Goal: Information Seeking & Learning: Learn about a topic

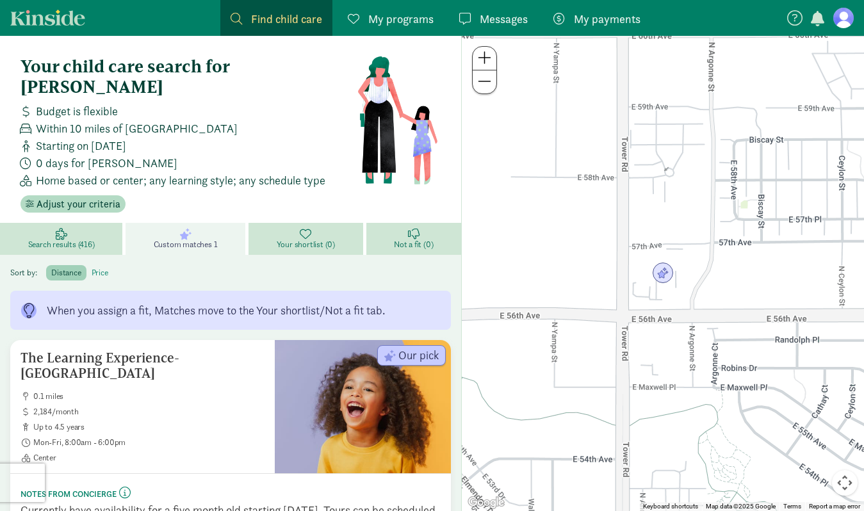
click at [99, 265] on label "price" at bounding box center [99, 272] width 27 height 15
click at [92, 268] on input "price" at bounding box center [92, 268] width 0 height 0
click at [69, 265] on label "distance" at bounding box center [66, 272] width 40 height 15
click at [51, 268] on input "distance" at bounding box center [51, 268] width 0 height 0
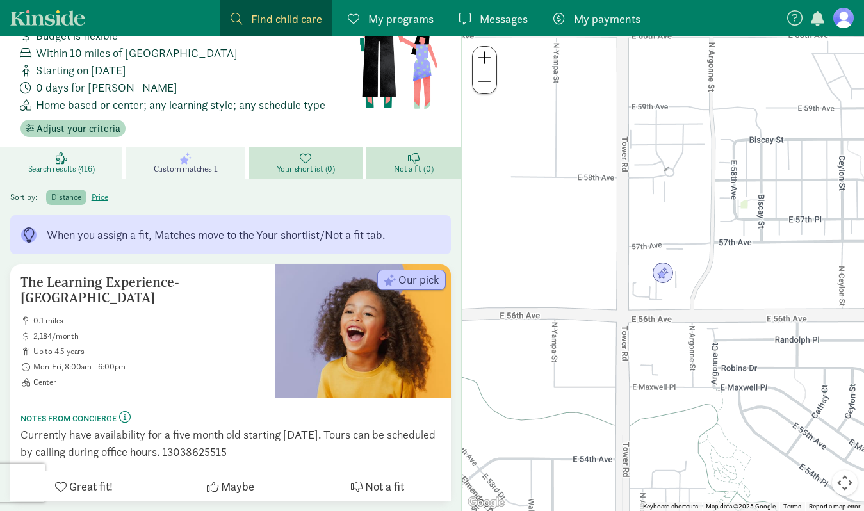
click at [73, 147] on link "Search results (416)" at bounding box center [63, 163] width 126 height 32
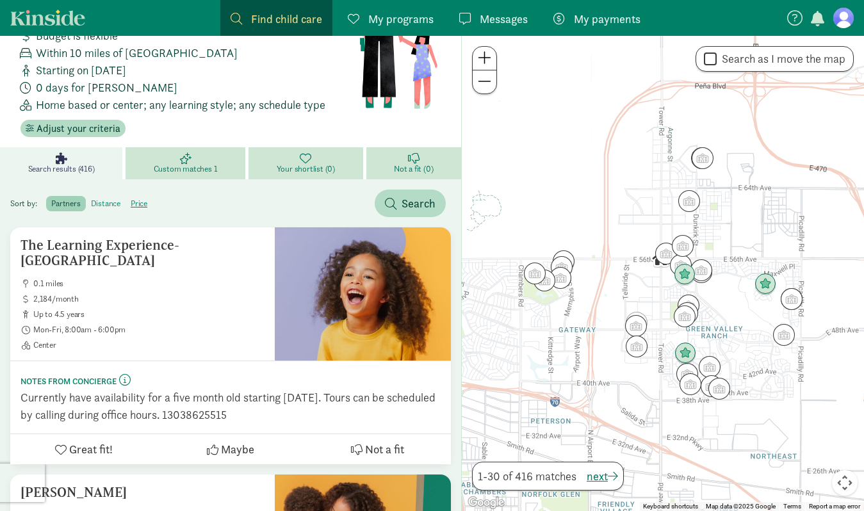
click at [116, 196] on label "distance" at bounding box center [106, 203] width 40 height 15
click at [91, 199] on input "distance" at bounding box center [91, 199] width 0 height 0
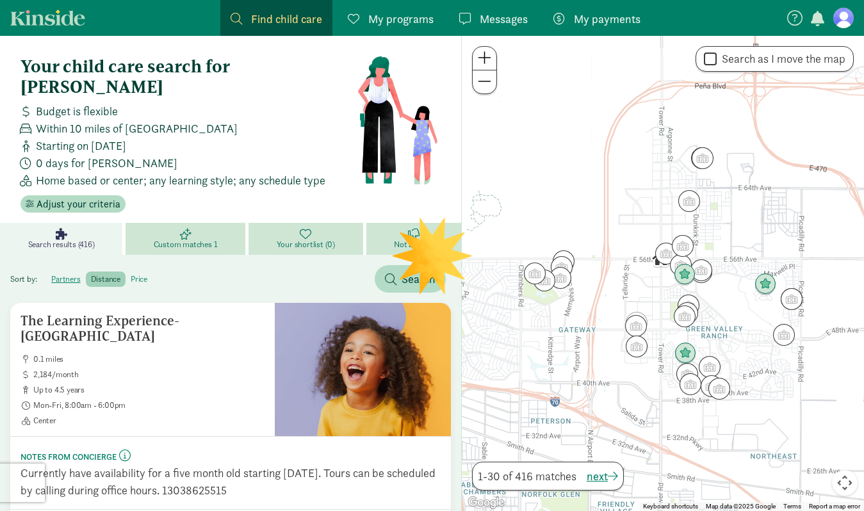
click at [133, 272] on label "price" at bounding box center [139, 279] width 27 height 15
click at [131, 274] on input "price" at bounding box center [131, 274] width 0 height 0
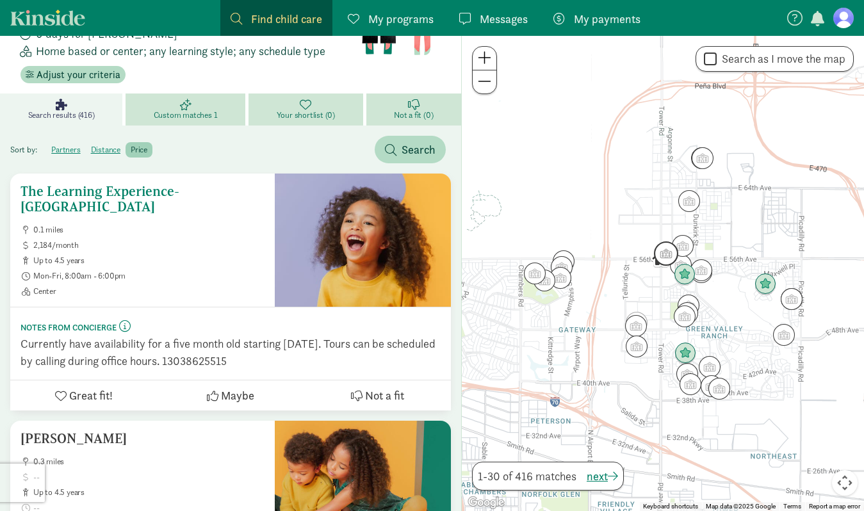
scroll to position [136, 0]
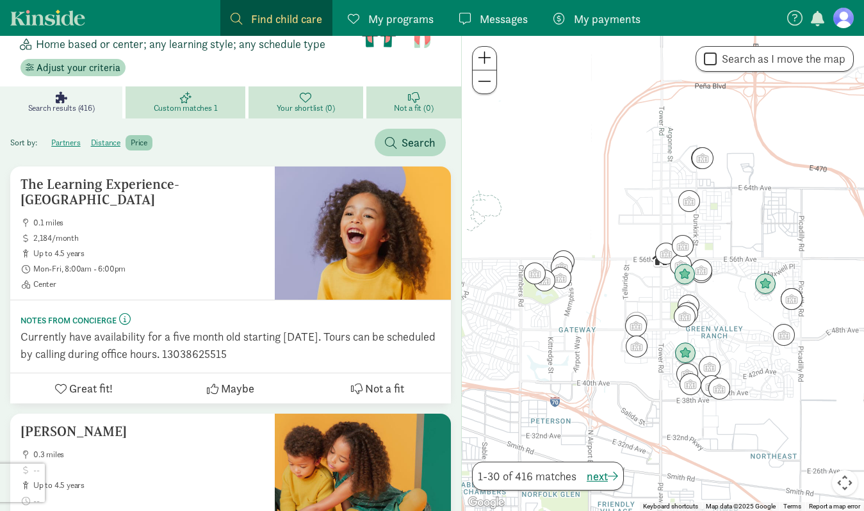
click at [145, 135] on label "price" at bounding box center [139, 142] width 27 height 15
click at [131, 138] on input "price" at bounding box center [131, 138] width 0 height 0
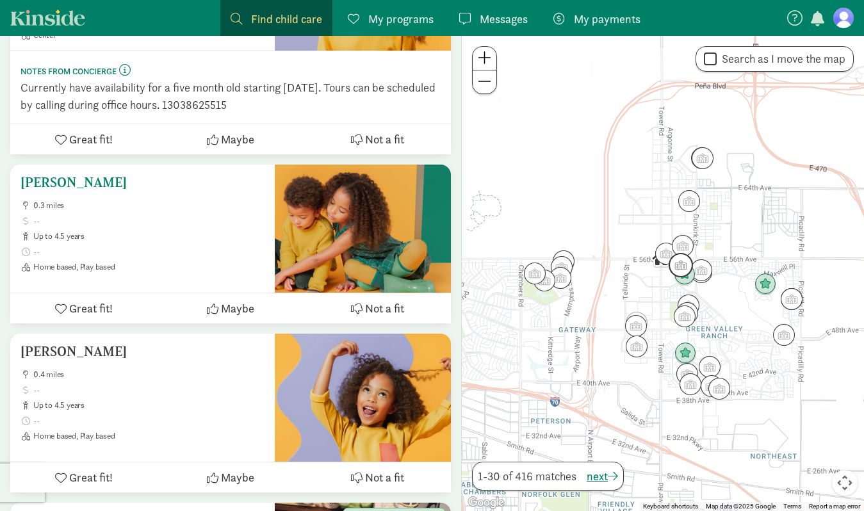
scroll to position [2168, 0]
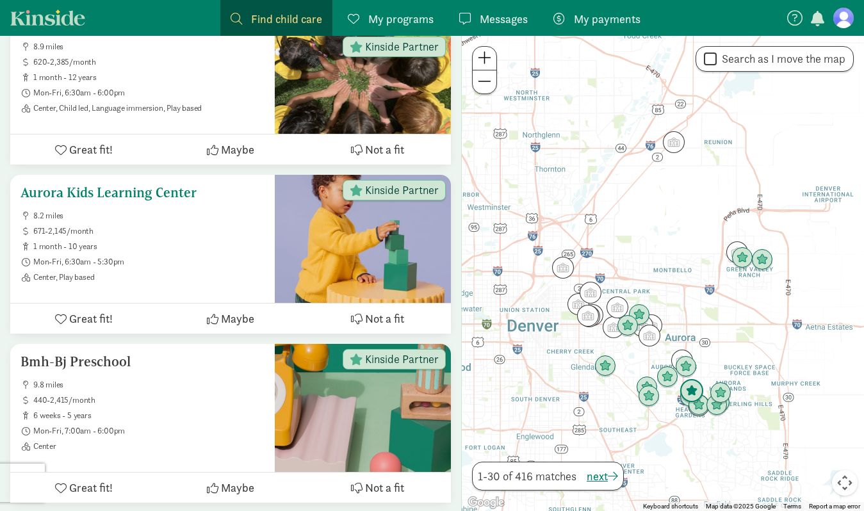
drag, startPoint x: 85, startPoint y: 161, endPoint x: 152, endPoint y: 206, distance: 80.5
click at [151, 204] on div "Aurora Kids Learning Center 8.2 miles 671-2,145/month 1 month - 10 years Mon-Fr…" at bounding box center [143, 233] width 244 height 97
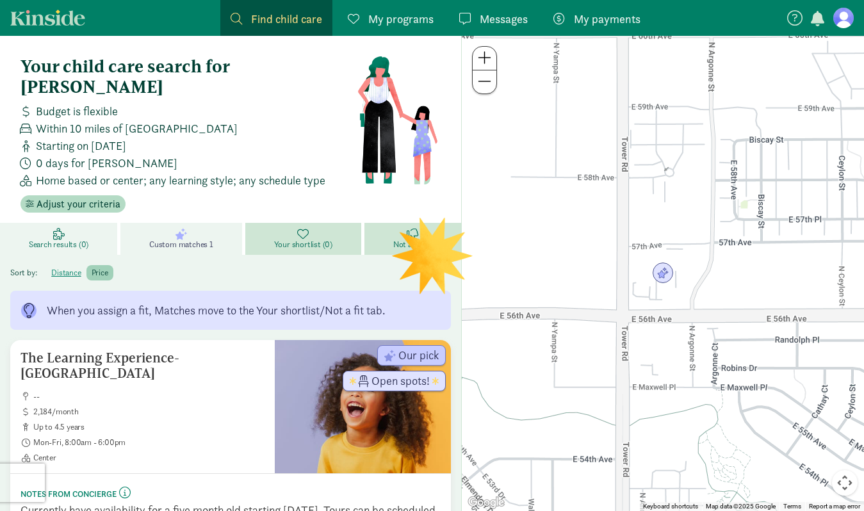
click at [61, 240] on span "Search results (0)" at bounding box center [59, 245] width 60 height 10
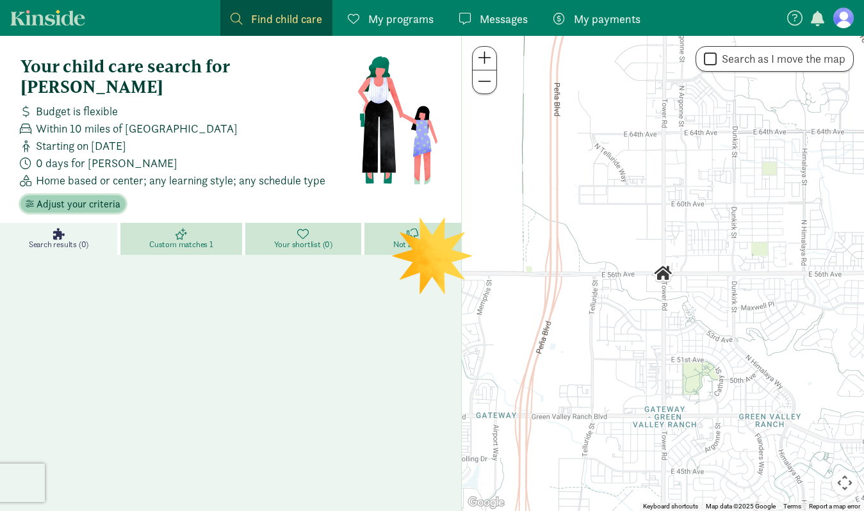
click at [114, 197] on span "Adjust your criteria" at bounding box center [79, 204] width 84 height 15
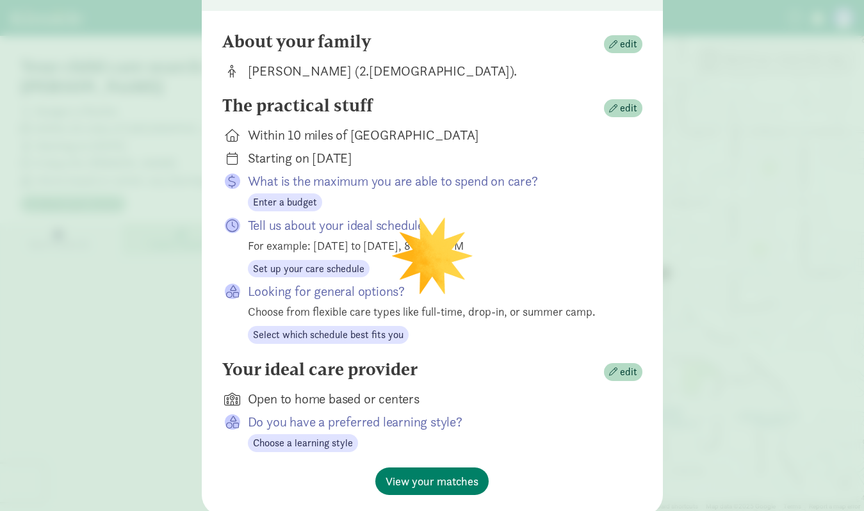
scroll to position [103, 0]
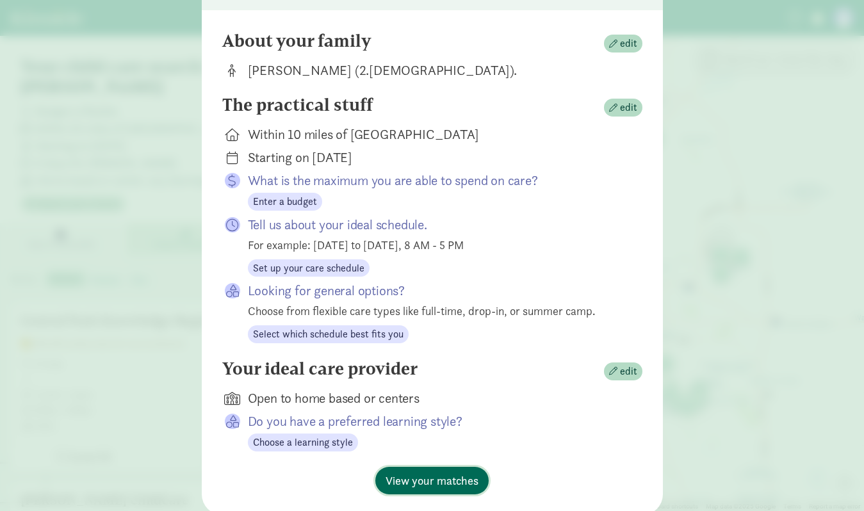
click at [425, 479] on span "View your matches" at bounding box center [432, 480] width 93 height 17
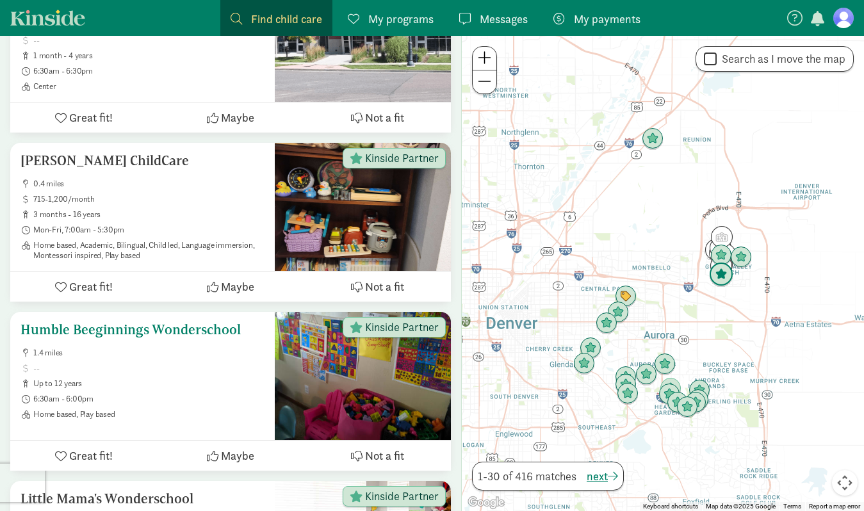
scroll to position [341, 0]
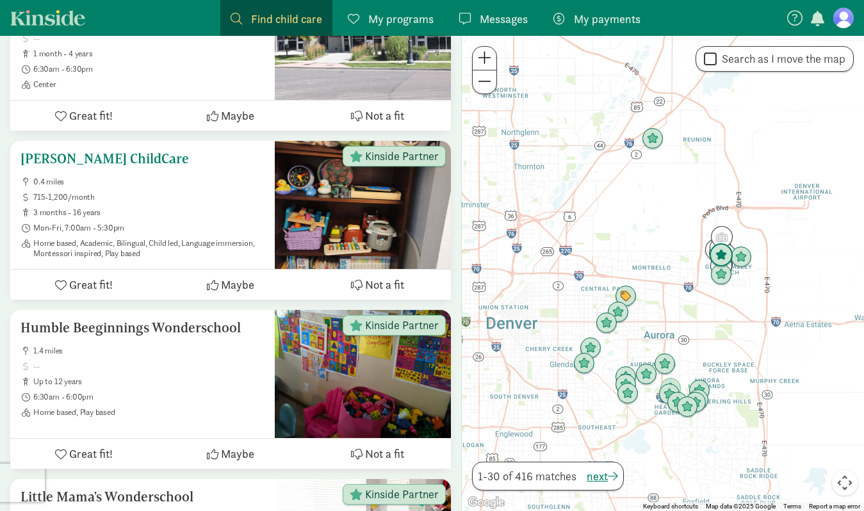
click at [396, 167] on div at bounding box center [363, 205] width 176 height 128
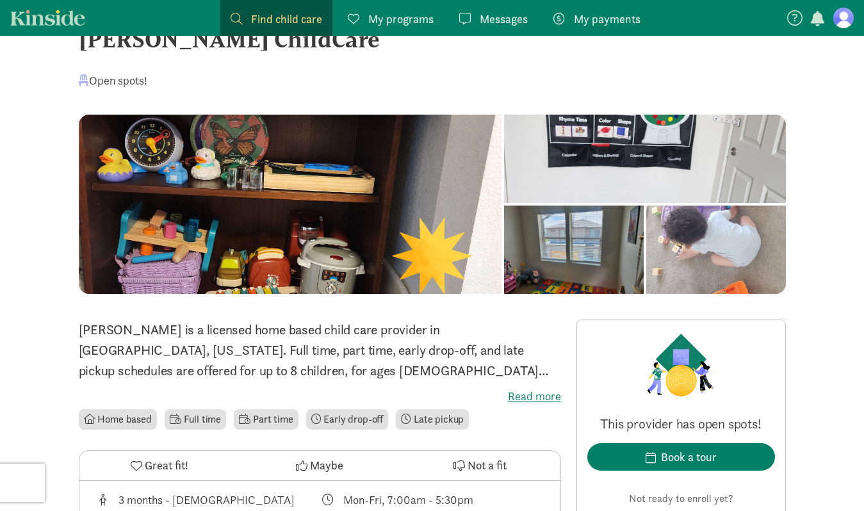
scroll to position [45, 0]
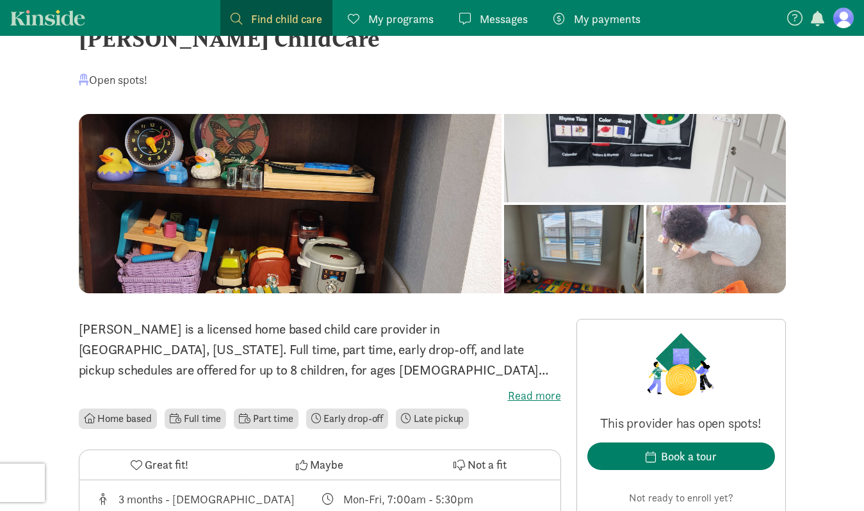
click at [685, 248] on div at bounding box center [716, 249] width 140 height 88
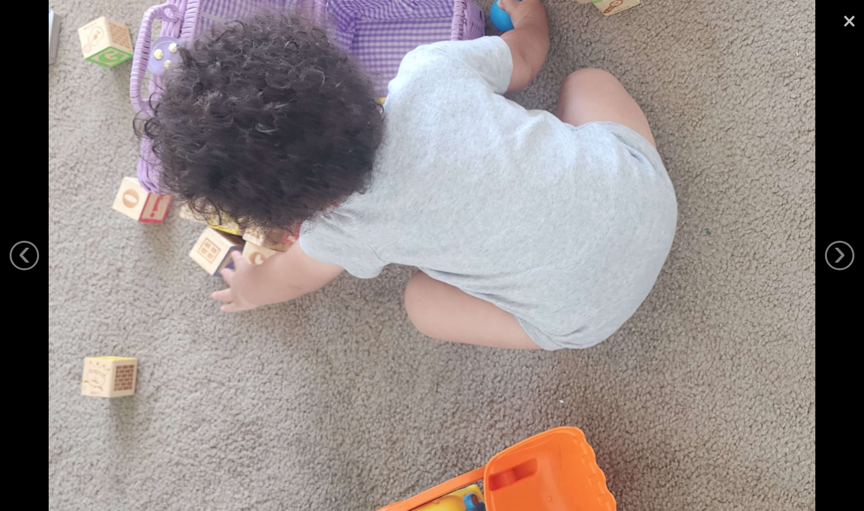
click at [846, 24] on link "×" at bounding box center [849, 19] width 29 height 38
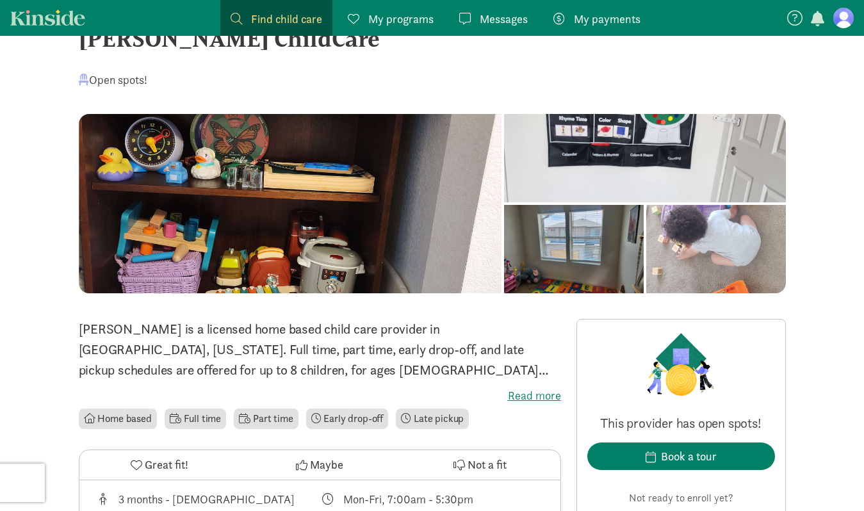
click at [577, 274] on div at bounding box center [574, 249] width 140 height 88
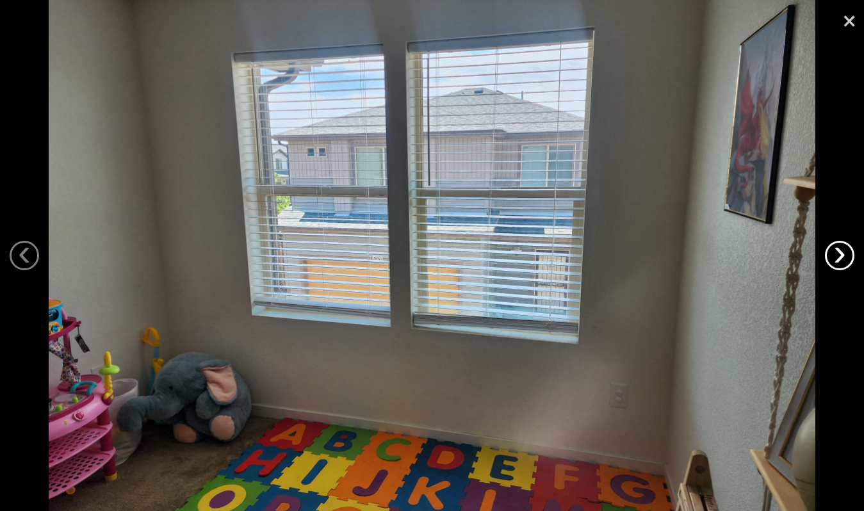
click at [840, 256] on link "›" at bounding box center [839, 255] width 29 height 29
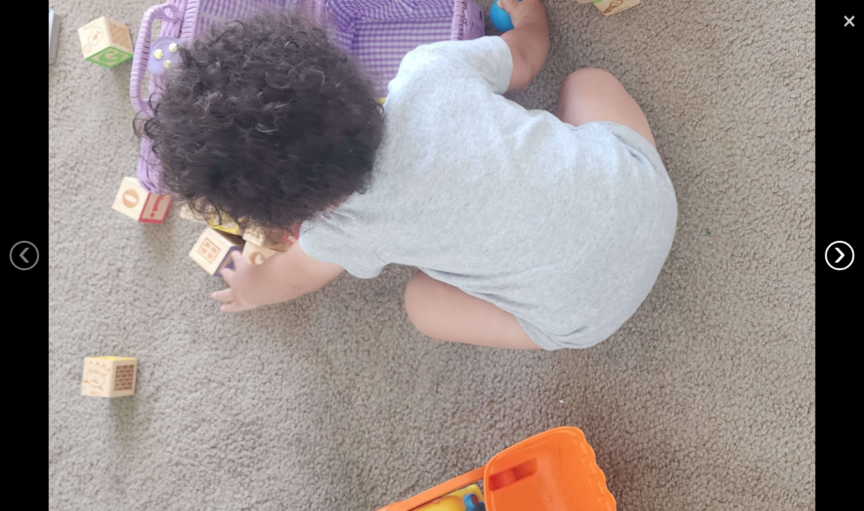
click at [840, 256] on link "›" at bounding box center [839, 255] width 29 height 29
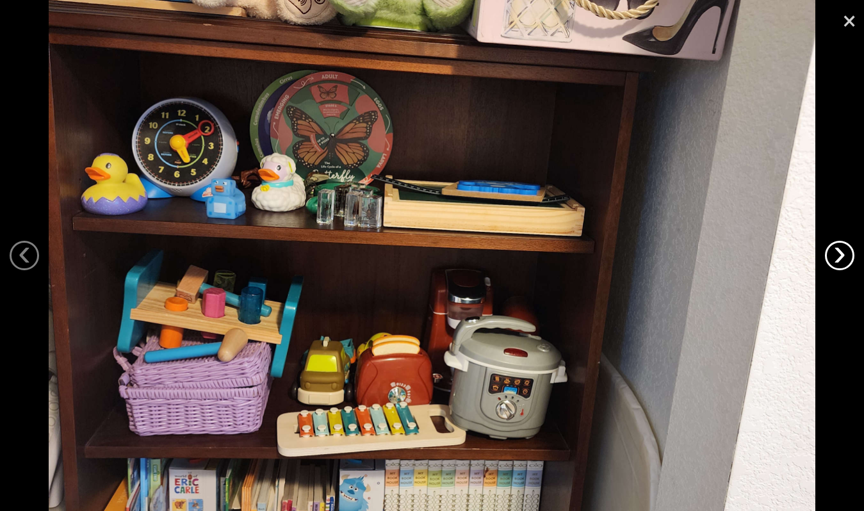
click at [840, 256] on link "›" at bounding box center [839, 255] width 29 height 29
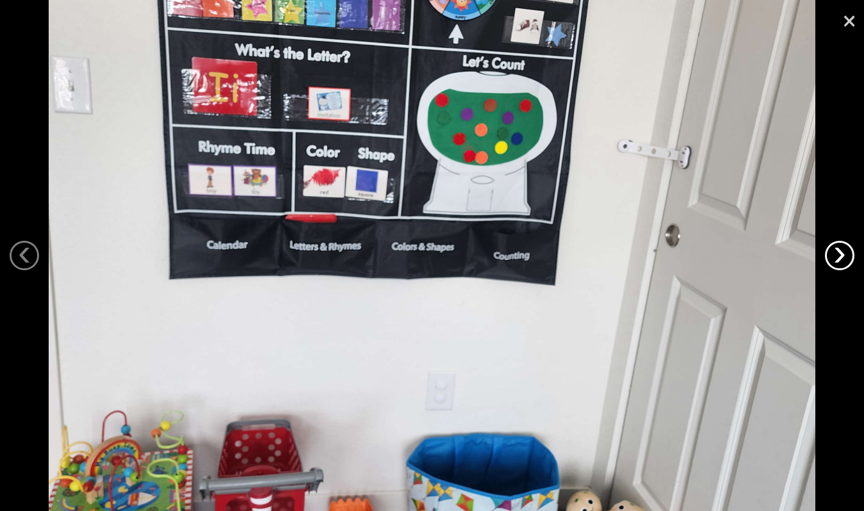
click at [840, 256] on link "›" at bounding box center [839, 255] width 29 height 29
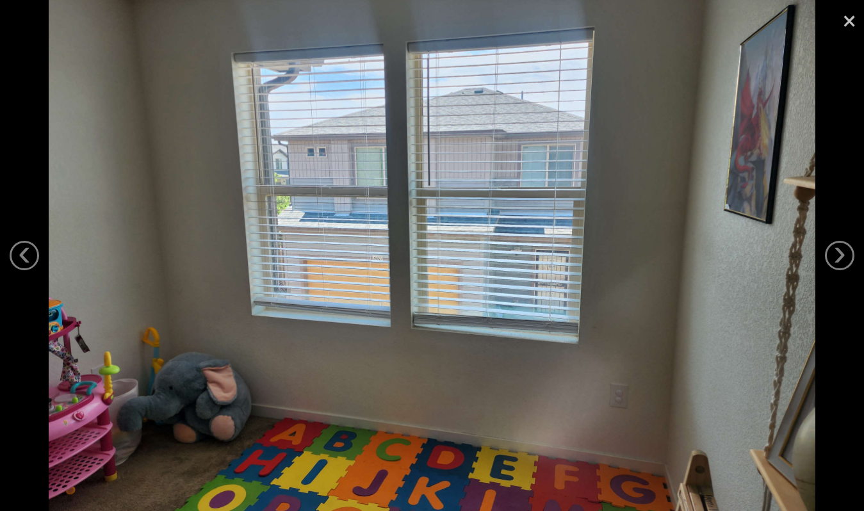
click at [843, 27] on link "×" at bounding box center [849, 19] width 29 height 38
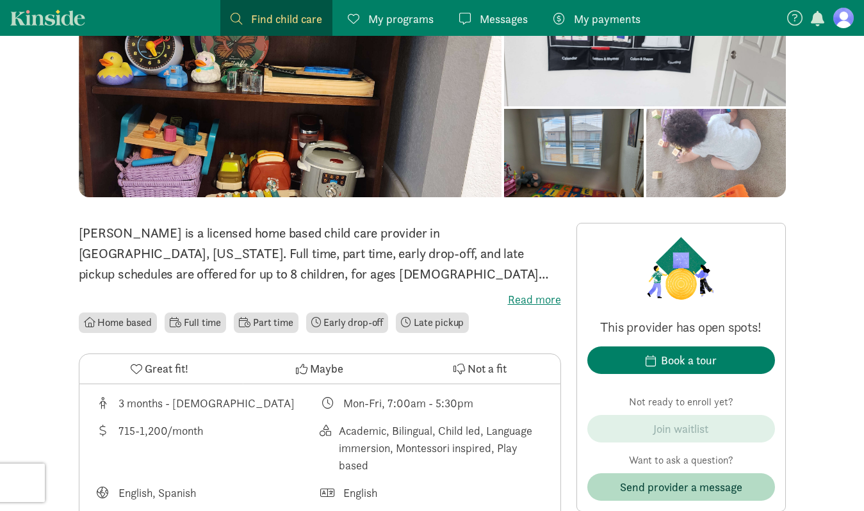
scroll to position [190, 0]
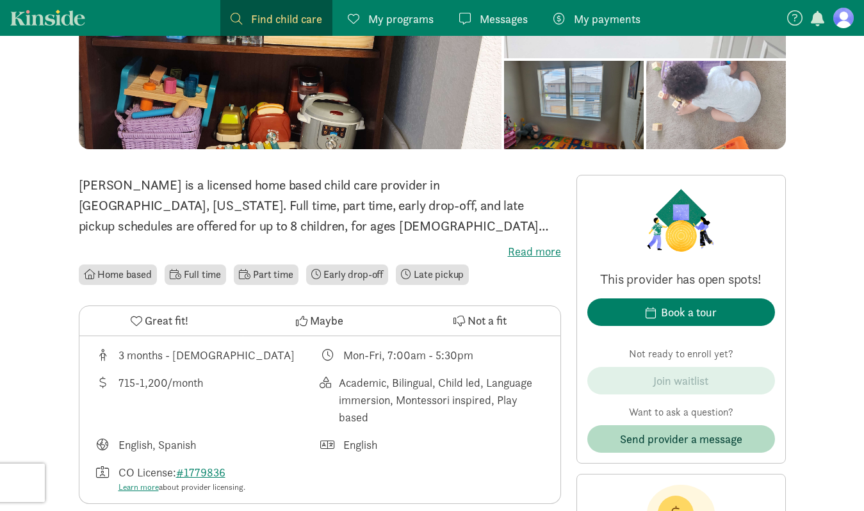
click at [529, 253] on label "Read more" at bounding box center [320, 251] width 482 height 15
click at [0, 0] on input "Read more" at bounding box center [0, 0] width 0 height 0
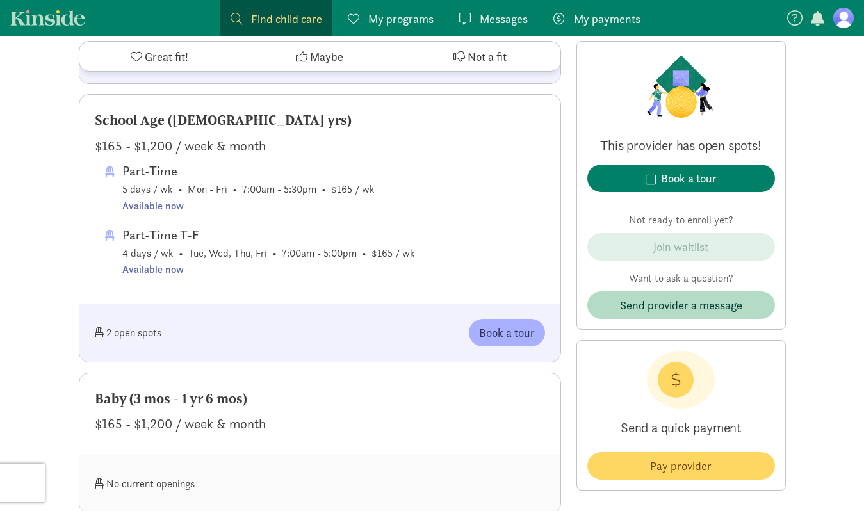
scroll to position [1110, 0]
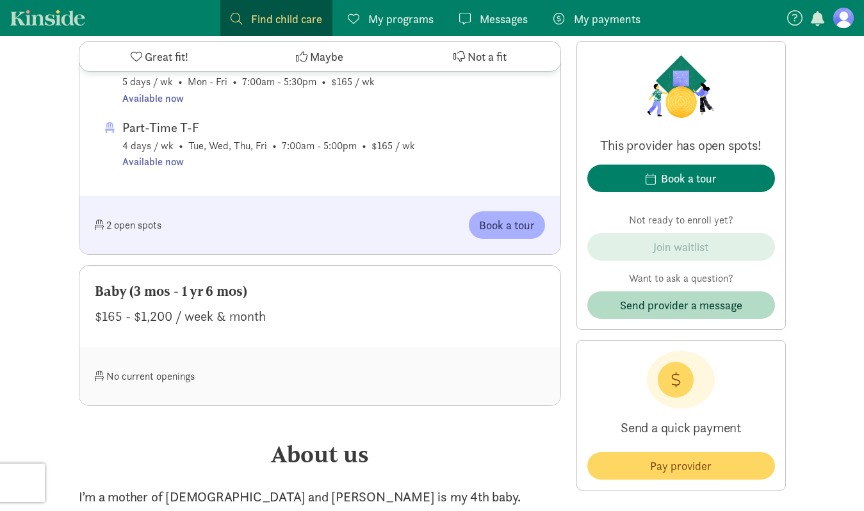
drag, startPoint x: 95, startPoint y: 268, endPoint x: 266, endPoint y: 289, distance: 172.4
click at [266, 289] on div "Baby (3 mos - 1 yr 6 mos) $165 - $1,200 / week & month" at bounding box center [319, 306] width 481 height 81
click at [289, 306] on div "$165 - $1,200 / week & month" at bounding box center [320, 316] width 450 height 21
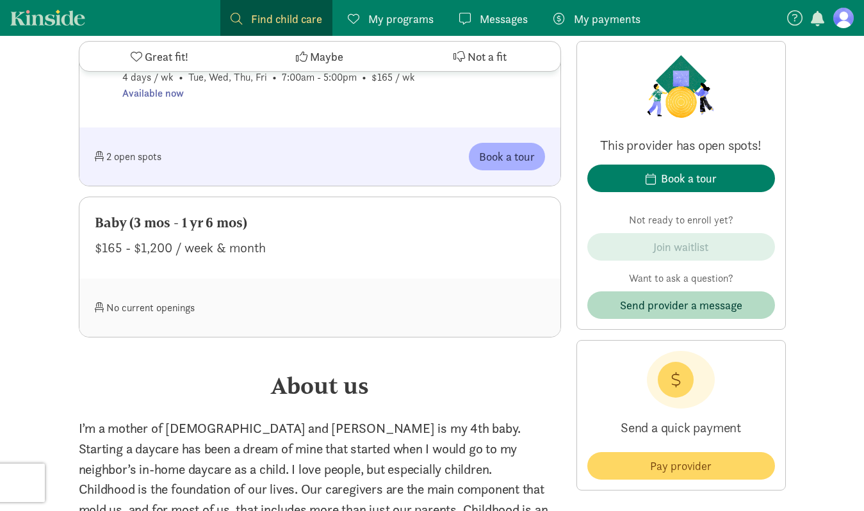
scroll to position [1147, 0]
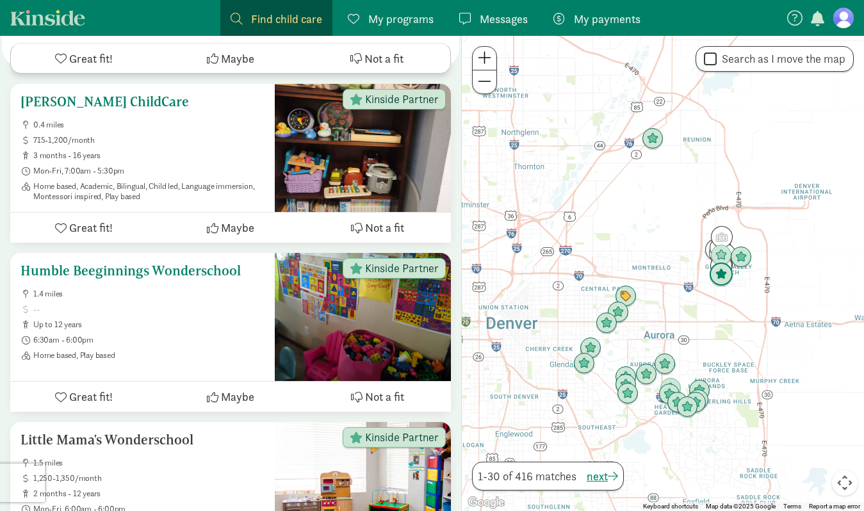
scroll to position [405, 0]
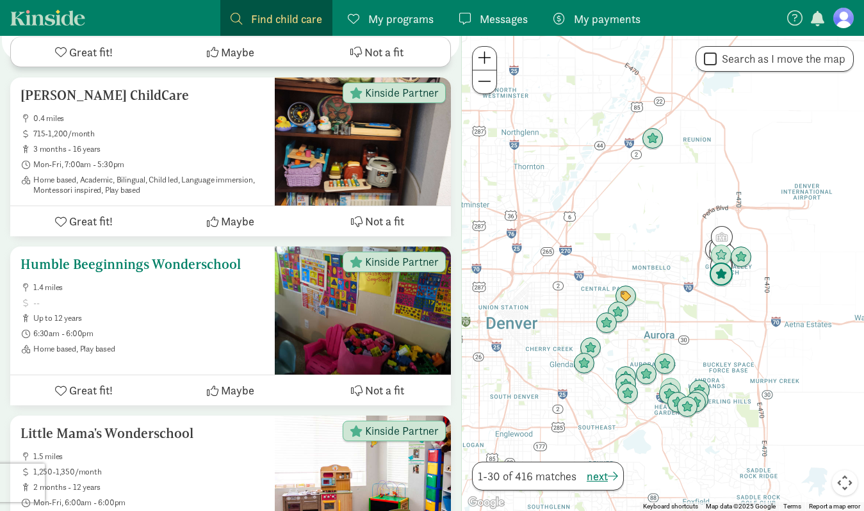
click at [215, 257] on h5 "Humble Beeginnings Wonderschool" at bounding box center [143, 264] width 244 height 15
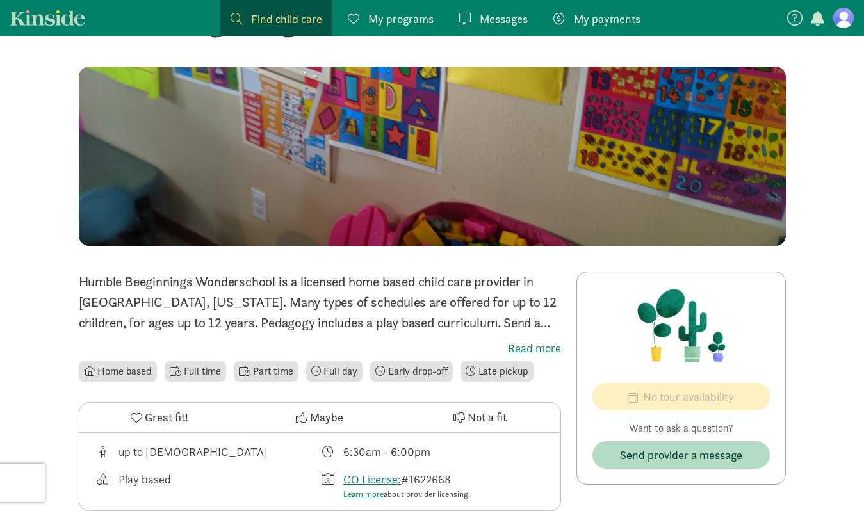
scroll to position [73, 0]
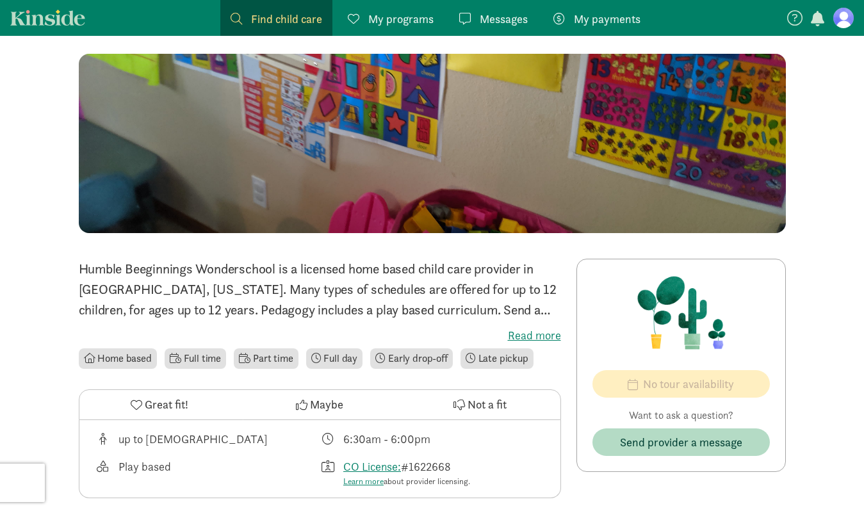
click at [243, 173] on div at bounding box center [432, 143] width 707 height 179
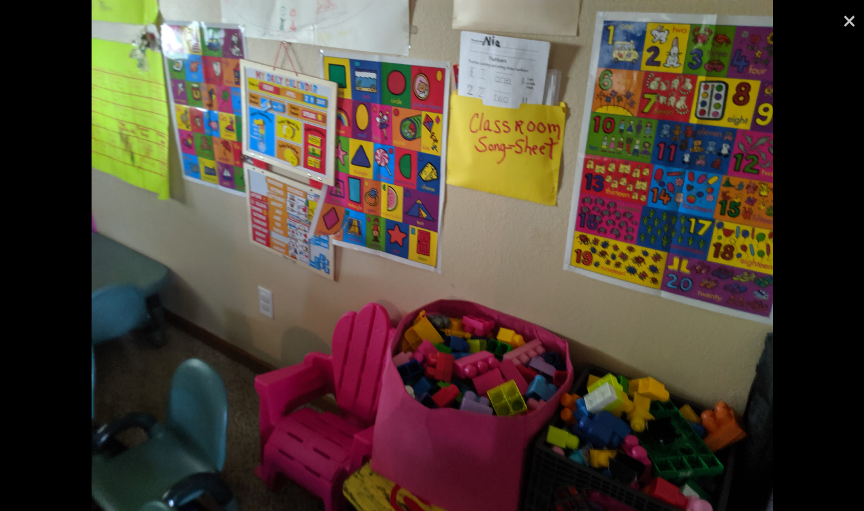
click at [848, 24] on link "×" at bounding box center [849, 19] width 29 height 38
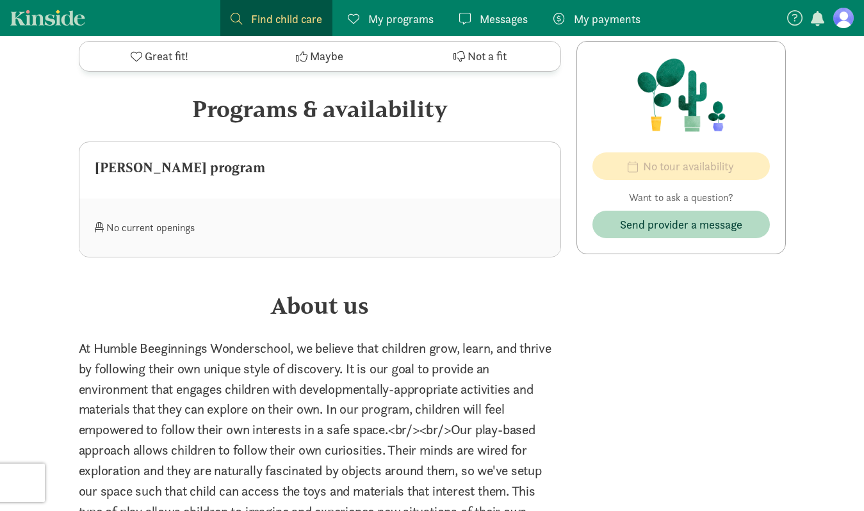
scroll to position [507, 0]
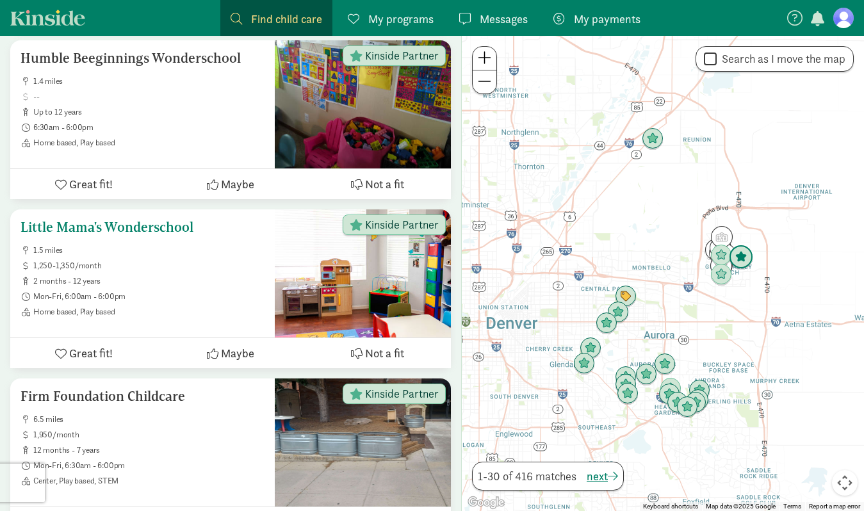
scroll to position [626, 0]
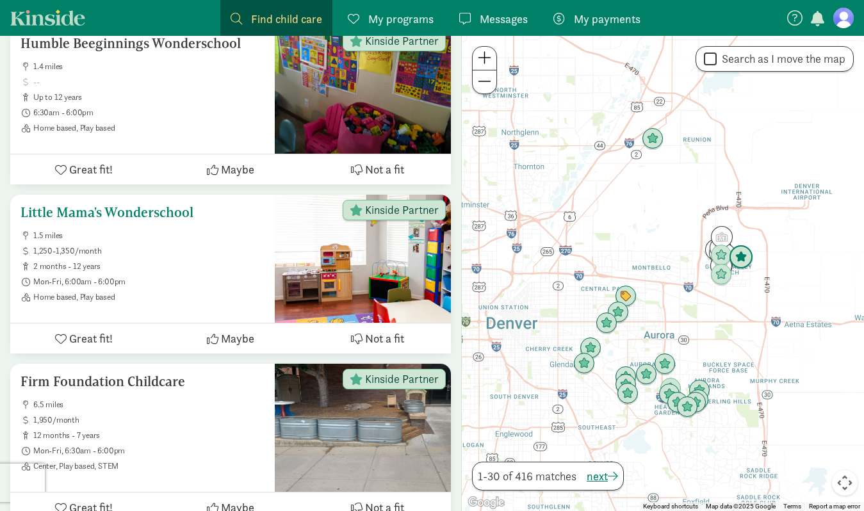
click at [167, 205] on h5 "Little Mama's Wonderschool" at bounding box center [143, 212] width 244 height 15
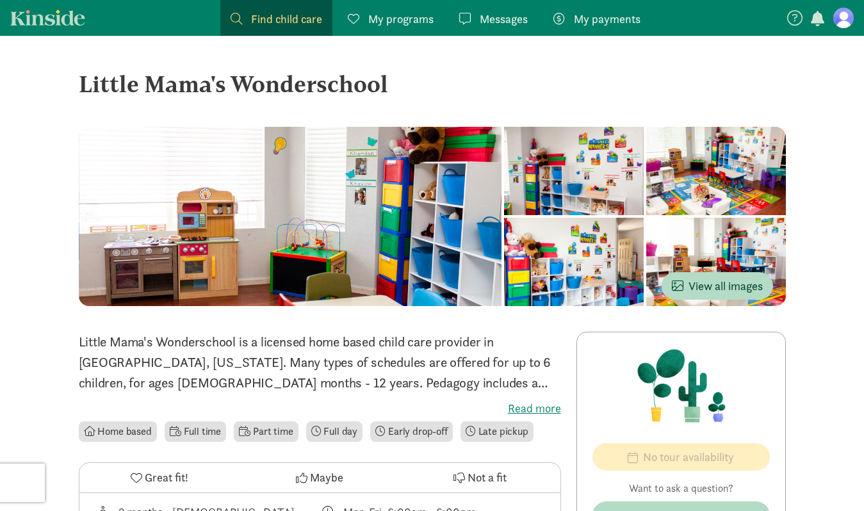
click at [182, 202] on div at bounding box center [290, 216] width 423 height 179
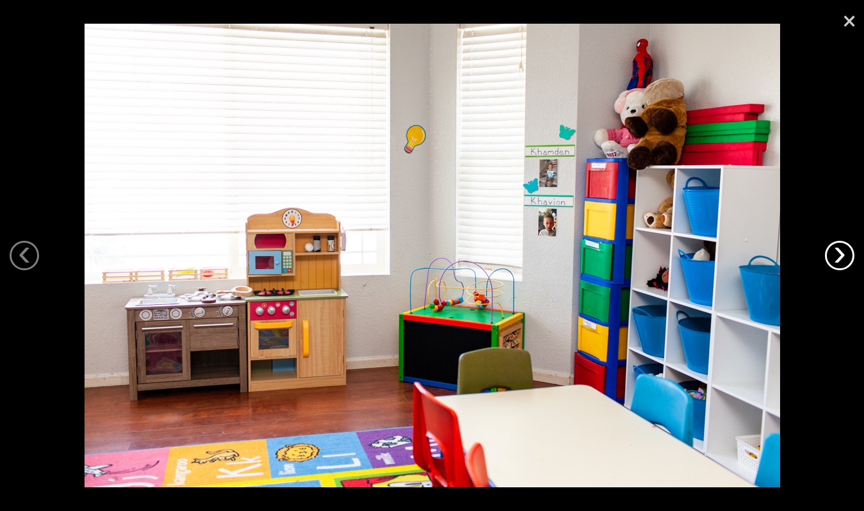
click at [849, 256] on link "›" at bounding box center [839, 255] width 29 height 29
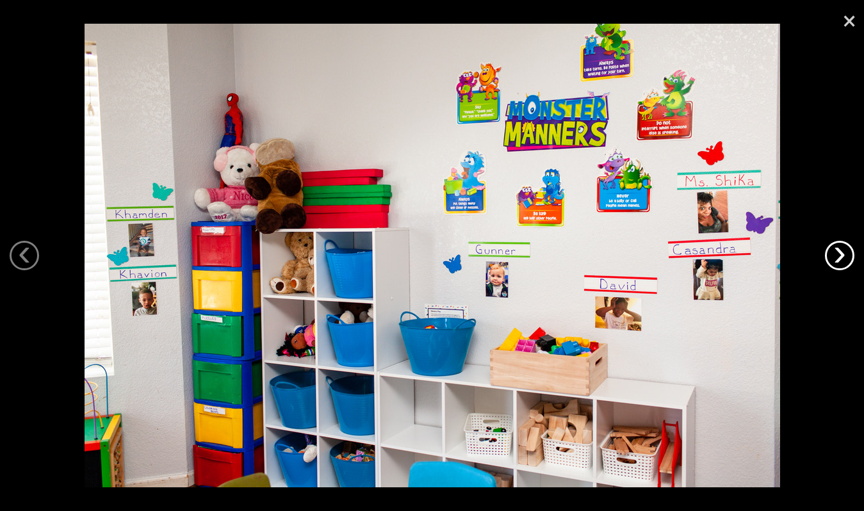
click at [835, 257] on link "›" at bounding box center [839, 255] width 29 height 29
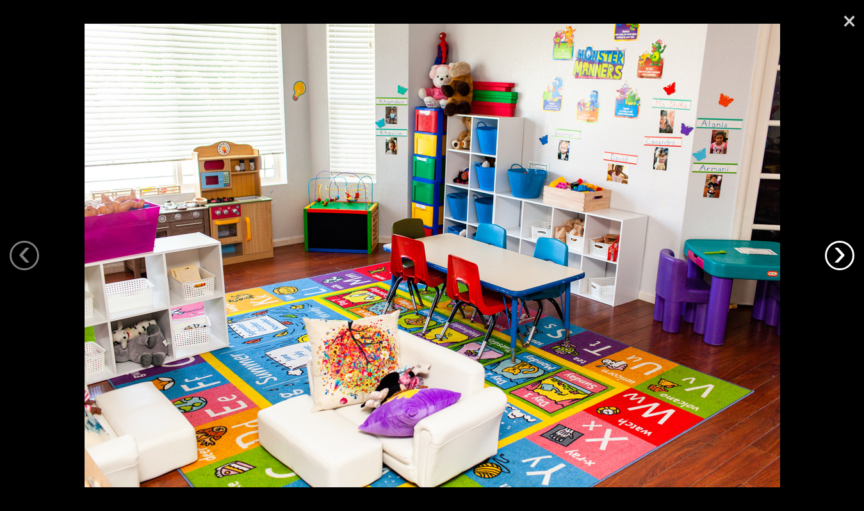
click at [835, 256] on link "›" at bounding box center [839, 255] width 29 height 29
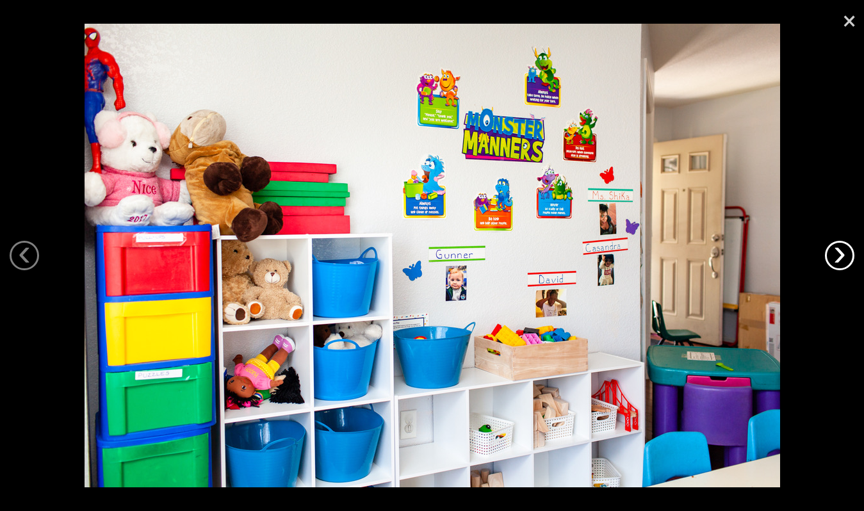
click at [835, 254] on link "›" at bounding box center [839, 255] width 29 height 29
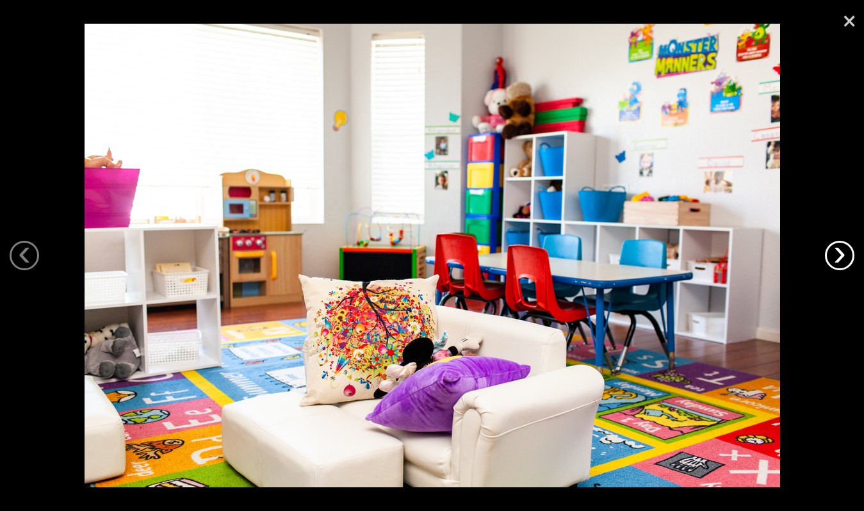
click at [845, 258] on link "›" at bounding box center [839, 255] width 29 height 29
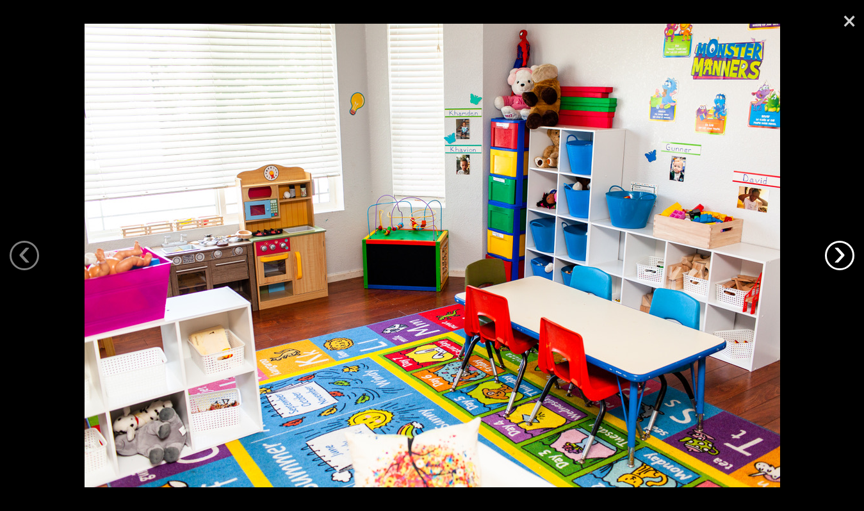
click at [836, 247] on link "›" at bounding box center [839, 255] width 29 height 29
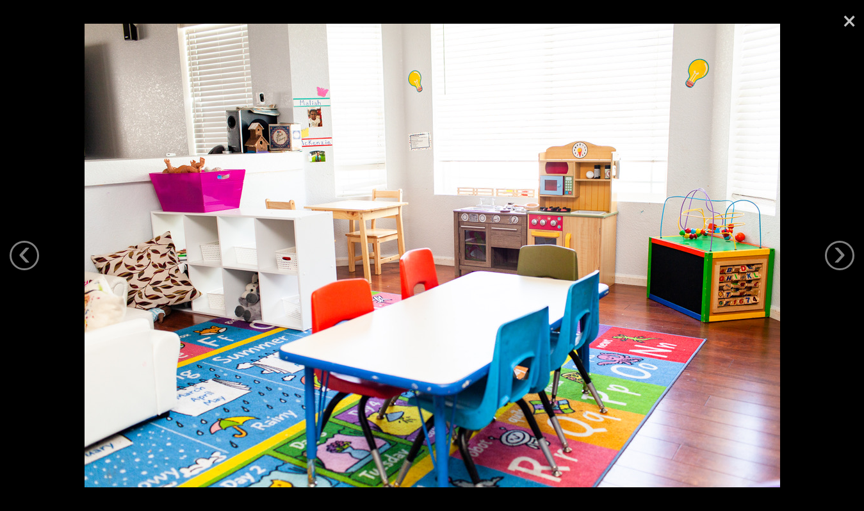
click at [846, 26] on link "×" at bounding box center [849, 19] width 29 height 38
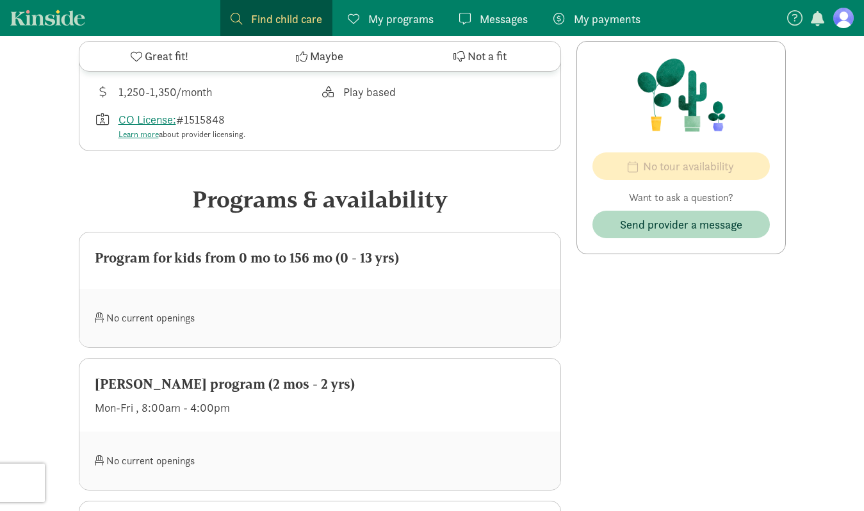
scroll to position [447, 0]
drag, startPoint x: 254, startPoint y: 324, endPoint x: 166, endPoint y: 324, distance: 87.8
click at [166, 324] on div "No current openings" at bounding box center [208, 319] width 226 height 28
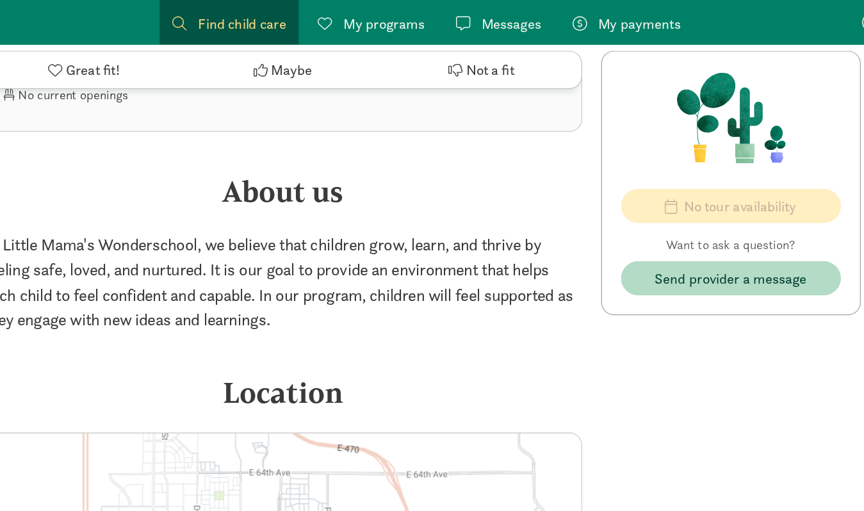
scroll to position [1211, 0]
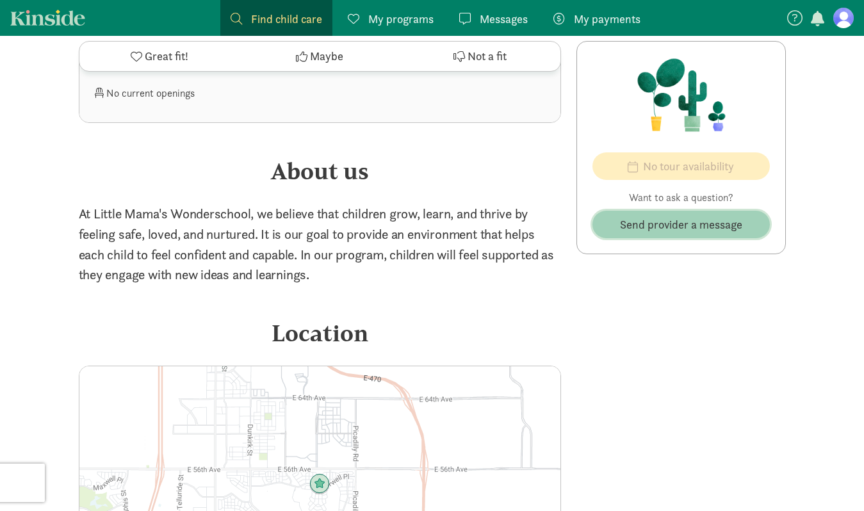
click at [620, 234] on button "Send provider a message" at bounding box center [681, 225] width 177 height 28
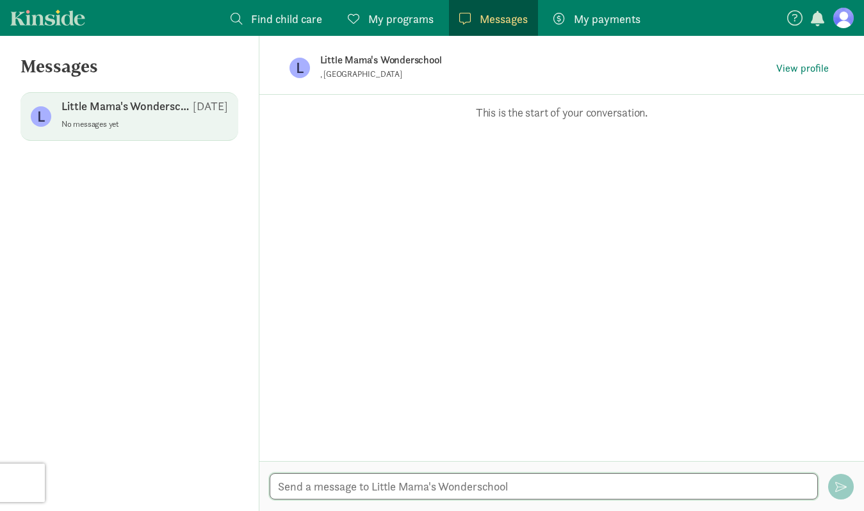
click at [424, 481] on textarea at bounding box center [544, 486] width 548 height 26
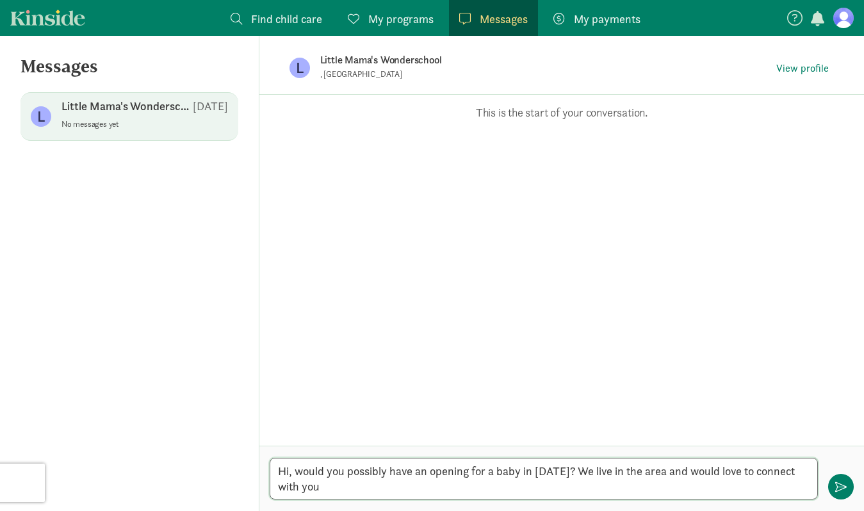
type textarea "Hi, would you possibly have an opening for a baby in January 2026? We live in t…"
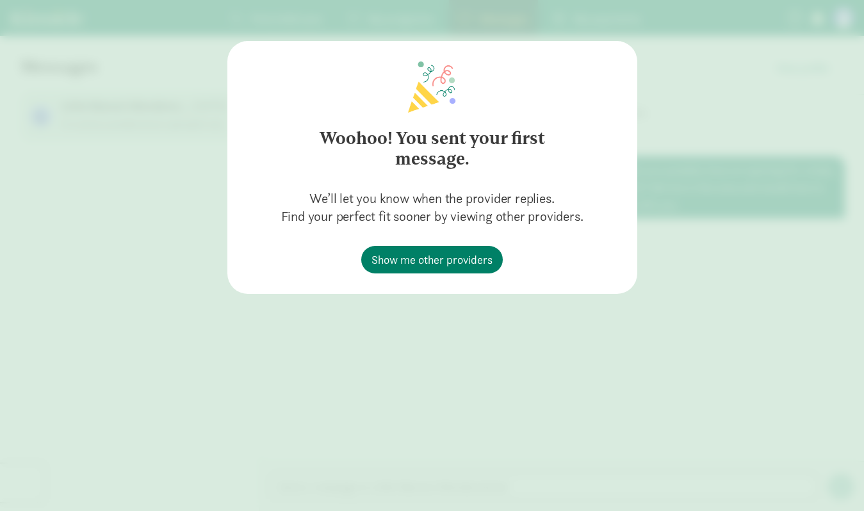
click at [854, 492] on div "Woohoo! You sent your first message. We’ll let you know when the provider repli…" at bounding box center [432, 255] width 864 height 511
click at [449, 261] on span "Show me other providers" at bounding box center [432, 259] width 121 height 17
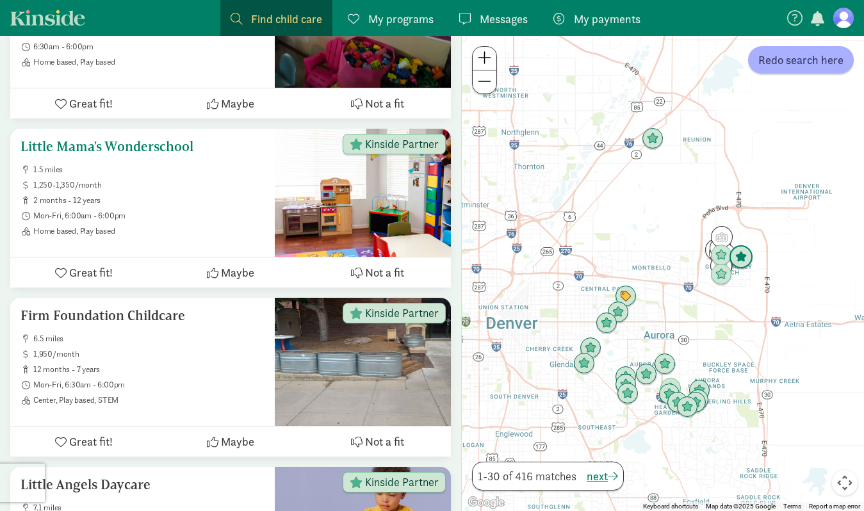
scroll to position [694, 0]
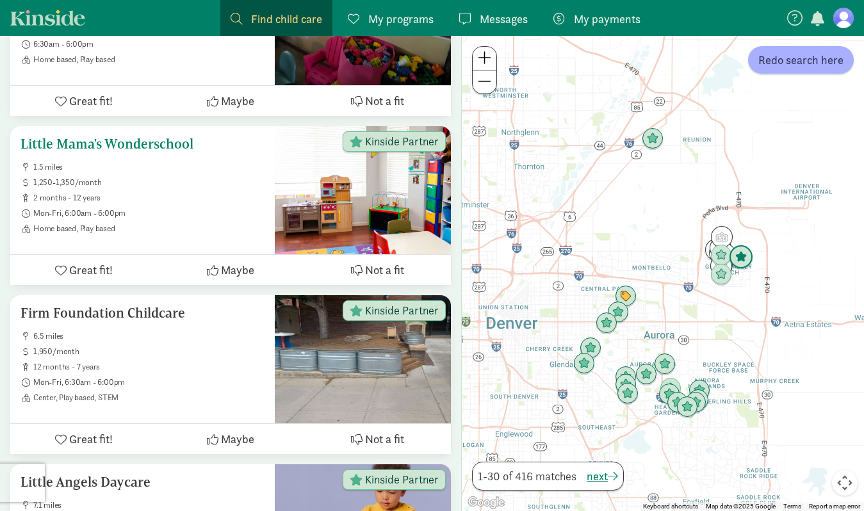
click at [111, 261] on span "Great fit!" at bounding box center [91, 269] width 44 height 17
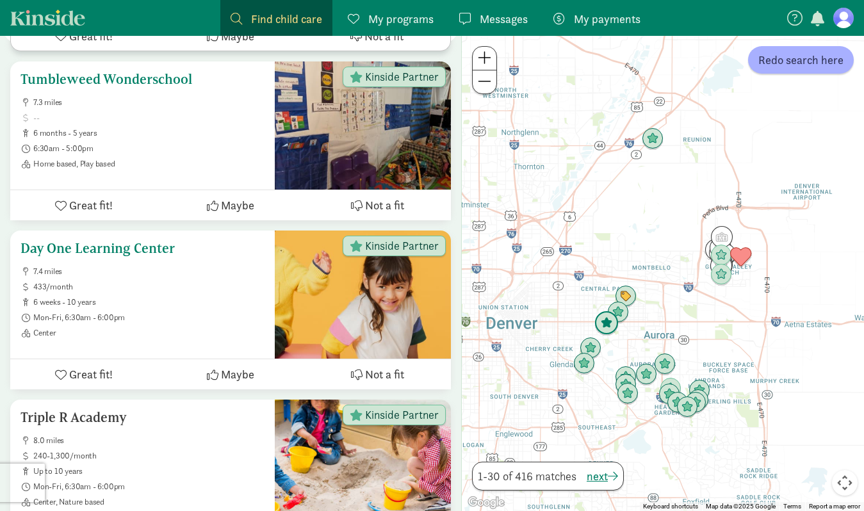
scroll to position [1301, 0]
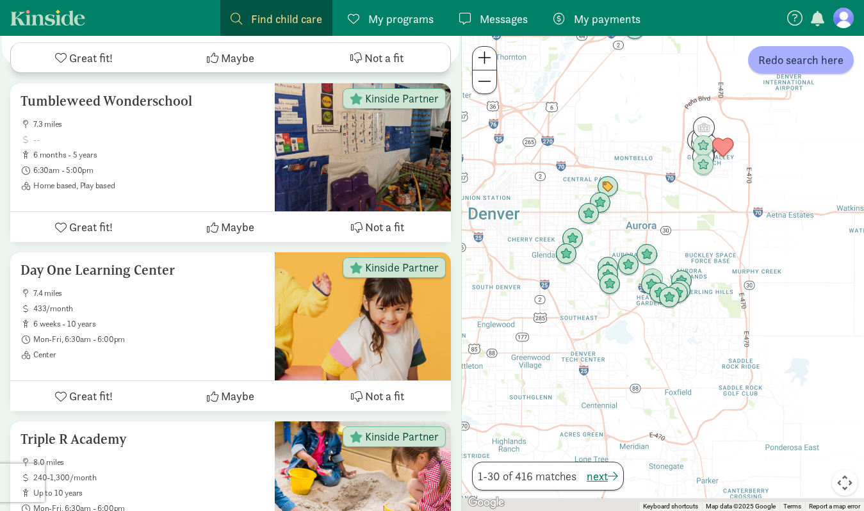
drag, startPoint x: 648, startPoint y: 224, endPoint x: 627, endPoint y: 81, distance: 145.2
click at [627, 80] on div at bounding box center [663, 273] width 402 height 475
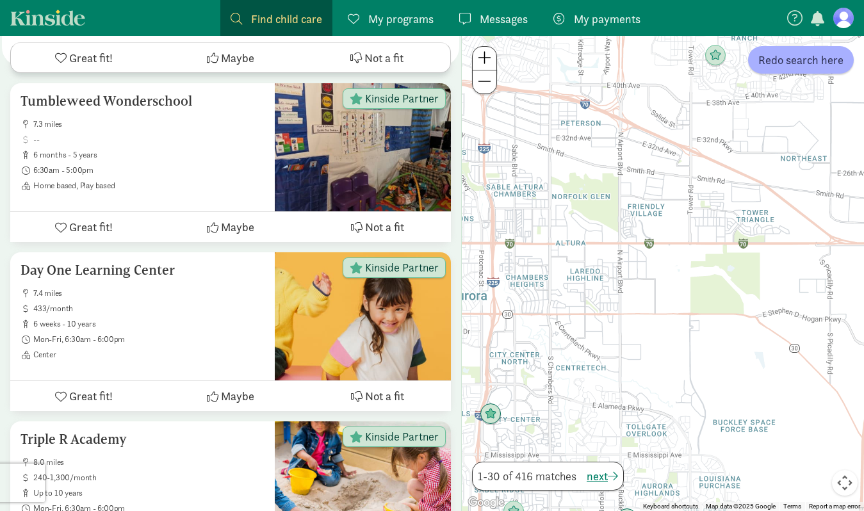
drag, startPoint x: 758, startPoint y: 254, endPoint x: 615, endPoint y: 257, distance: 142.9
click at [616, 258] on div at bounding box center [663, 273] width 402 height 475
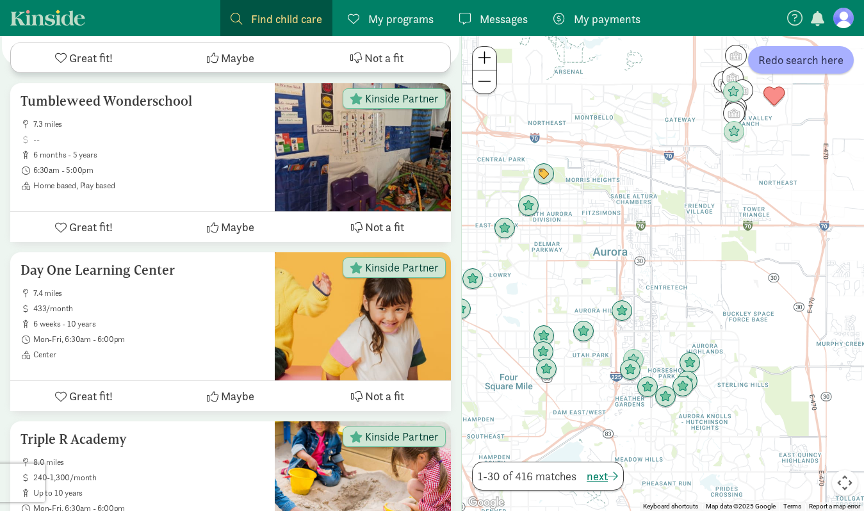
drag, startPoint x: 641, startPoint y: 386, endPoint x: 710, endPoint y: 361, distance: 73.8
click at [710, 361] on div at bounding box center [663, 273] width 402 height 475
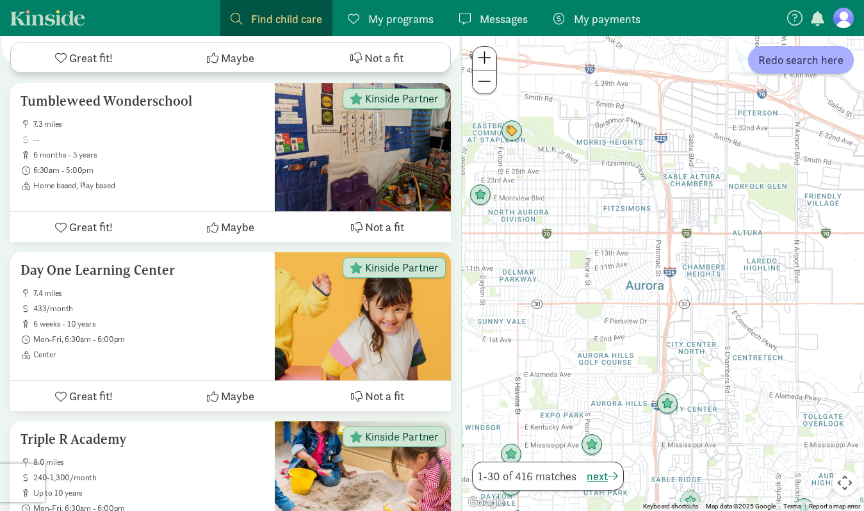
drag, startPoint x: 554, startPoint y: 154, endPoint x: 646, endPoint y: 163, distance: 93.3
click at [646, 163] on div at bounding box center [663, 273] width 402 height 475
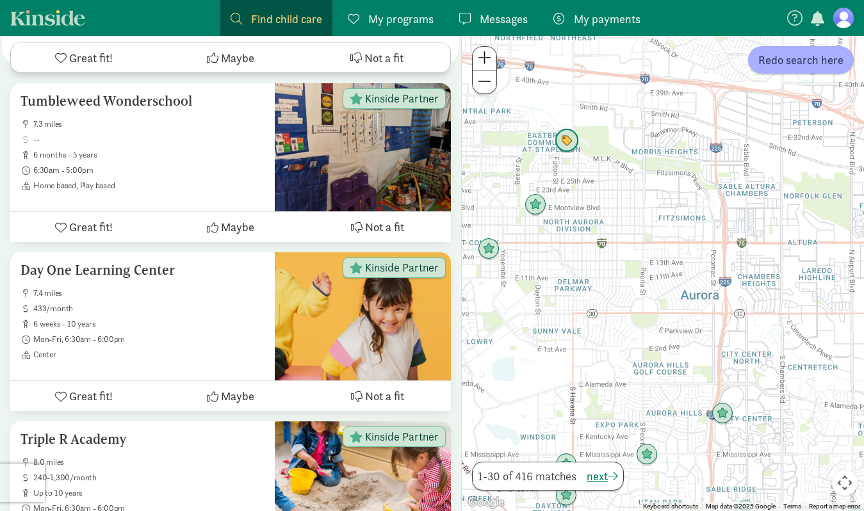
click at [568, 145] on img "Click to see details" at bounding box center [567, 141] width 24 height 24
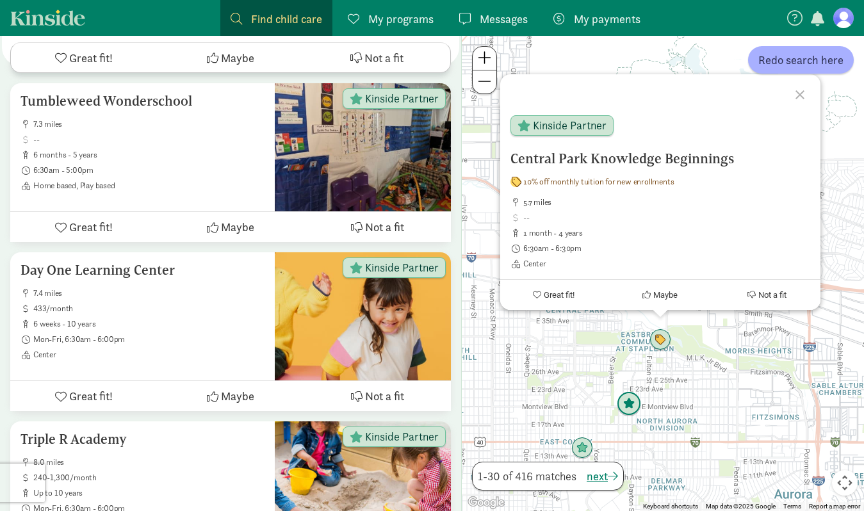
click at [639, 409] on img "Click to see details" at bounding box center [629, 404] width 24 height 24
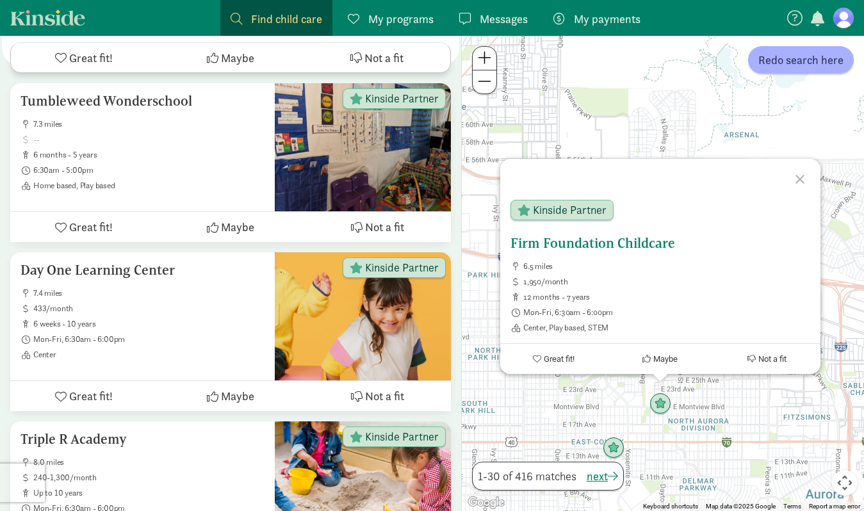
click at [616, 245] on h5 "Firm Foundation Childcare" at bounding box center [661, 243] width 300 height 15
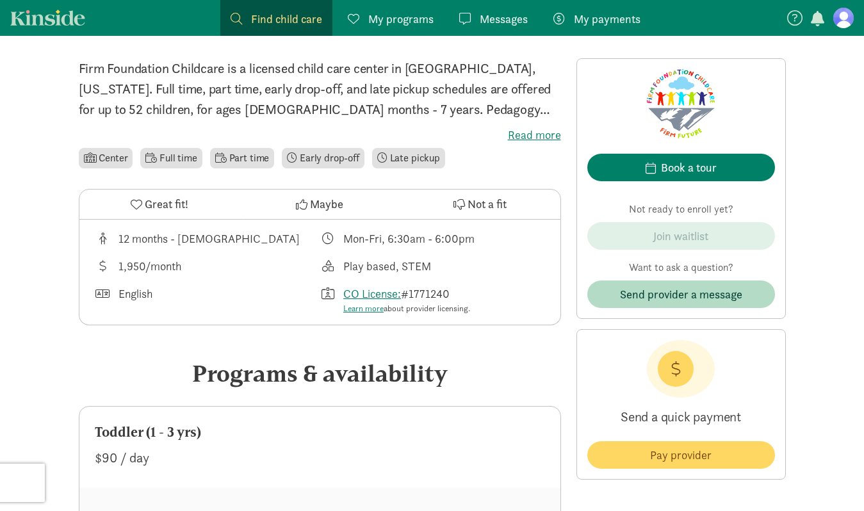
scroll to position [275, 0]
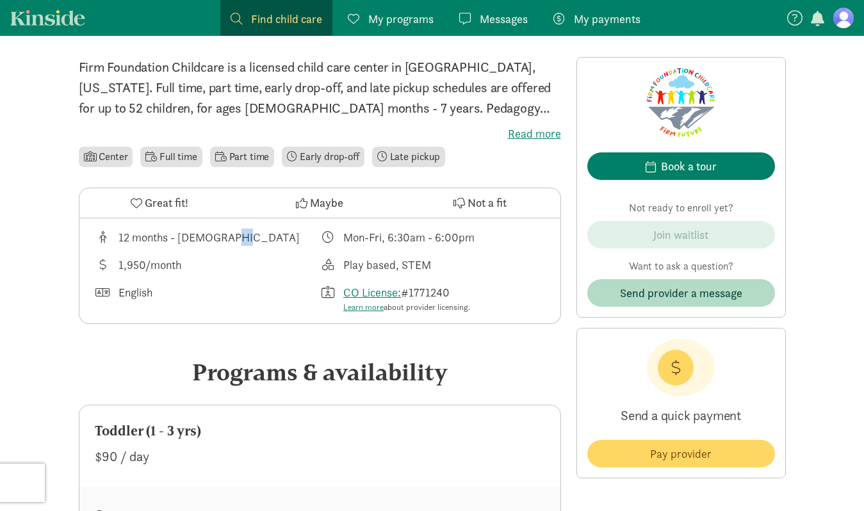
drag, startPoint x: 115, startPoint y: 244, endPoint x: 130, endPoint y: 244, distance: 15.4
click at [130, 244] on div "12 months - 7 years old" at bounding box center [208, 237] width 226 height 17
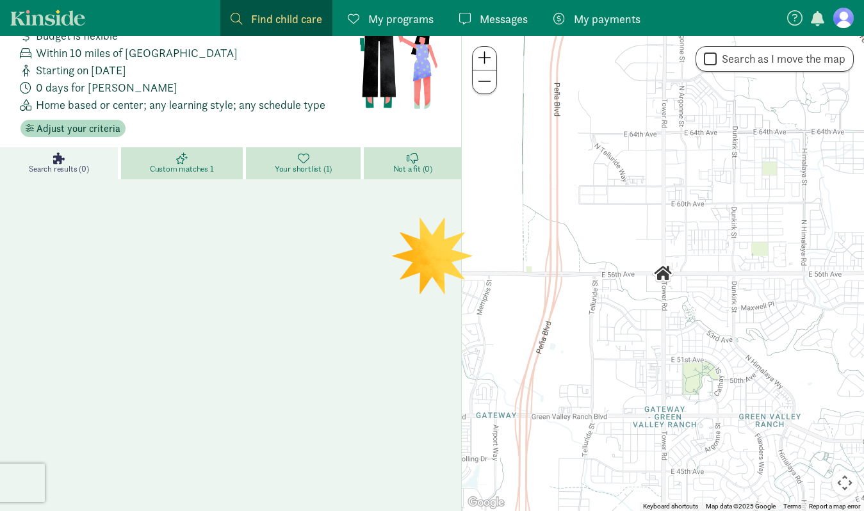
scroll to position [275, 0]
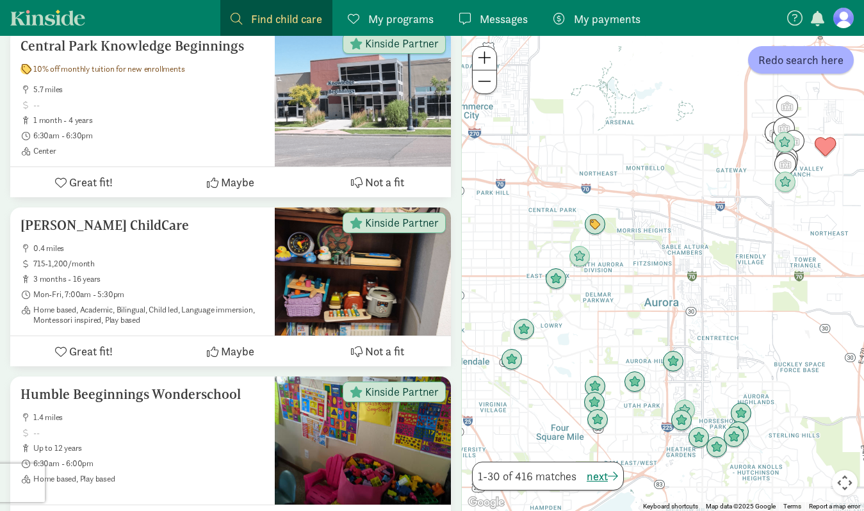
drag, startPoint x: 733, startPoint y: 366, endPoint x: 641, endPoint y: 263, distance: 138.0
click at [641, 263] on div at bounding box center [663, 273] width 402 height 475
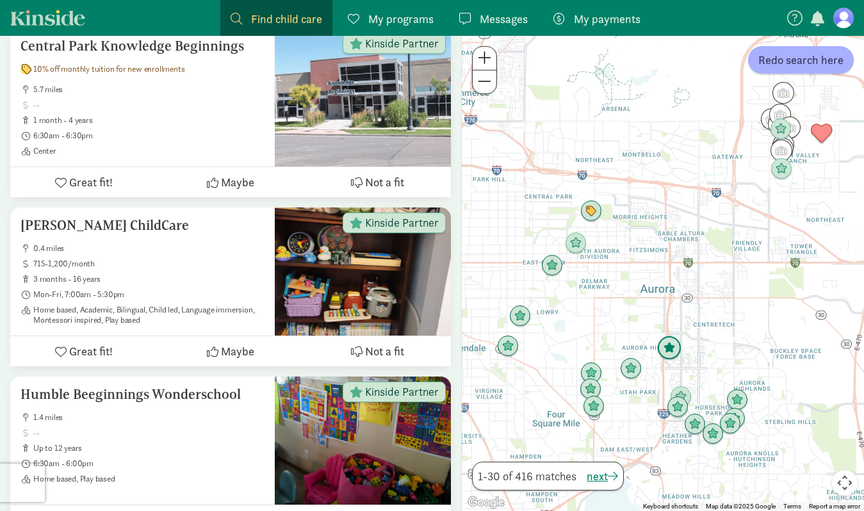
click at [668, 352] on img "Click to see details" at bounding box center [669, 348] width 24 height 24
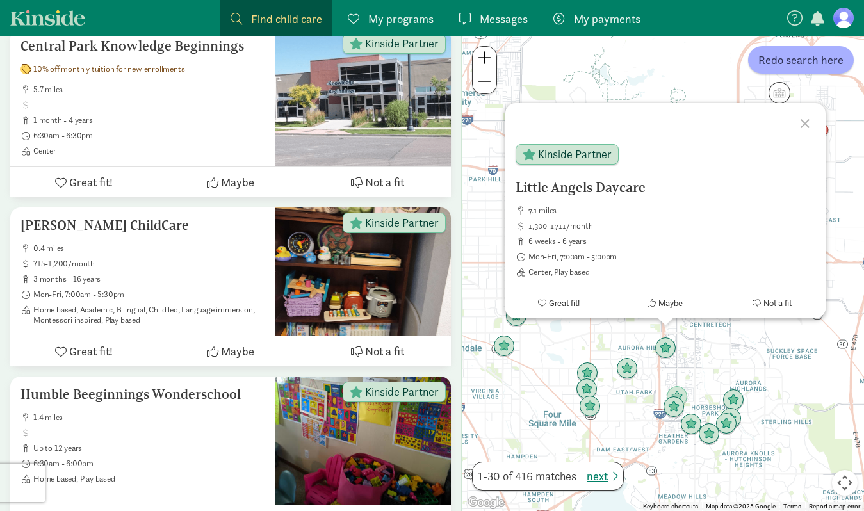
click at [806, 123] on div at bounding box center [807, 121] width 37 height 37
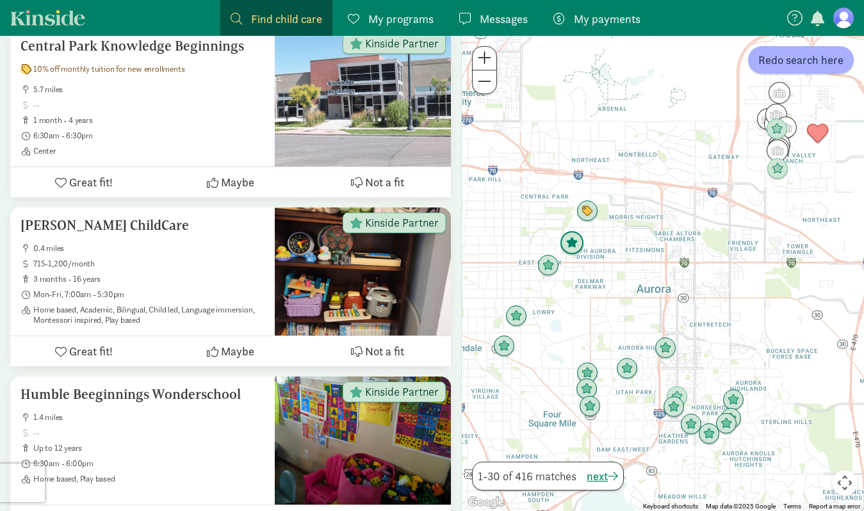
click at [576, 249] on img "Click to see details" at bounding box center [572, 243] width 24 height 24
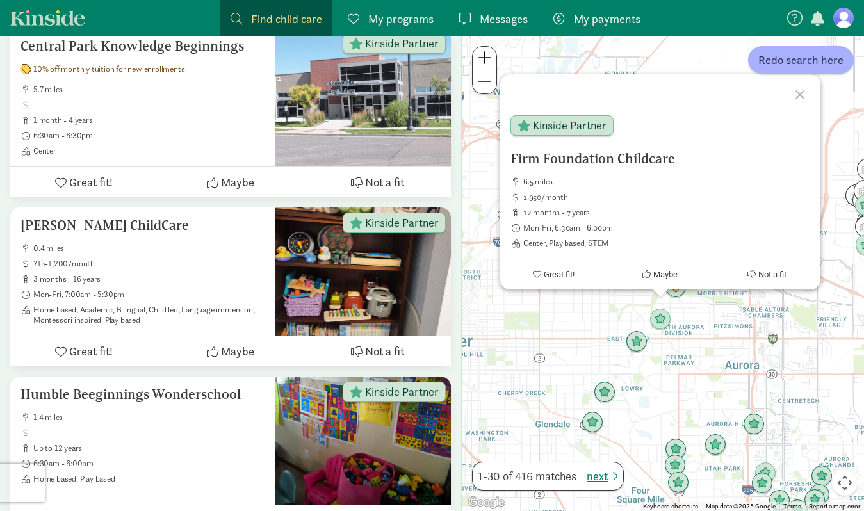
click at [650, 347] on div "Firm Foundation Childcare 6.5 miles 1,950/month 12 months - 7 years Mon-Fri, 6:…" at bounding box center [663, 273] width 402 height 475
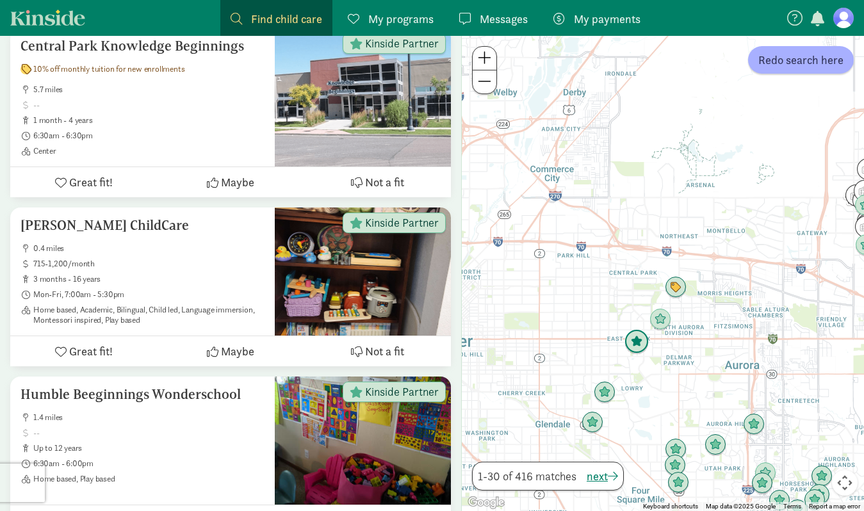
click at [640, 346] on img "Click to see details" at bounding box center [637, 342] width 24 height 24
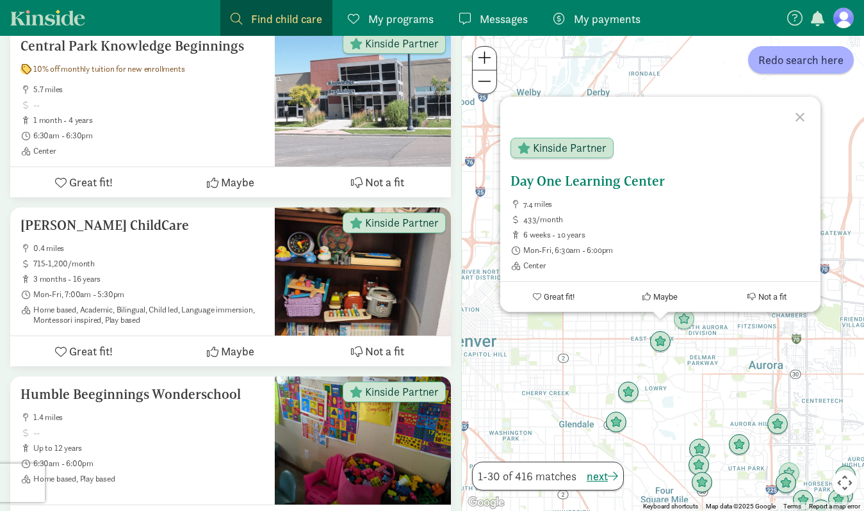
click at [591, 179] on h5 "Day One Learning Center" at bounding box center [661, 181] width 300 height 15
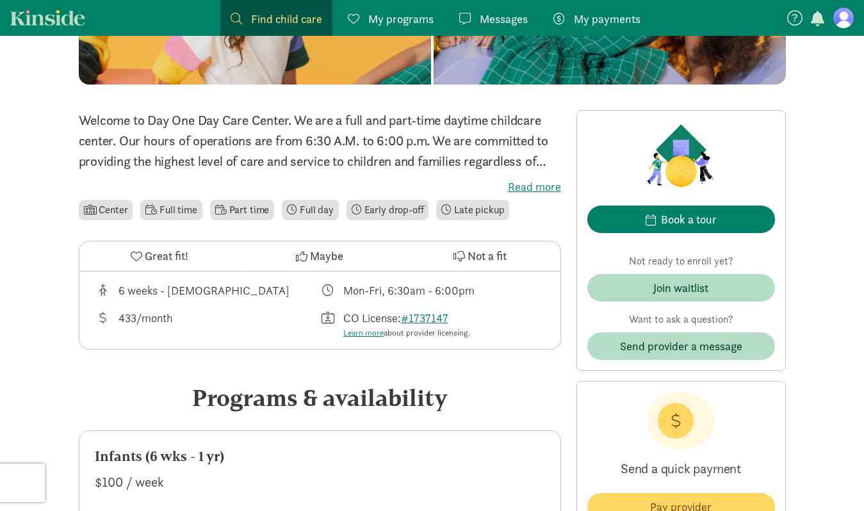
scroll to position [222, 0]
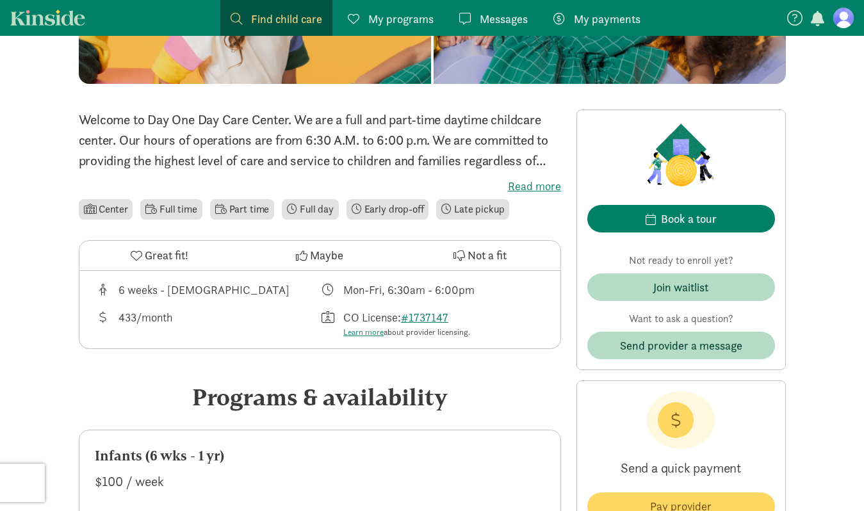
click at [543, 192] on label "Read more" at bounding box center [320, 186] width 482 height 15
click at [0, 0] on input "Read more" at bounding box center [0, 0] width 0 height 0
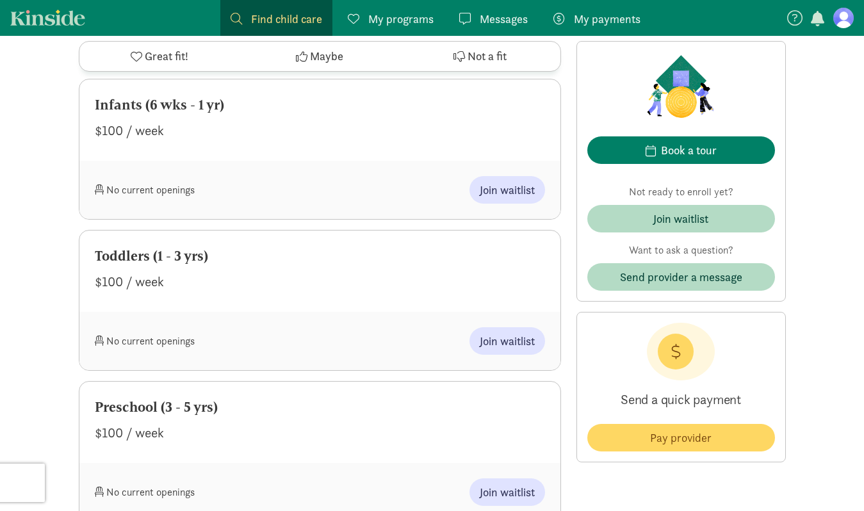
scroll to position [575, 0]
click at [516, 189] on span "Join waitlist" at bounding box center [507, 191] width 55 height 17
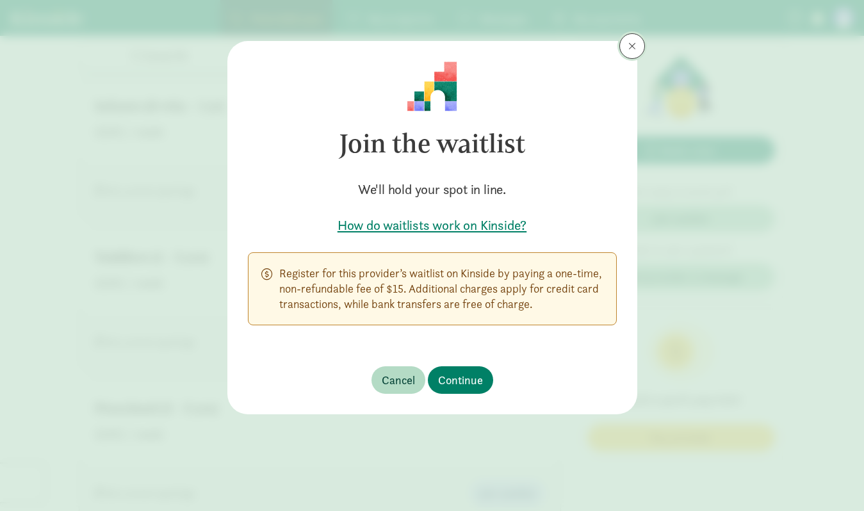
click at [628, 54] on button at bounding box center [633, 46] width 26 height 26
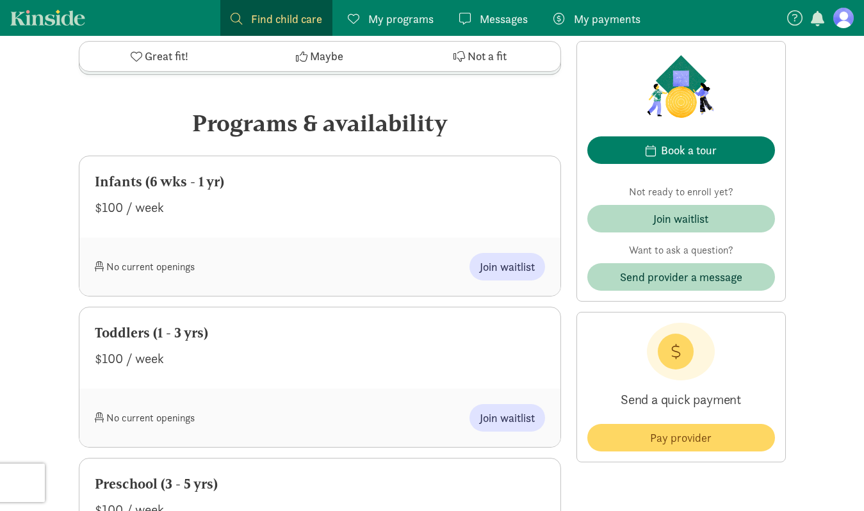
scroll to position [498, 0]
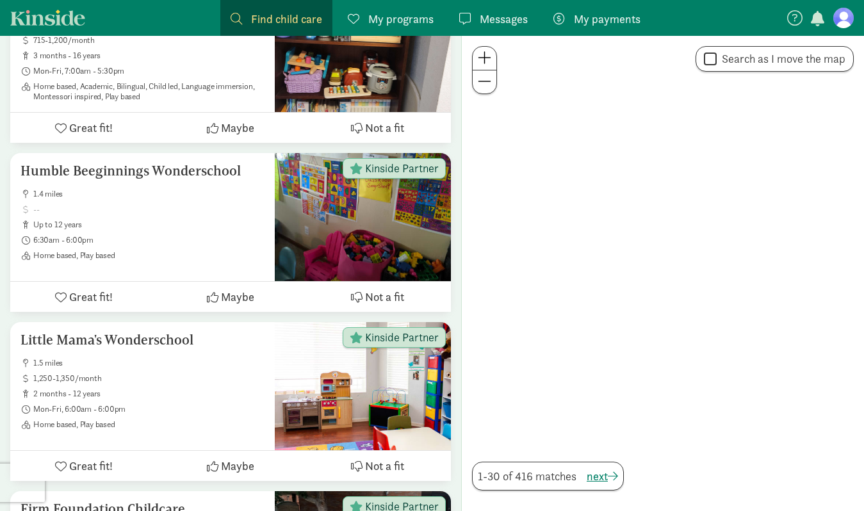
scroll to position [275, 0]
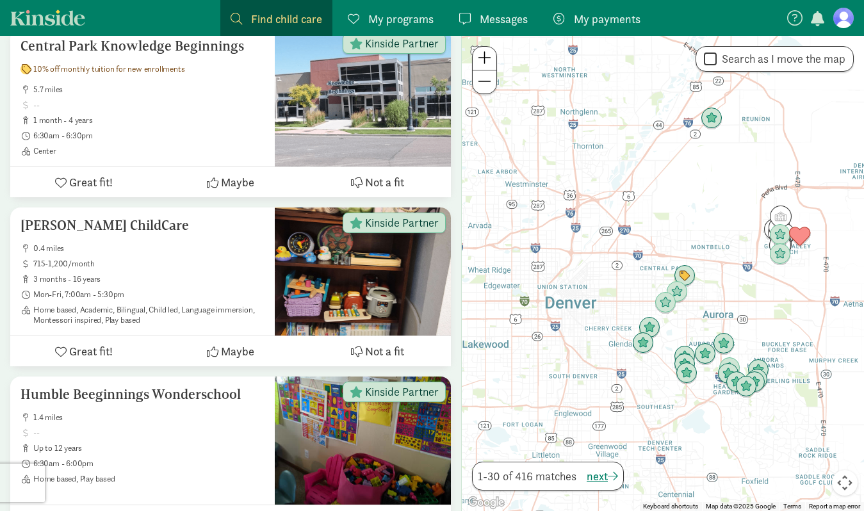
drag, startPoint x: 568, startPoint y: 305, endPoint x: 627, endPoint y: 284, distance: 62.6
click at [627, 284] on div at bounding box center [663, 273] width 402 height 475
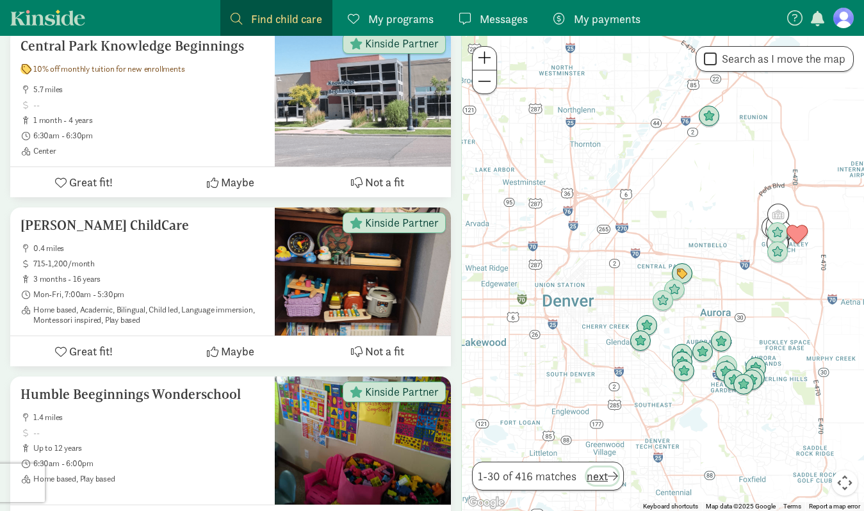
click at [613, 477] on span "button" at bounding box center [613, 476] width 10 height 12
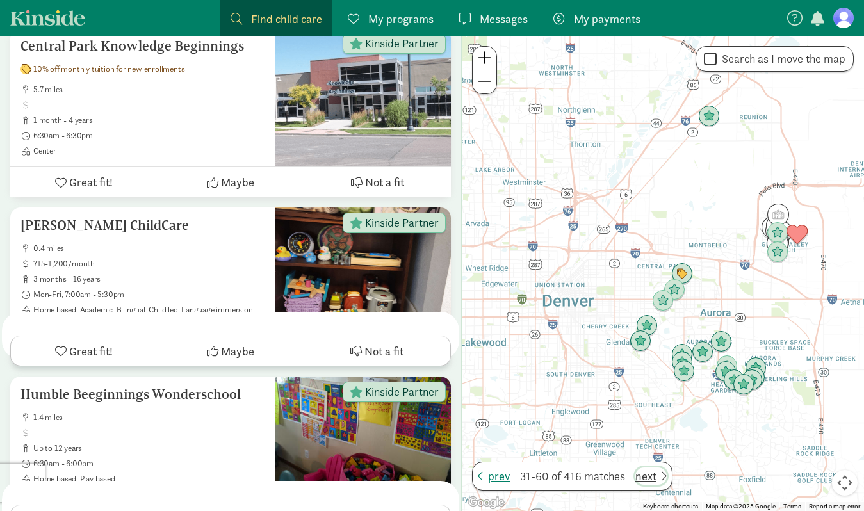
scroll to position [0, 0]
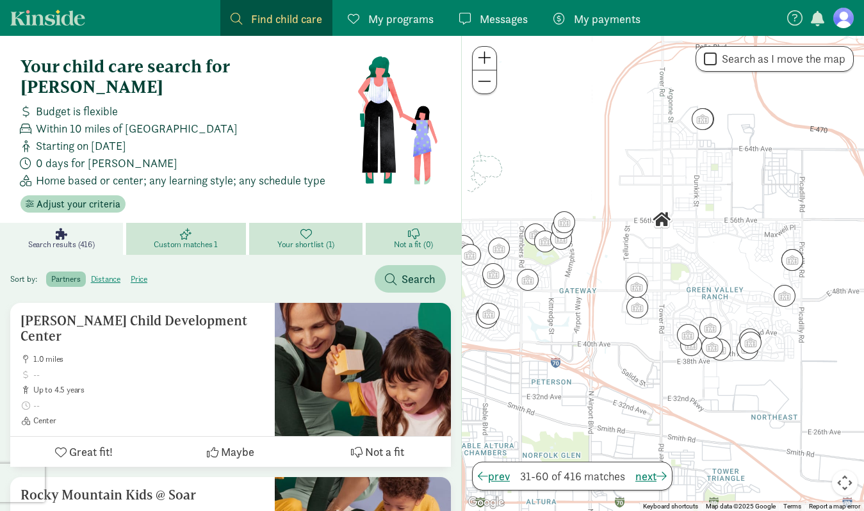
drag, startPoint x: 718, startPoint y: 336, endPoint x: 682, endPoint y: 295, distance: 54.0
click at [682, 295] on div at bounding box center [663, 273] width 402 height 475
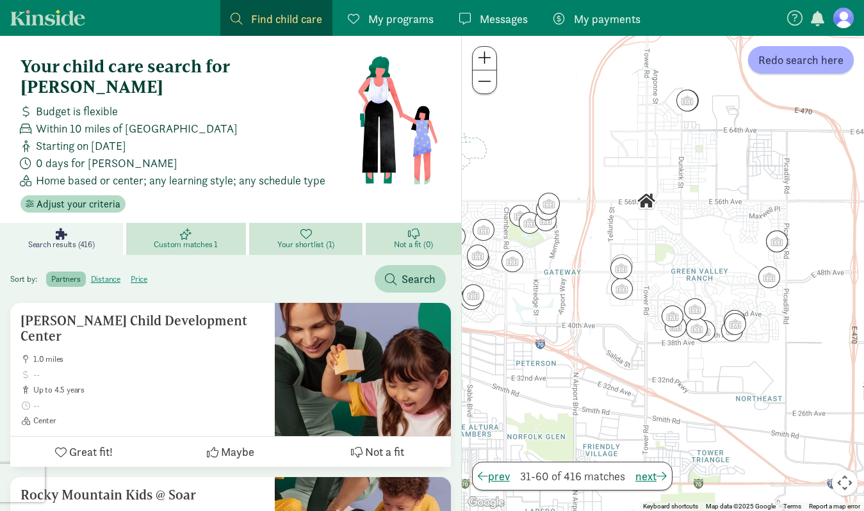
drag, startPoint x: 663, startPoint y: 220, endPoint x: 650, endPoint y: 200, distance: 23.6
click at [650, 200] on img "Click to see details" at bounding box center [647, 201] width 22 height 22
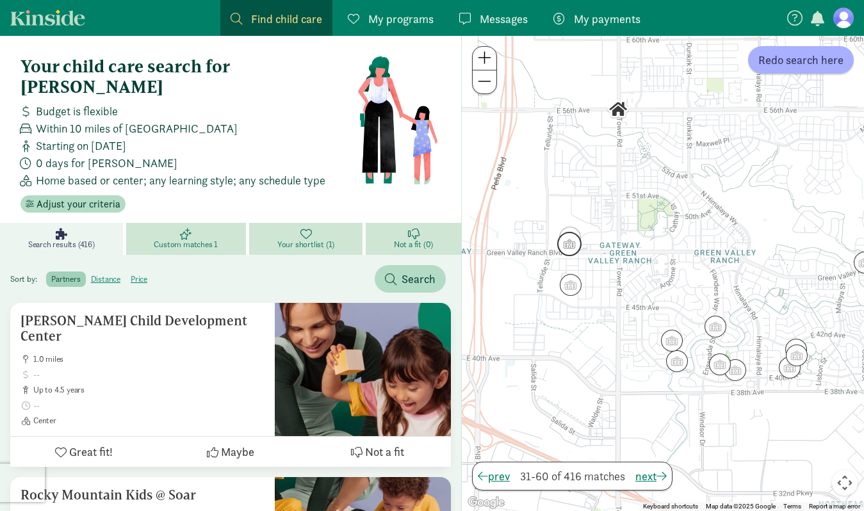
click at [568, 241] on img "Click to see details" at bounding box center [569, 244] width 24 height 24
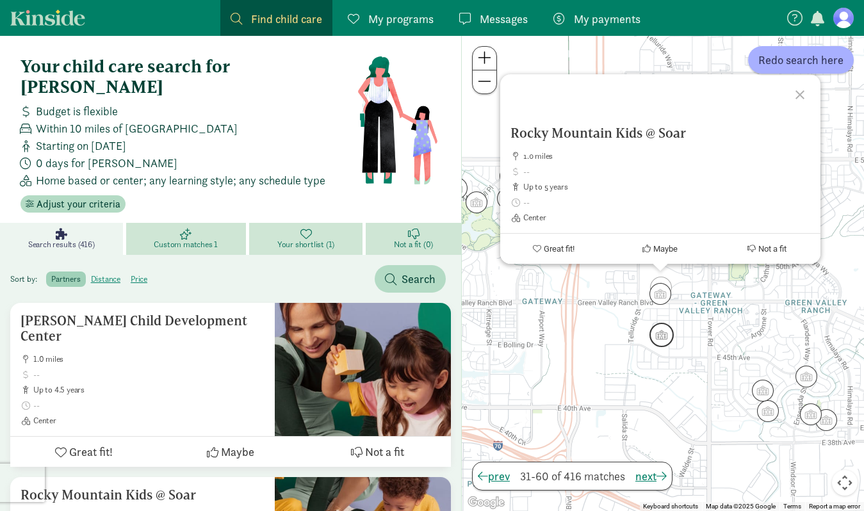
click at [666, 329] on img "Click to see details" at bounding box center [662, 335] width 24 height 24
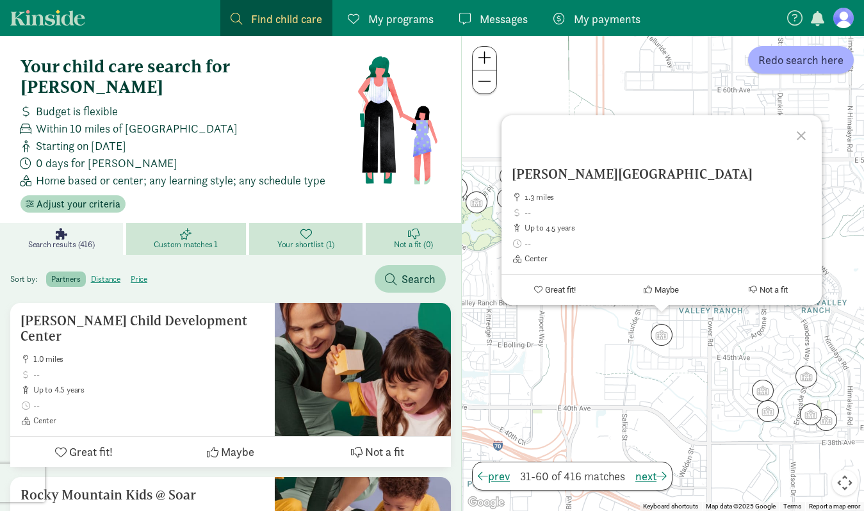
click at [719, 369] on div "To navigate, press the arrow keys. [PERSON_NAME][GEOGRAPHIC_DATA] 1.3 miles up …" at bounding box center [663, 273] width 402 height 475
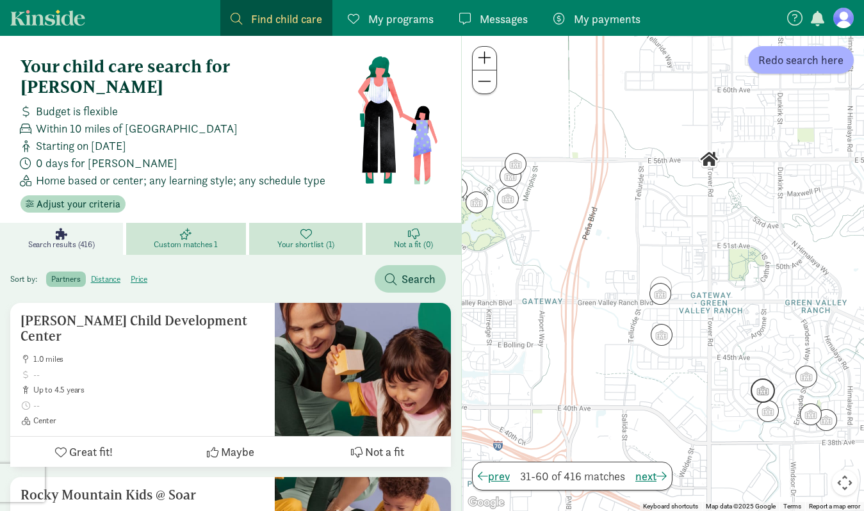
click at [768, 385] on img "Click to see details" at bounding box center [763, 391] width 24 height 24
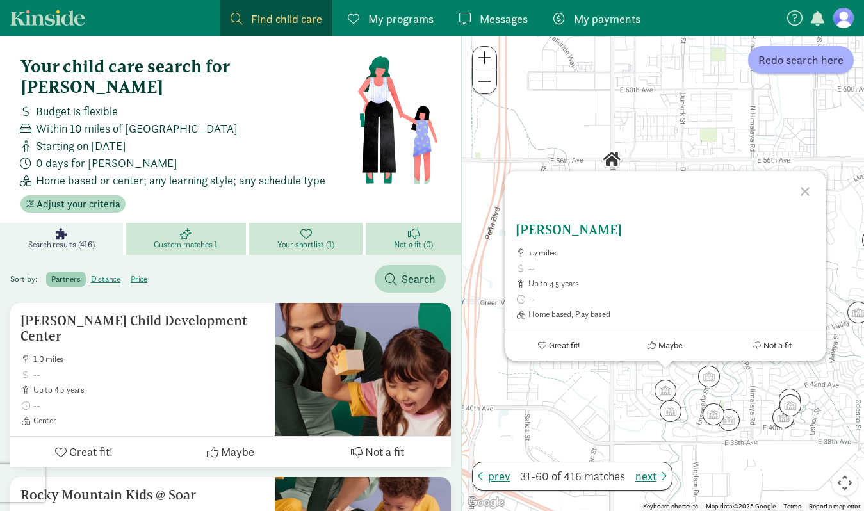
click at [612, 227] on h5 "[PERSON_NAME]" at bounding box center [666, 229] width 300 height 15
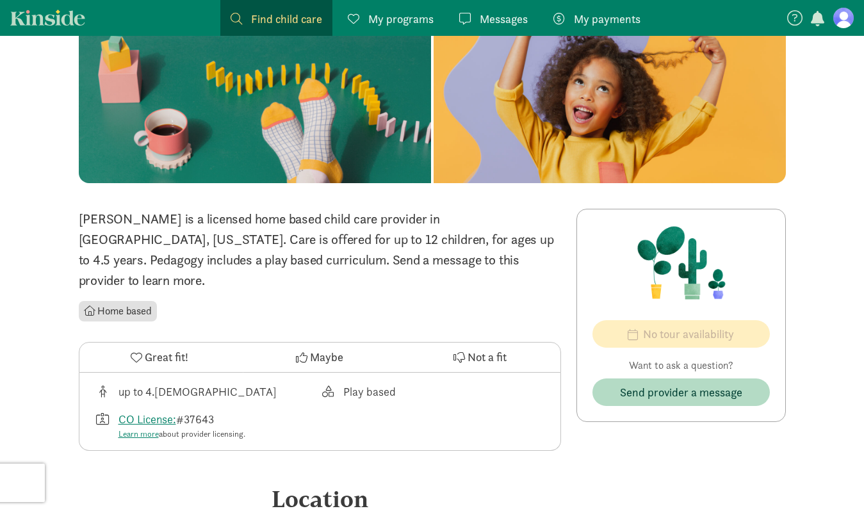
scroll to position [124, 0]
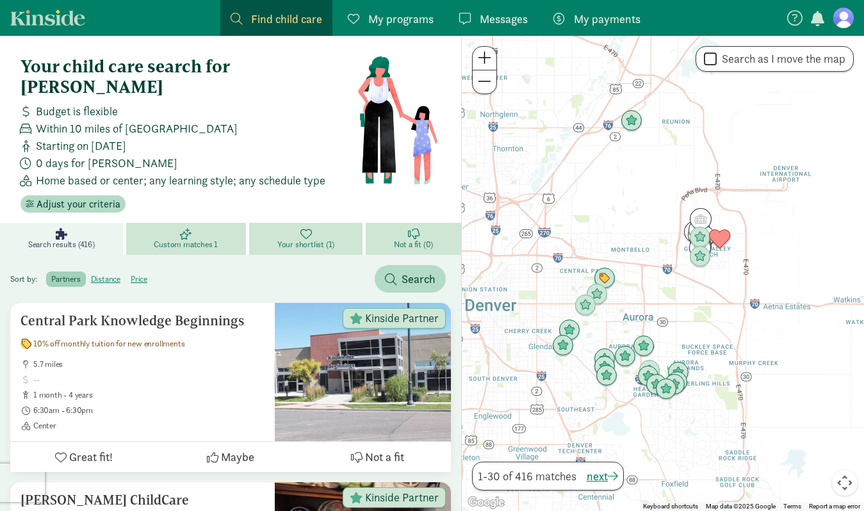
drag, startPoint x: 732, startPoint y: 327, endPoint x: 693, endPoint y: 305, distance: 44.7
click at [693, 305] on div at bounding box center [663, 273] width 402 height 475
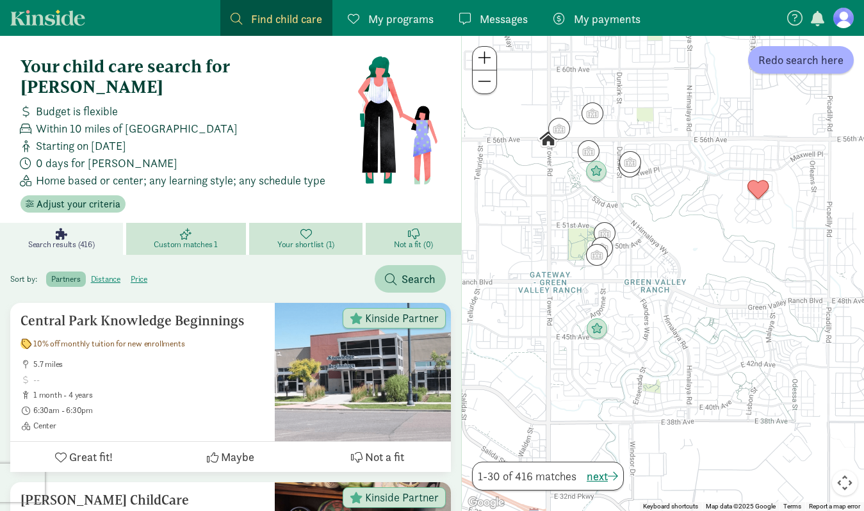
drag, startPoint x: 693, startPoint y: 251, endPoint x: 716, endPoint y: 297, distance: 50.7
click at [716, 297] on div at bounding box center [663, 273] width 402 height 475
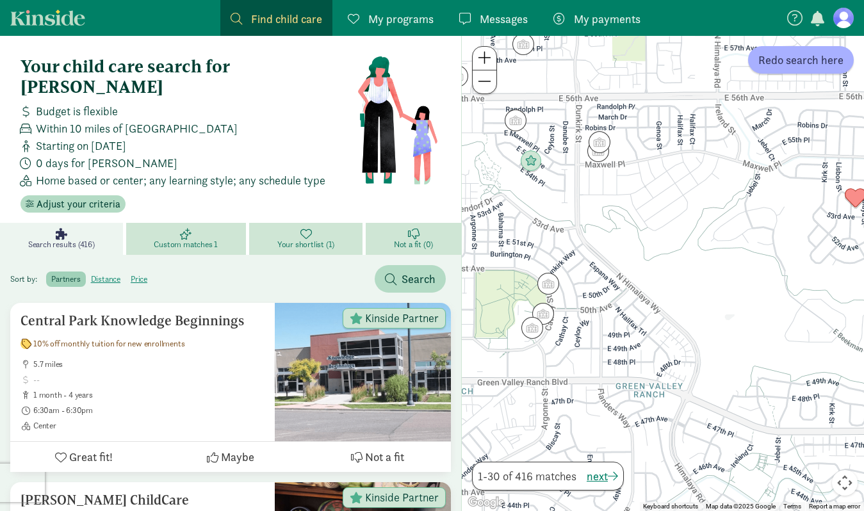
drag, startPoint x: 716, startPoint y: 297, endPoint x: 771, endPoint y: 413, distance: 129.0
click at [771, 413] on div at bounding box center [663, 273] width 402 height 475
click at [606, 138] on img "Click to see details" at bounding box center [599, 142] width 24 height 24
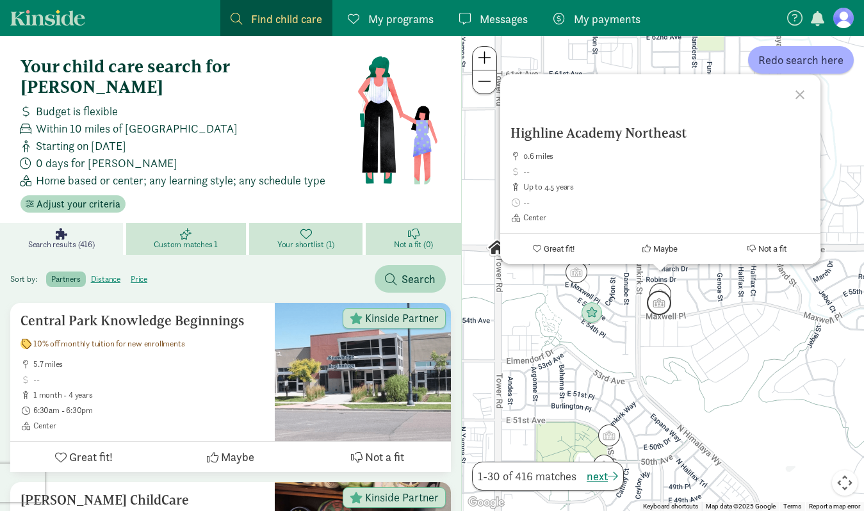
click at [662, 302] on img "Click to see details" at bounding box center [659, 303] width 24 height 24
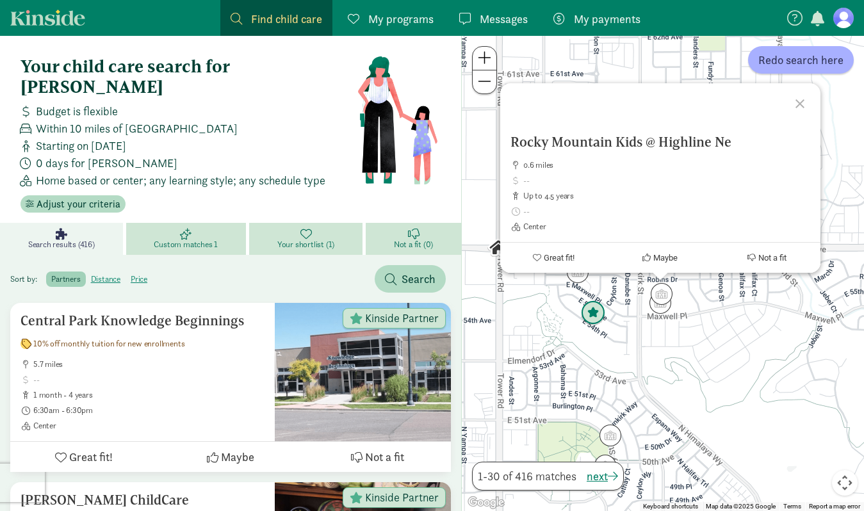
click at [604, 324] on img "Click to see details" at bounding box center [593, 313] width 24 height 24
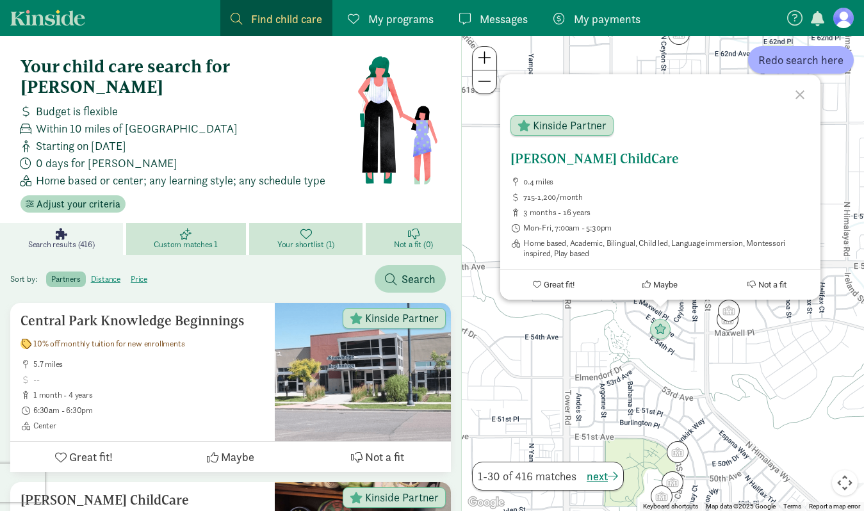
click at [566, 164] on h5 "[PERSON_NAME] ChildCare" at bounding box center [661, 158] width 300 height 15
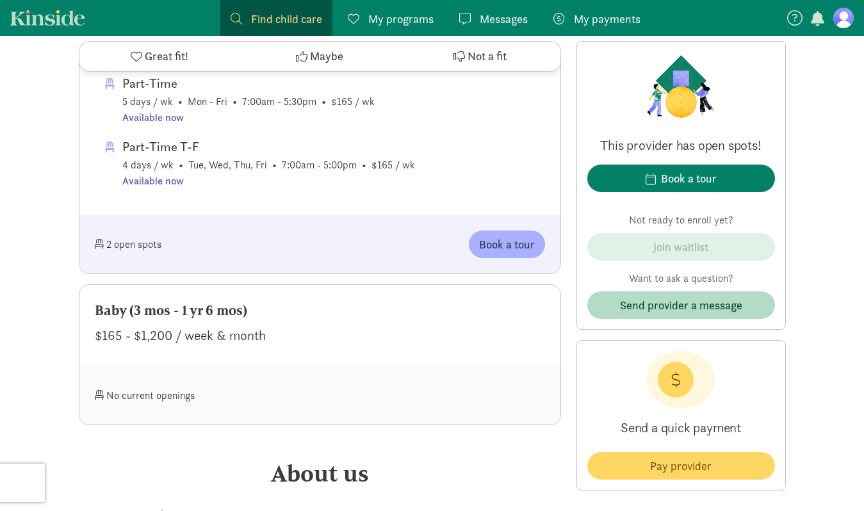
scroll to position [1048, 0]
drag, startPoint x: 86, startPoint y: 287, endPoint x: 269, endPoint y: 400, distance: 215.5
click at [270, 400] on div "Baby (3 mos - 1 yr 6 mos) $165 - $1,200 / week & month No current openings" at bounding box center [320, 354] width 482 height 141
click at [269, 400] on div "No current openings" at bounding box center [208, 395] width 226 height 28
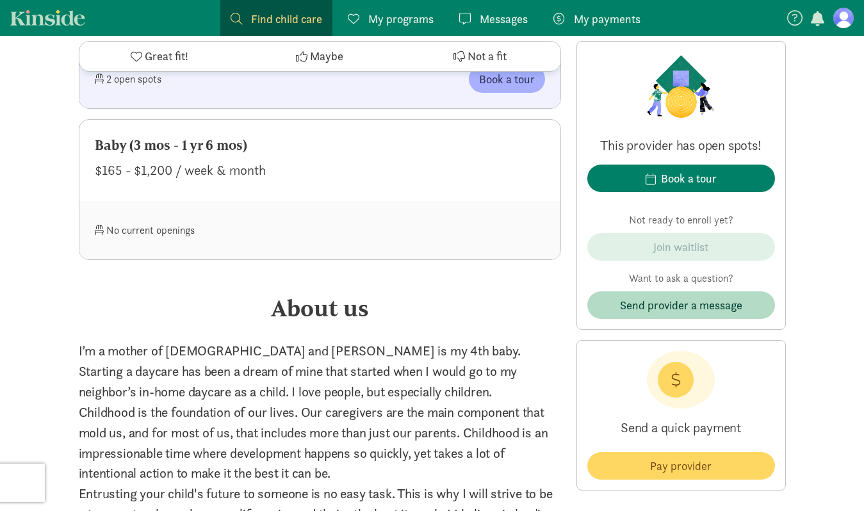
scroll to position [1215, 0]
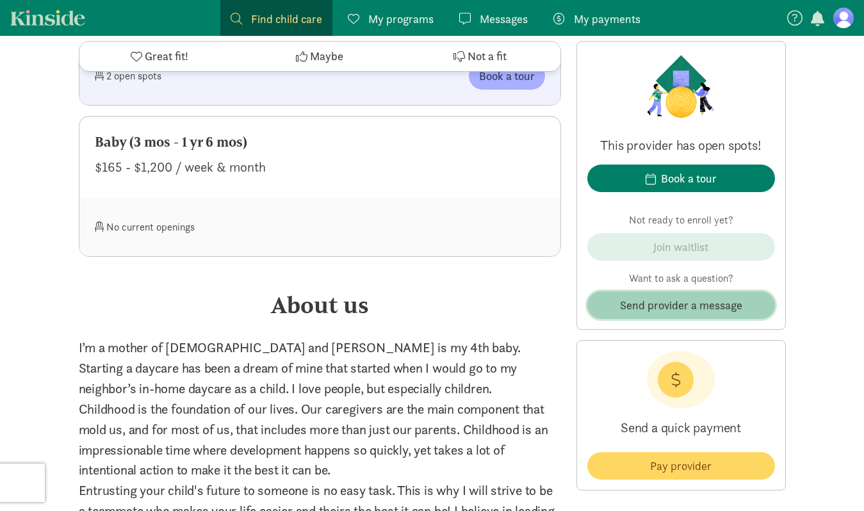
click at [643, 312] on span "Send provider a message" at bounding box center [681, 305] width 122 height 17
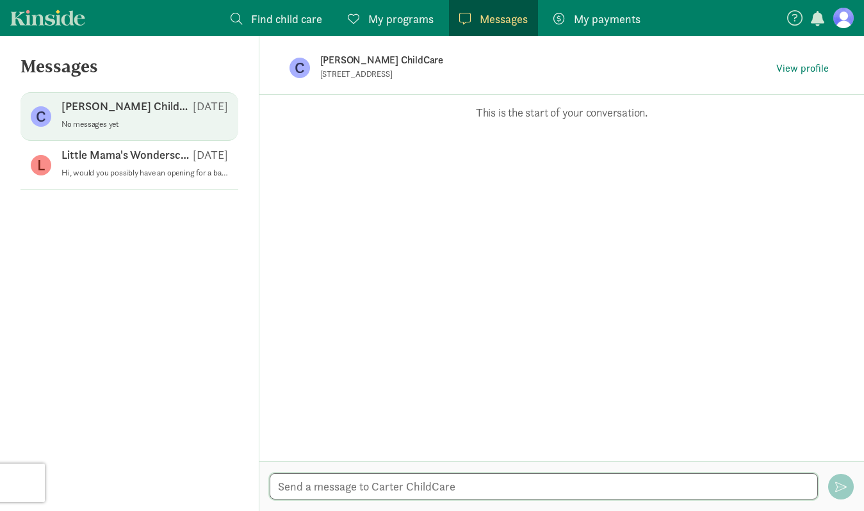
click at [522, 483] on textarea at bounding box center [544, 486] width 548 height 26
type textarea "Hi, Would you have any openings in January for a 5 month old?"
click at [301, 487] on textarea "Hi, Would you have any openings in January for a 5 month old?" at bounding box center [544, 486] width 548 height 26
click at [294, 486] on textarea "Hi, Would you have any openings in January for a 5 month old?" at bounding box center [544, 486] width 548 height 26
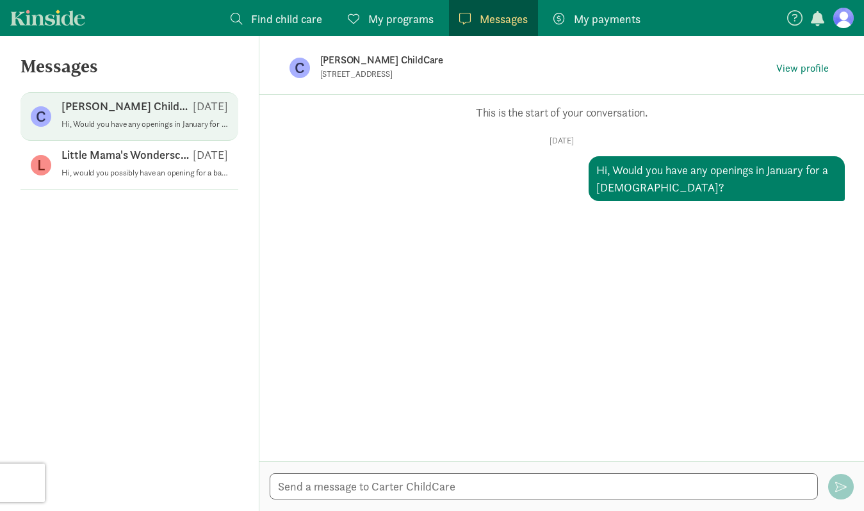
click at [845, 23] on figure at bounding box center [844, 18] width 21 height 21
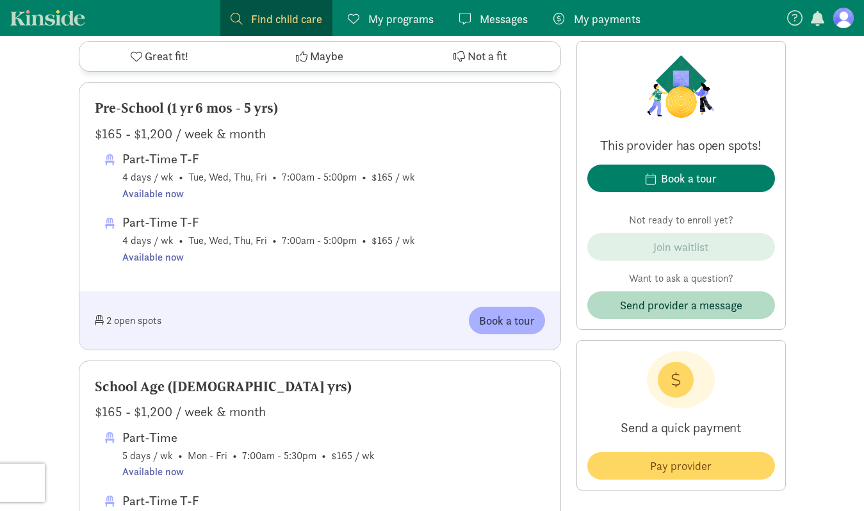
scroll to position [693, 0]
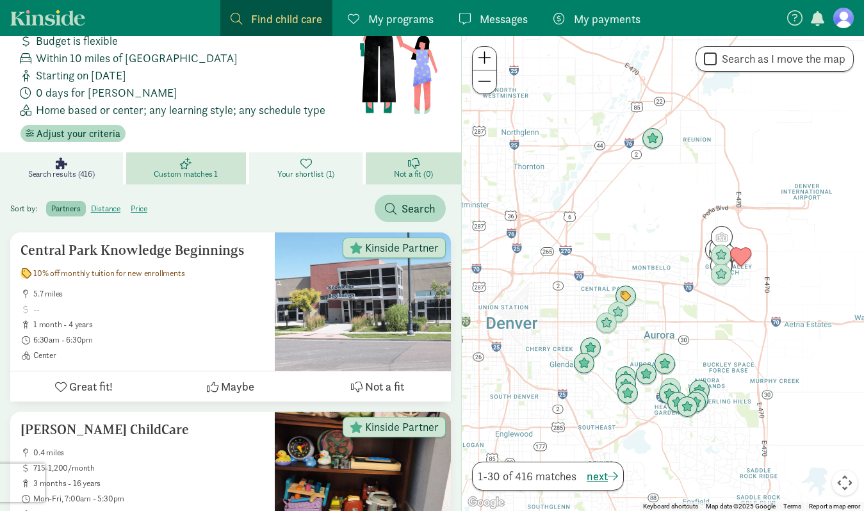
scroll to position [72, 0]
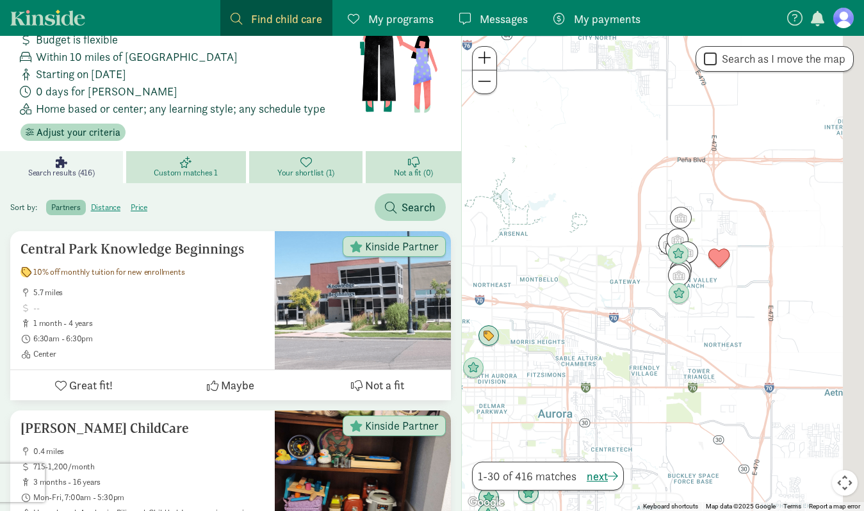
drag, startPoint x: 660, startPoint y: 256, endPoint x: 473, endPoint y: 256, distance: 187.1
click at [473, 256] on div at bounding box center [663, 273] width 402 height 475
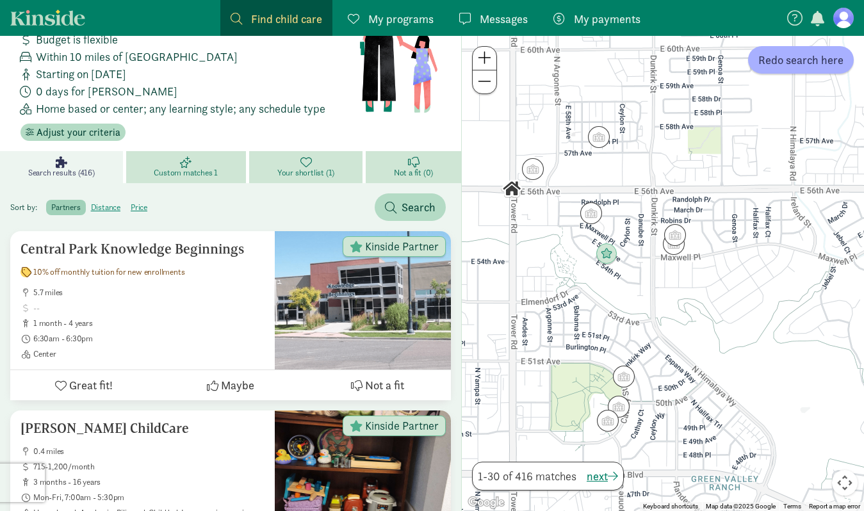
drag, startPoint x: 720, startPoint y: 375, endPoint x: 712, endPoint y: 343, distance: 33.6
click at [712, 343] on div at bounding box center [663, 273] width 402 height 475
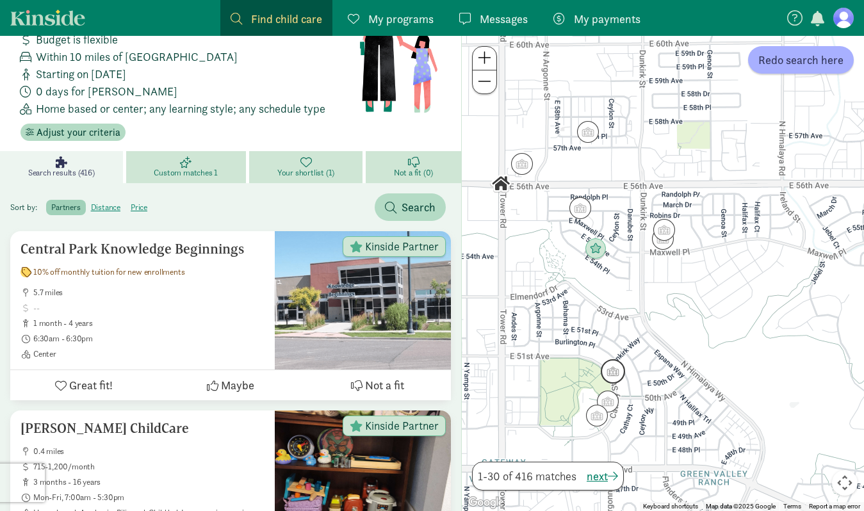
click at [616, 370] on img "Click to see details" at bounding box center [613, 371] width 24 height 24
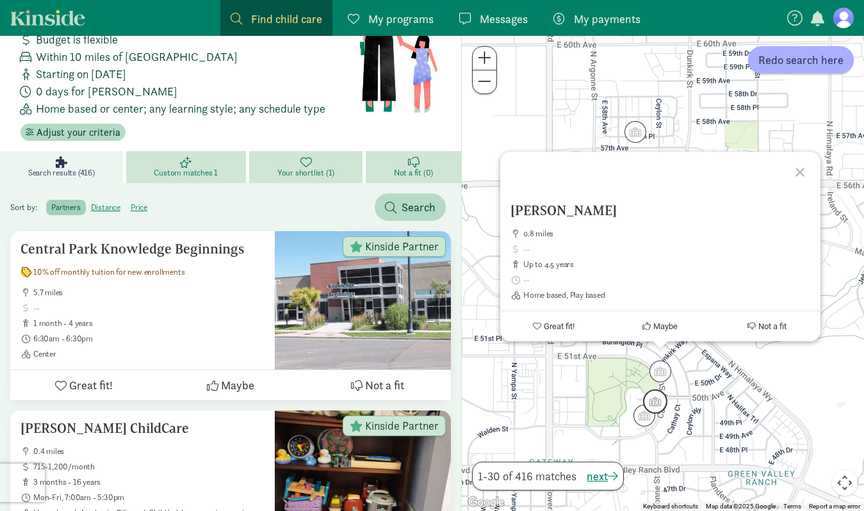
click at [657, 400] on img "Click to see details" at bounding box center [655, 402] width 24 height 24
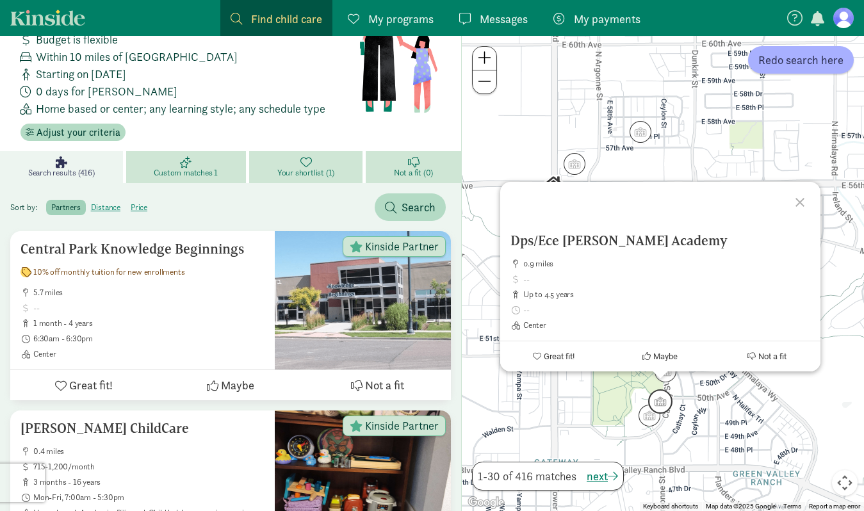
click at [651, 413] on img "Click to see details" at bounding box center [660, 402] width 24 height 24
click at [648, 416] on img "Click to see details" at bounding box center [649, 416] width 24 height 24
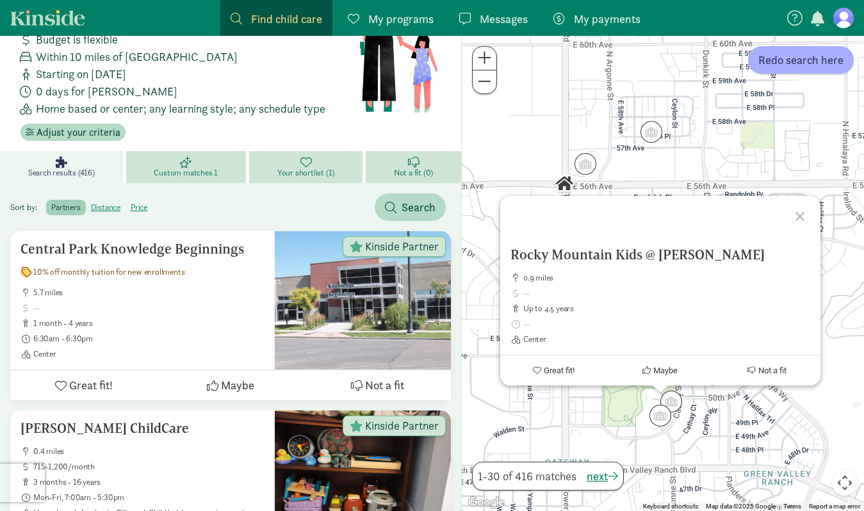
click at [740, 441] on div "To navigate, press the arrow keys. Rocky Mountain Kids @ Omar D Blair Charter 0…" at bounding box center [663, 273] width 402 height 475
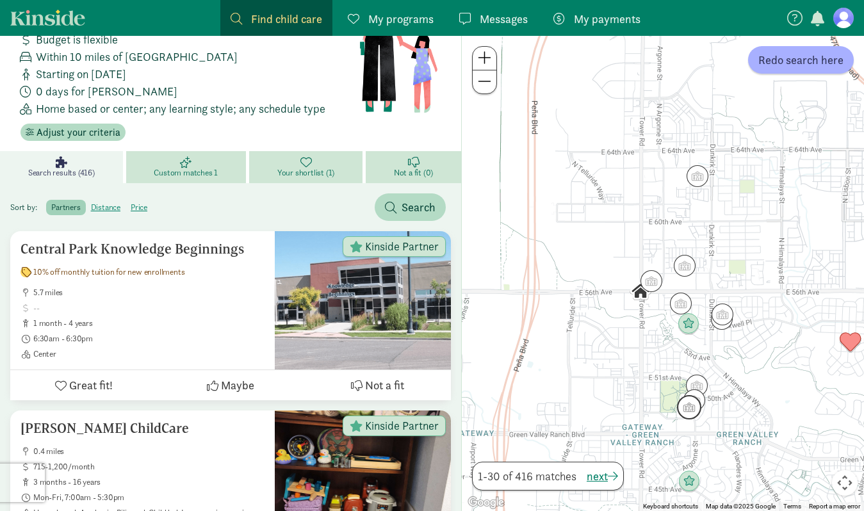
click at [696, 410] on img "Click to see details" at bounding box center [689, 407] width 24 height 24
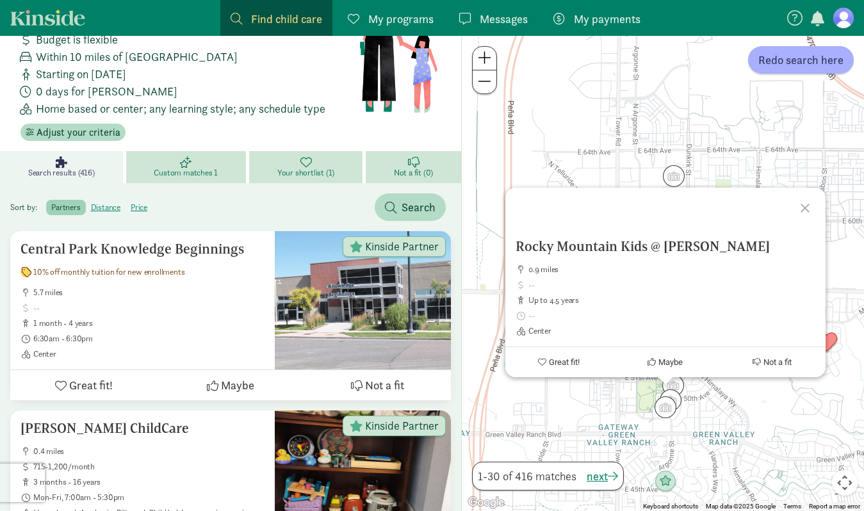
click at [754, 436] on div "Rocky Mountain Kids @ Omar D Blair Charter 0.9 miles up to 4.5 years Center Gre…" at bounding box center [663, 273] width 402 height 475
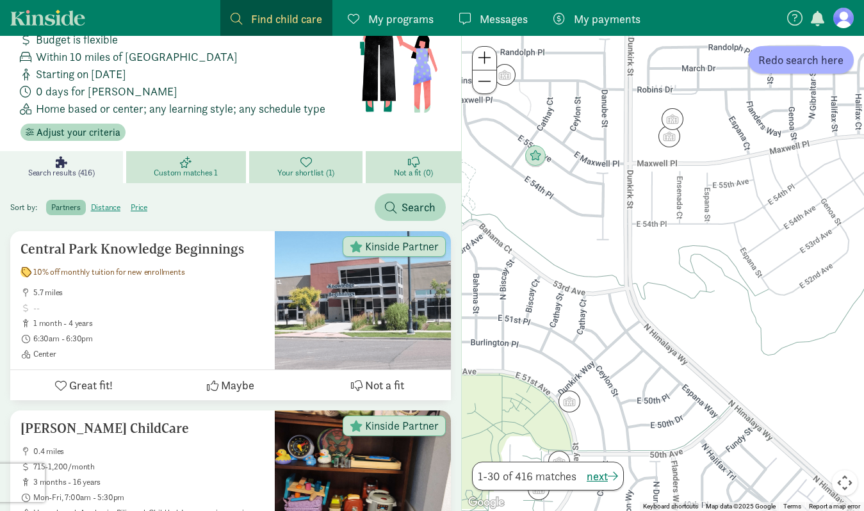
drag, startPoint x: 652, startPoint y: 260, endPoint x: 795, endPoint y: 434, distance: 225.3
click at [795, 434] on div at bounding box center [663, 273] width 402 height 475
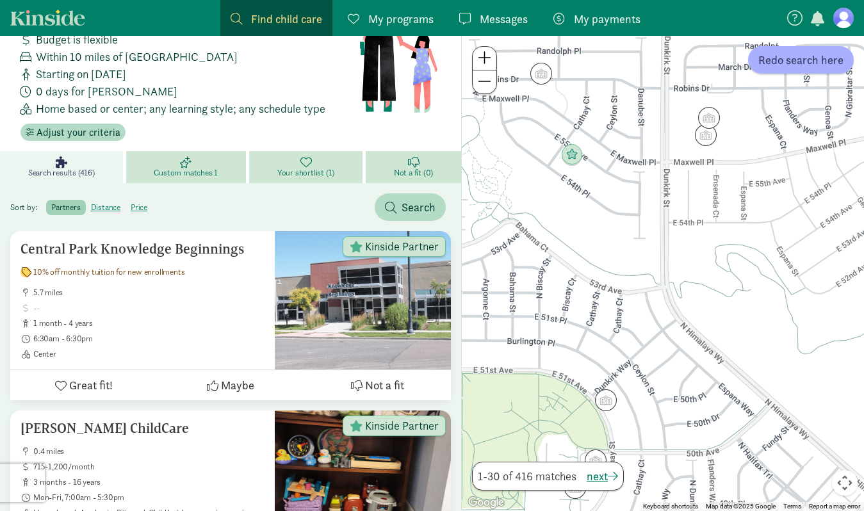
drag, startPoint x: 619, startPoint y: 169, endPoint x: 707, endPoint y: 172, distance: 87.8
click at [707, 172] on div at bounding box center [663, 273] width 402 height 475
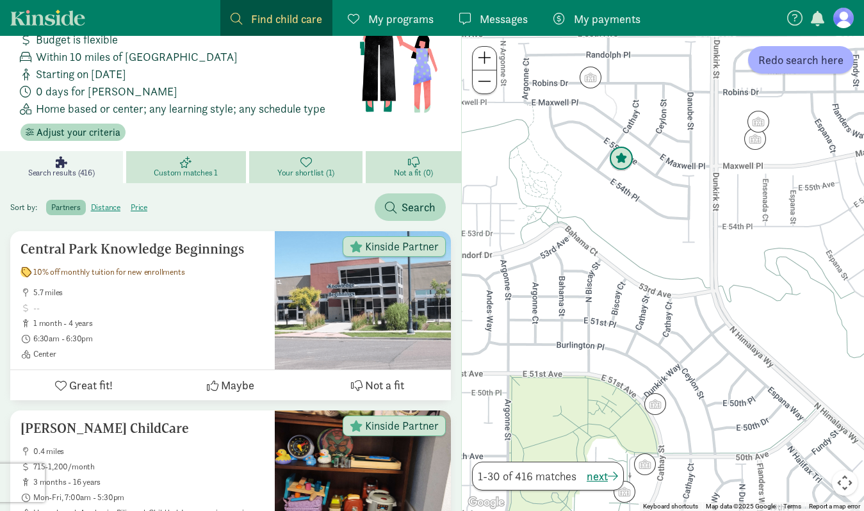
click at [622, 163] on img "Click to see details" at bounding box center [621, 159] width 24 height 24
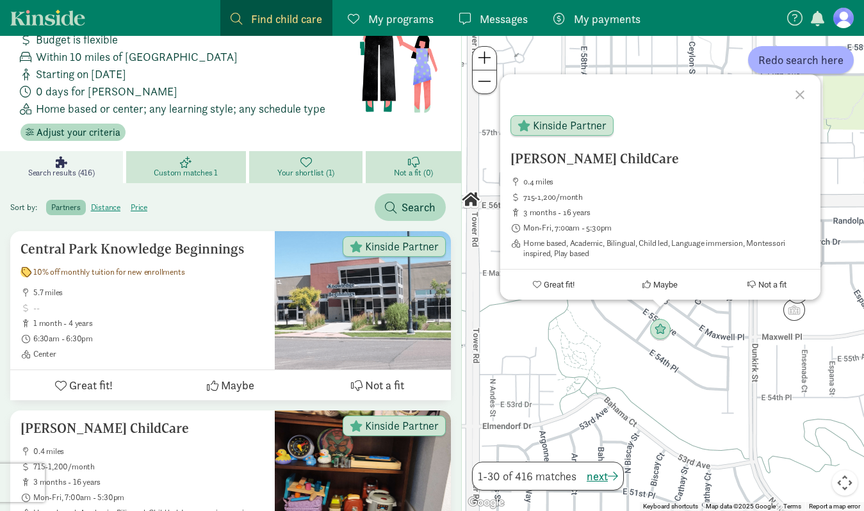
click at [632, 309] on div "Carter ChildCare 0.4 miles 715-1,200/month 3 months - 16 years Mon-Fri, 7:00am …" at bounding box center [663, 273] width 402 height 475
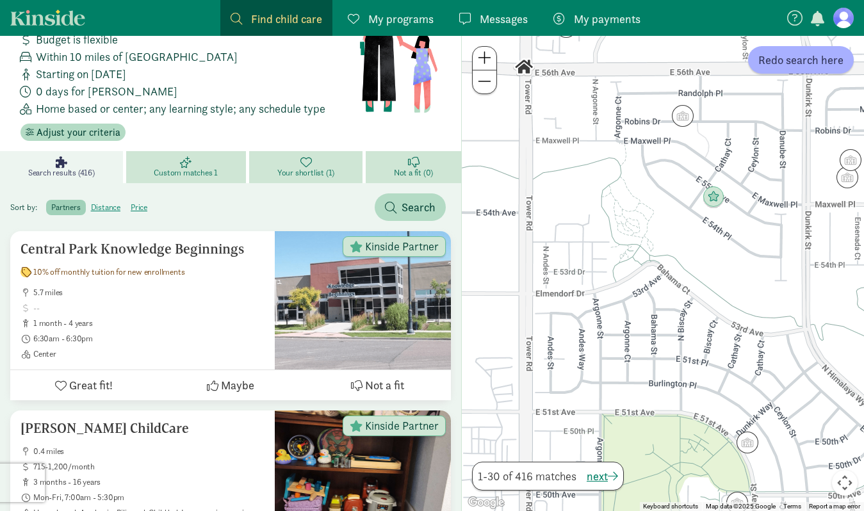
drag, startPoint x: 605, startPoint y: 394, endPoint x: 658, endPoint y: 260, distance: 144.1
click at [658, 260] on div at bounding box center [663, 273] width 402 height 475
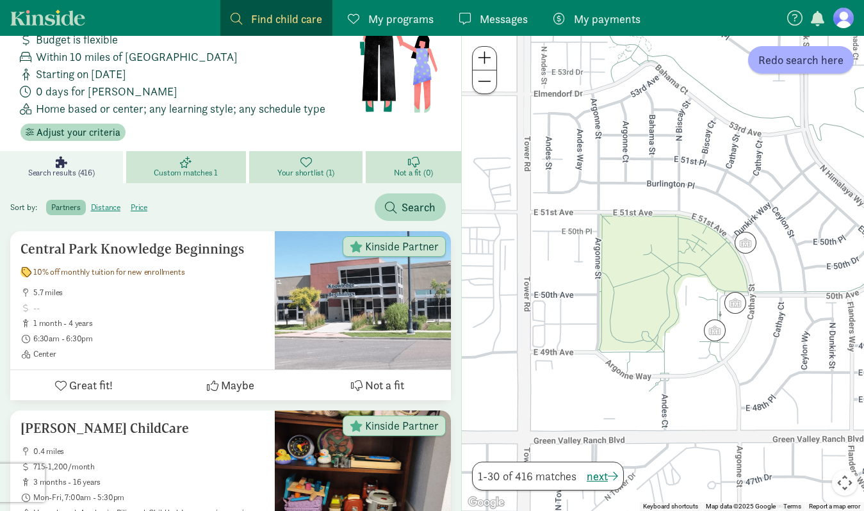
drag, startPoint x: 658, startPoint y: 260, endPoint x: 657, endPoint y: 58, distance: 202.5
click at [657, 57] on div at bounding box center [663, 273] width 402 height 475
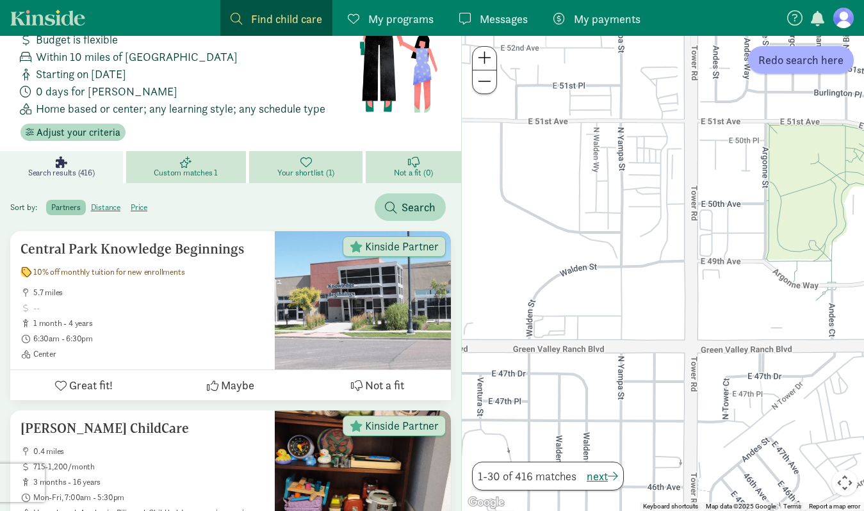
drag, startPoint x: 620, startPoint y: 193, endPoint x: 786, endPoint y: 100, distance: 190.5
click at [786, 100] on div at bounding box center [663, 273] width 402 height 475
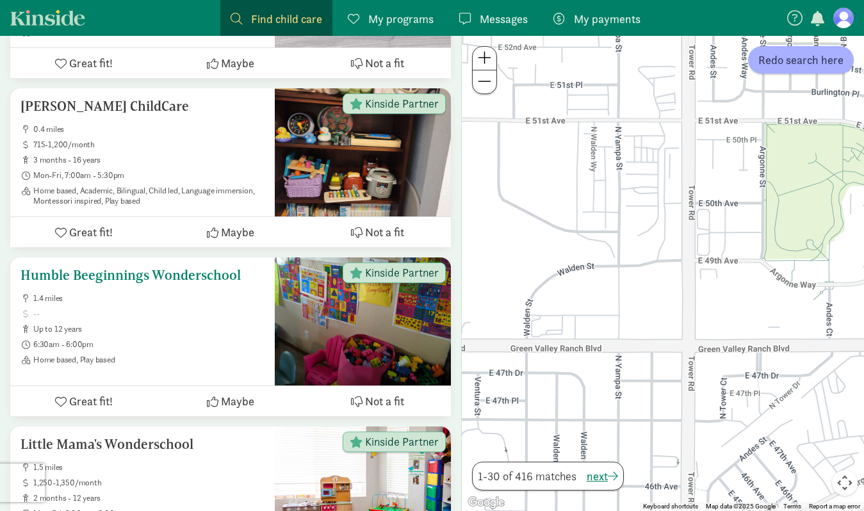
scroll to position [420, 0]
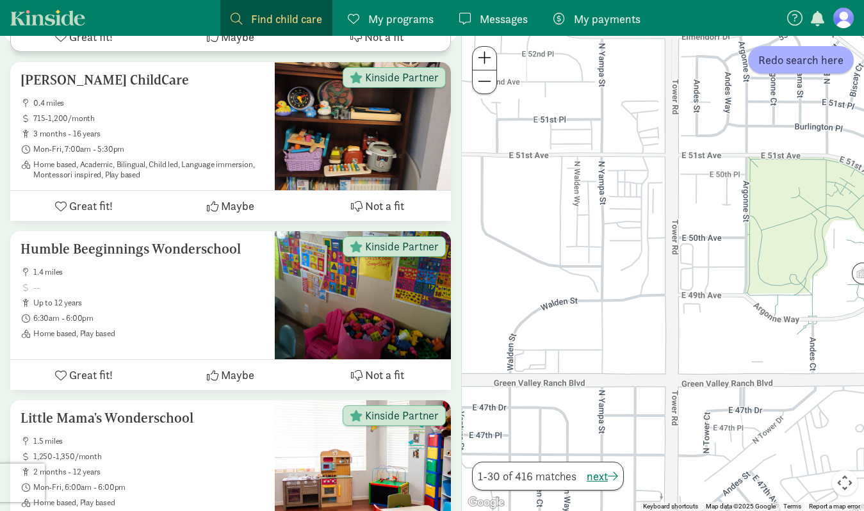
drag, startPoint x: 540, startPoint y: 277, endPoint x: 522, endPoint y: 315, distance: 41.3
click at [522, 315] on div at bounding box center [663, 273] width 402 height 475
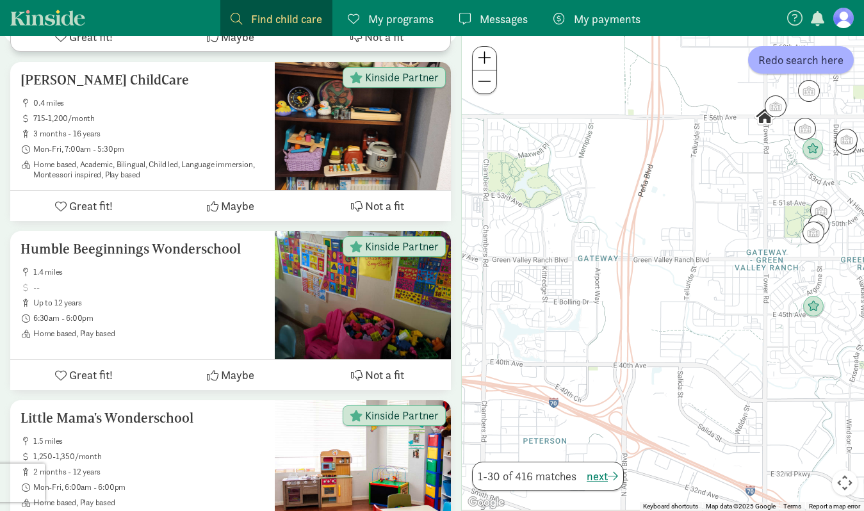
drag, startPoint x: 522, startPoint y: 315, endPoint x: 735, endPoint y: 234, distance: 228.1
click at [735, 234] on div at bounding box center [663, 273] width 402 height 475
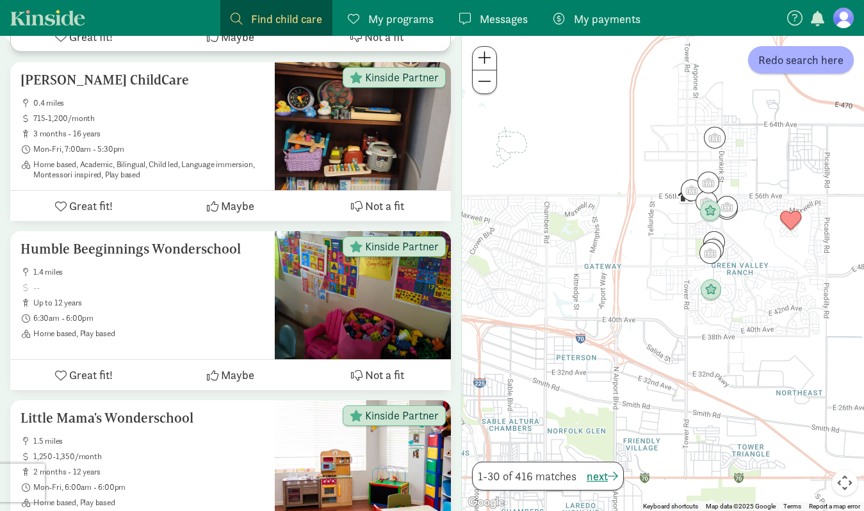
drag, startPoint x: 558, startPoint y: 385, endPoint x: 587, endPoint y: 324, distance: 67.3
click at [587, 324] on div at bounding box center [663, 273] width 402 height 475
click at [604, 479] on span "next" at bounding box center [602, 476] width 31 height 17
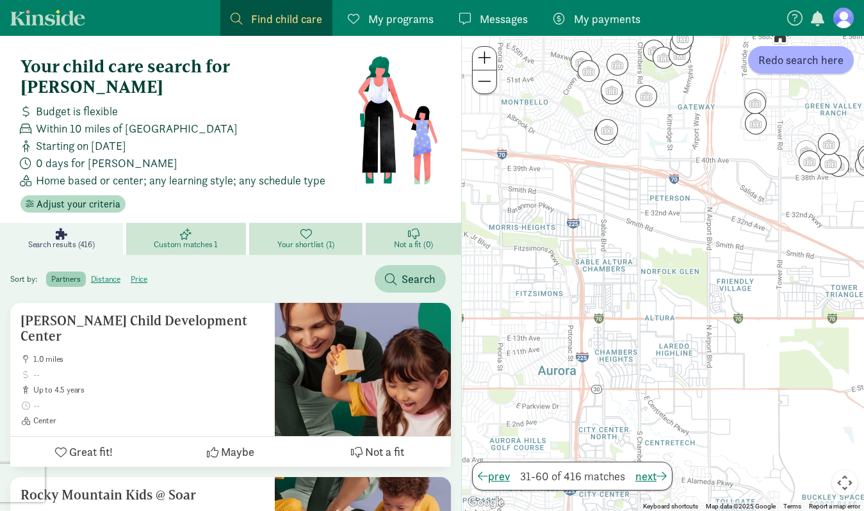
drag, startPoint x: 600, startPoint y: 313, endPoint x: 707, endPoint y: 117, distance: 224.2
click at [707, 117] on div at bounding box center [663, 273] width 402 height 475
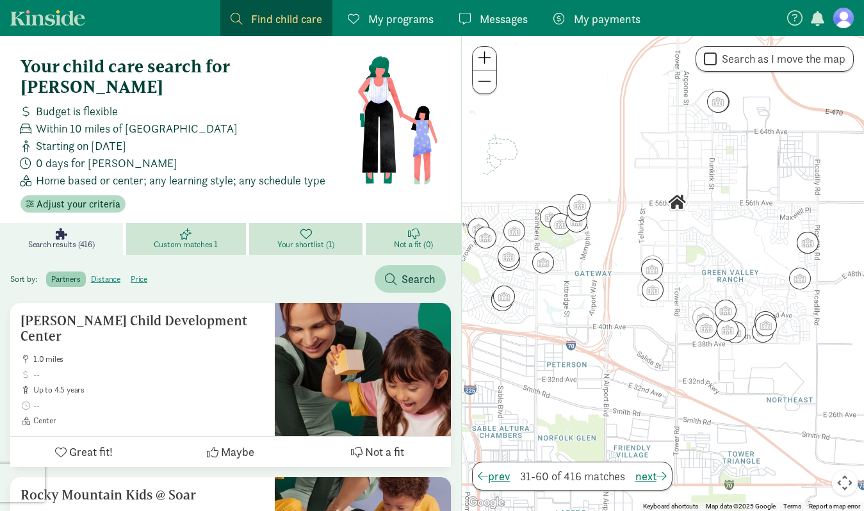
drag, startPoint x: 678, startPoint y: 279, endPoint x: 580, endPoint y: 450, distance: 196.6
click at [580, 450] on div at bounding box center [663, 273] width 402 height 475
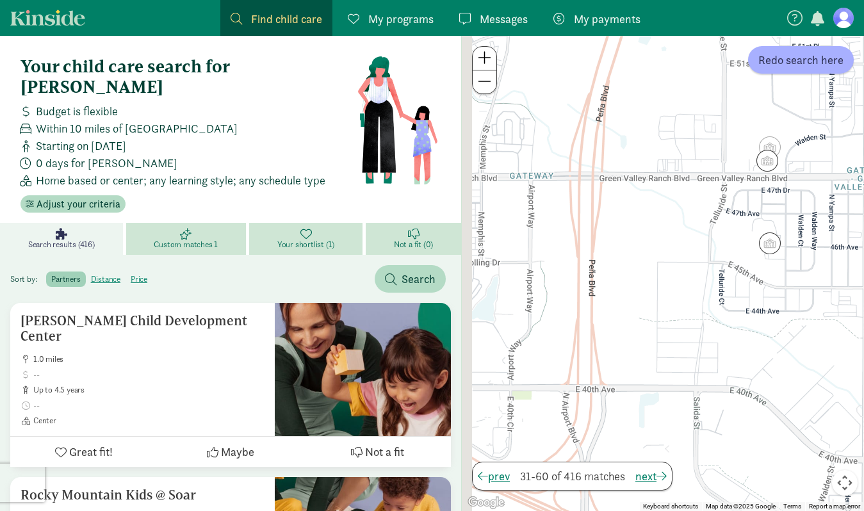
drag, startPoint x: 656, startPoint y: 215, endPoint x: 856, endPoint y: 451, distance: 309.6
click at [856, 451] on div at bounding box center [663, 273] width 402 height 475
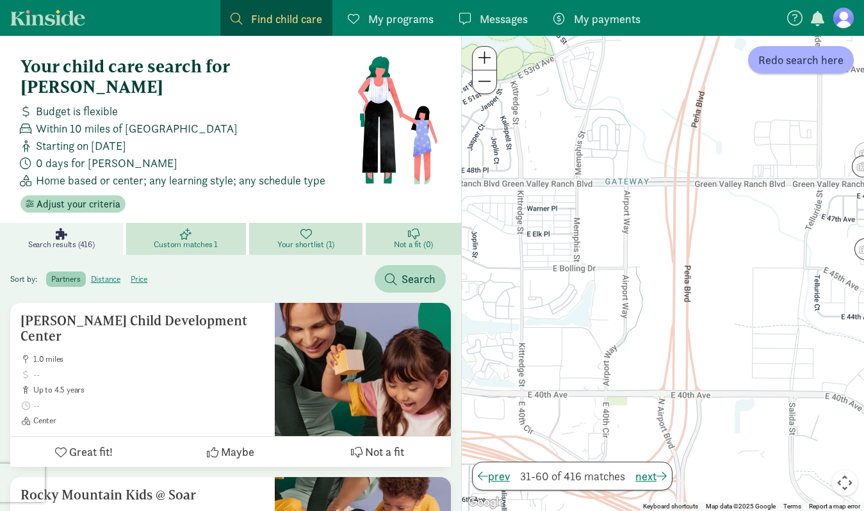
drag, startPoint x: 691, startPoint y: 350, endPoint x: 816, endPoint y: 350, distance: 125.6
click at [816, 350] on div at bounding box center [663, 273] width 402 height 475
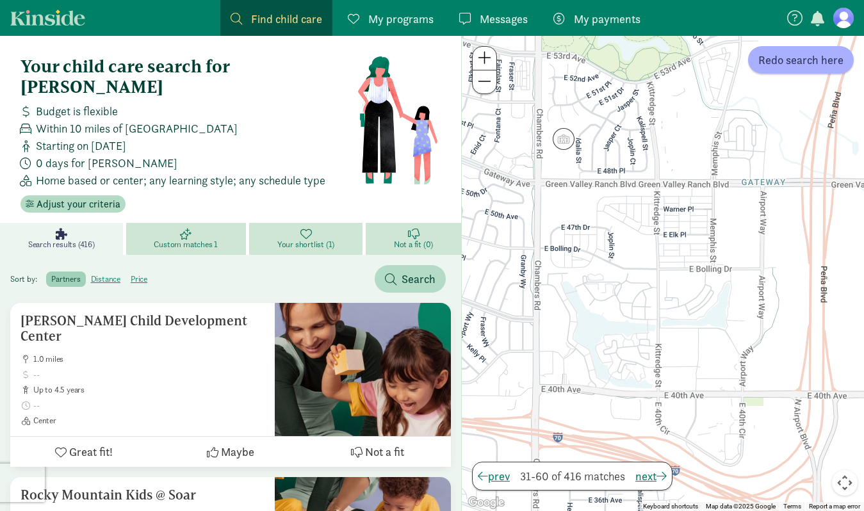
drag, startPoint x: 688, startPoint y: 322, endPoint x: 747, endPoint y: 324, distance: 59.0
click at [748, 324] on div at bounding box center [663, 273] width 402 height 475
click at [135, 272] on label "price" at bounding box center [139, 279] width 27 height 15
click at [131, 274] on input "price" at bounding box center [131, 274] width 0 height 0
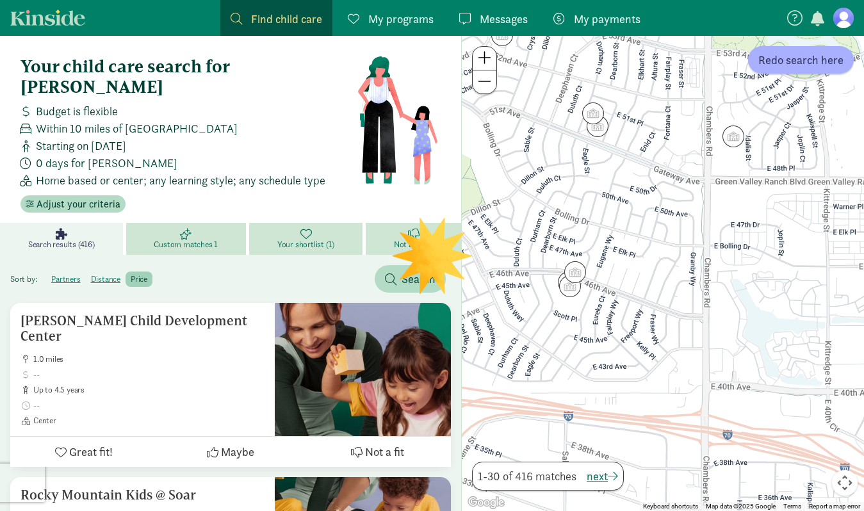
drag, startPoint x: 513, startPoint y: 236, endPoint x: 686, endPoint y: 231, distance: 173.7
click at [686, 231] on div at bounding box center [663, 273] width 402 height 475
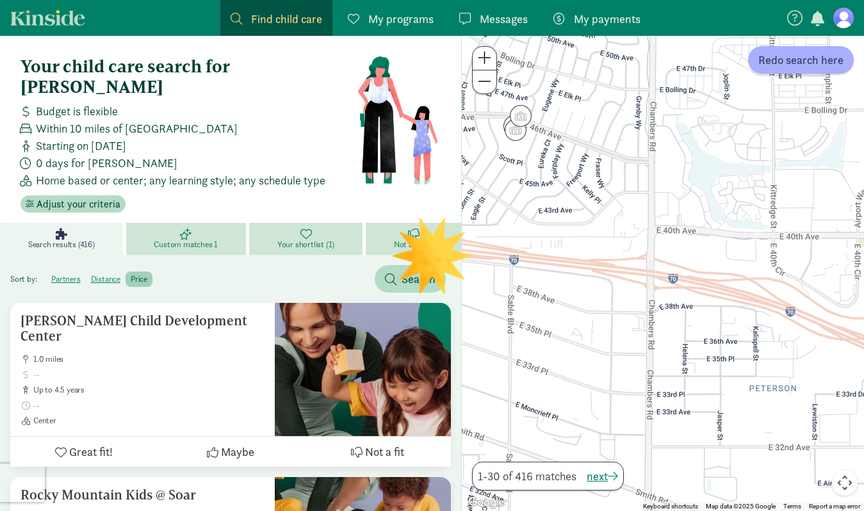
drag, startPoint x: 682, startPoint y: 231, endPoint x: 646, endPoint y: 105, distance: 131.0
click at [646, 108] on div at bounding box center [663, 273] width 402 height 475
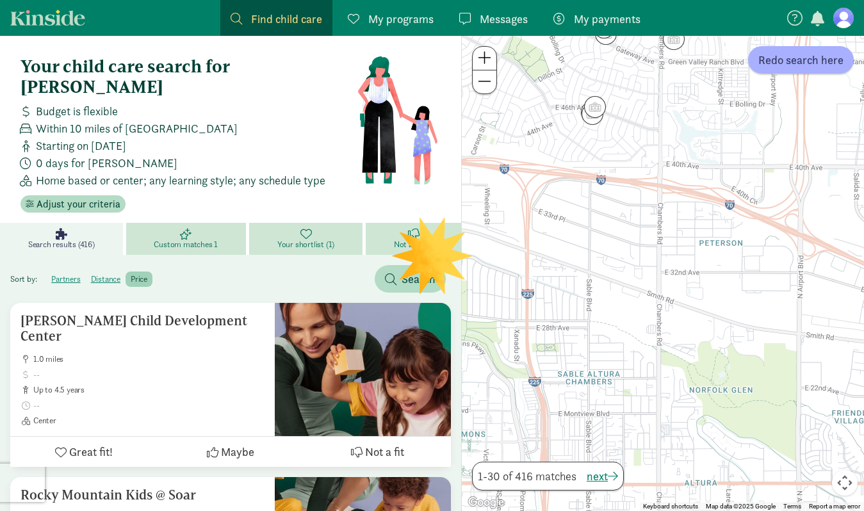
click at [703, 233] on div at bounding box center [663, 273] width 402 height 475
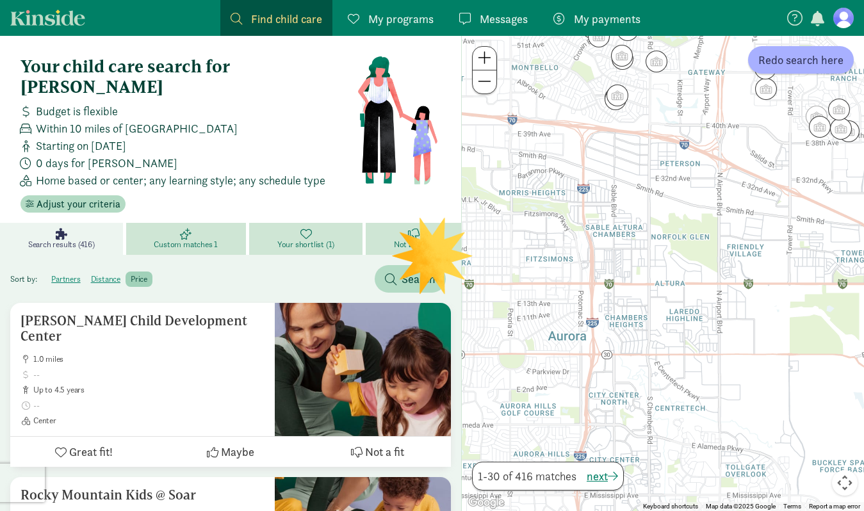
drag, startPoint x: 700, startPoint y: 289, endPoint x: 677, endPoint y: 188, distance: 103.3
click at [677, 188] on div at bounding box center [663, 273] width 402 height 475
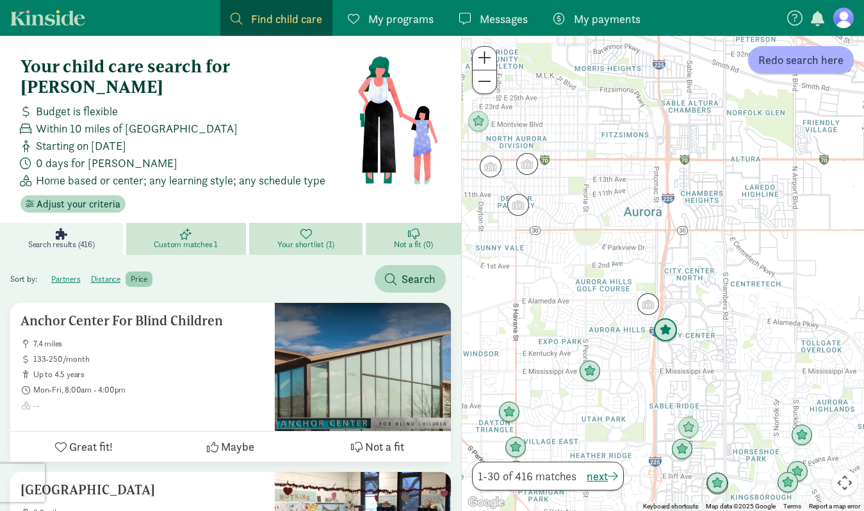
click at [668, 325] on img "Click to see details" at bounding box center [665, 330] width 24 height 24
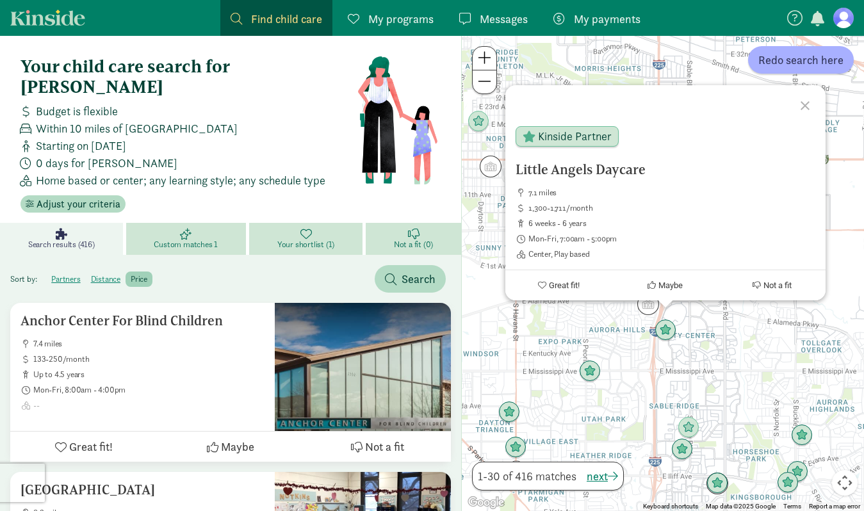
click at [653, 381] on div "Little Angels Daycare 7.1 miles 1,300-1,711/month 6 weeks - 6 years Mon-Fri, 7:…" at bounding box center [663, 273] width 402 height 475
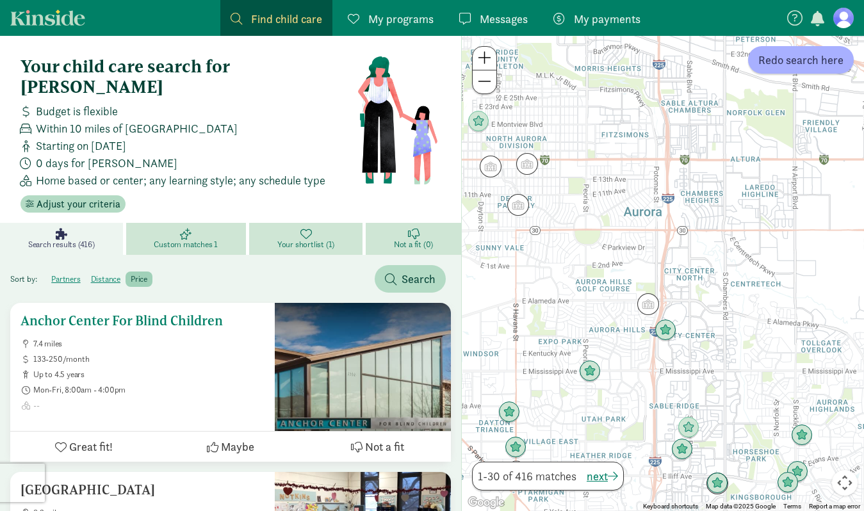
click at [126, 318] on div "Anchor Center For Blind Children 7.4 miles 133-250/month up to 4.5 years Mon-Fr…" at bounding box center [143, 361] width 244 height 97
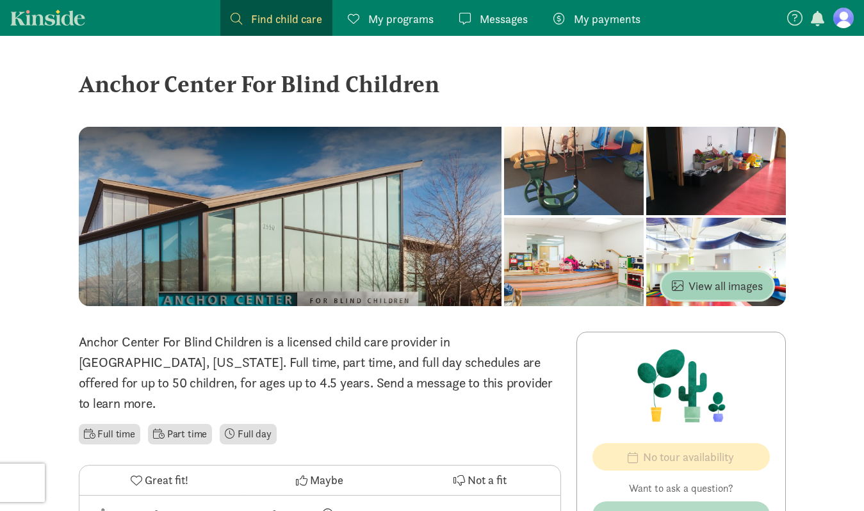
click at [693, 286] on span "View all images" at bounding box center [717, 285] width 91 height 17
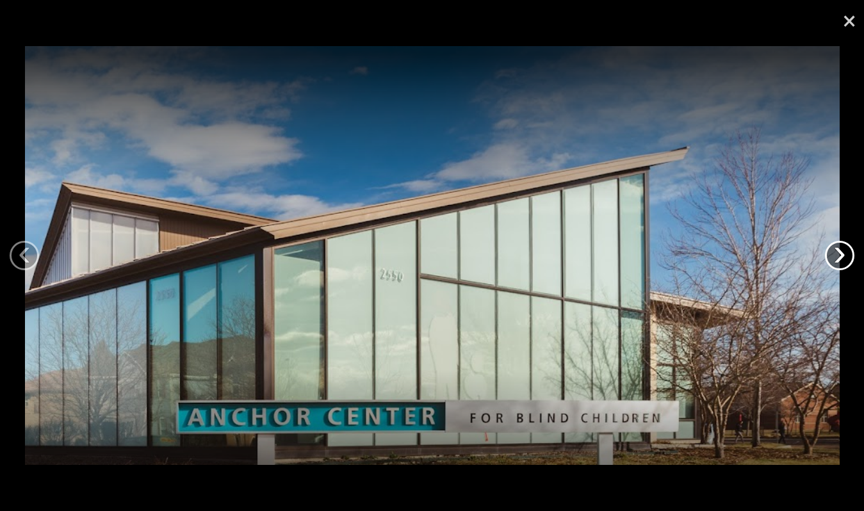
click at [837, 250] on link "›" at bounding box center [839, 255] width 29 height 29
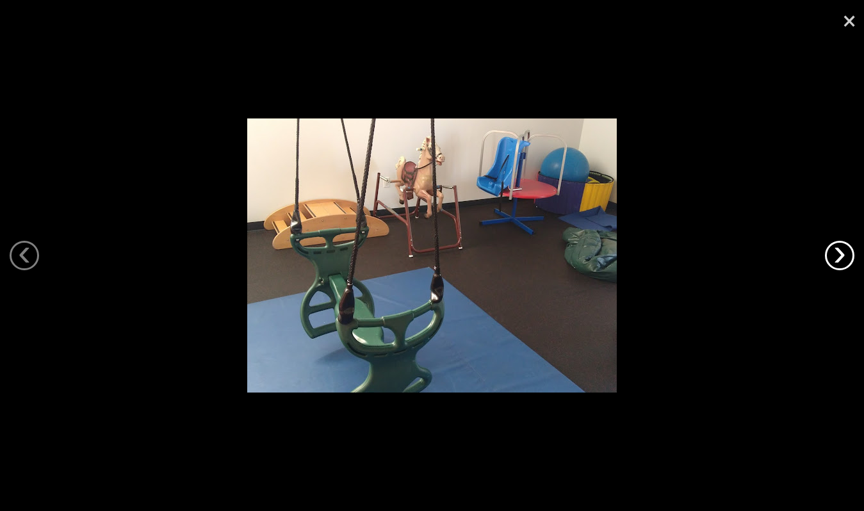
click at [837, 250] on link "›" at bounding box center [839, 255] width 29 height 29
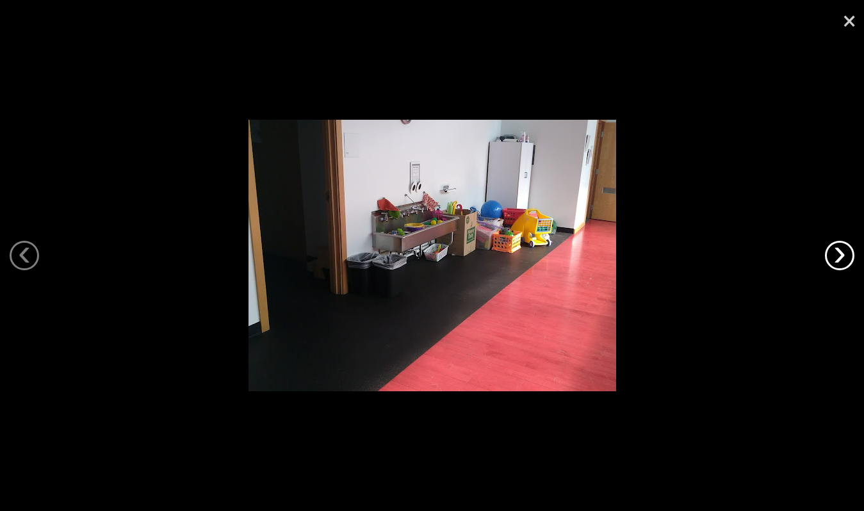
click at [837, 250] on link "›" at bounding box center [839, 255] width 29 height 29
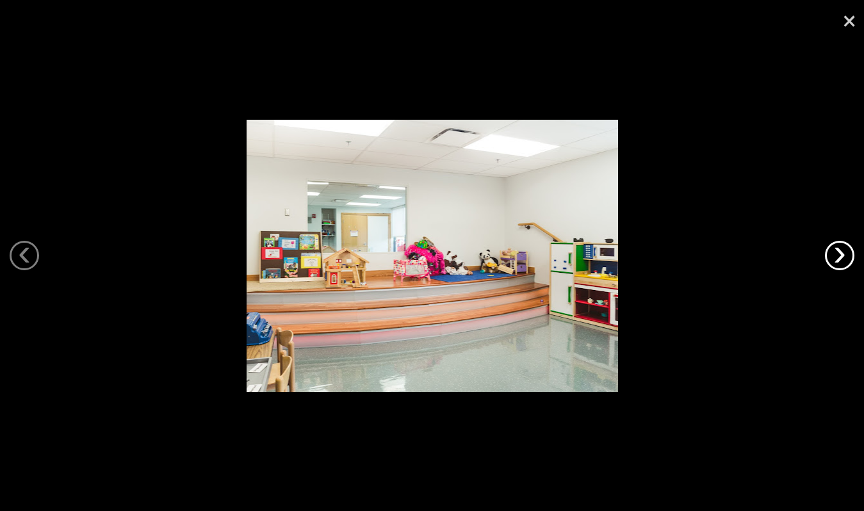
click at [837, 250] on link "›" at bounding box center [839, 255] width 29 height 29
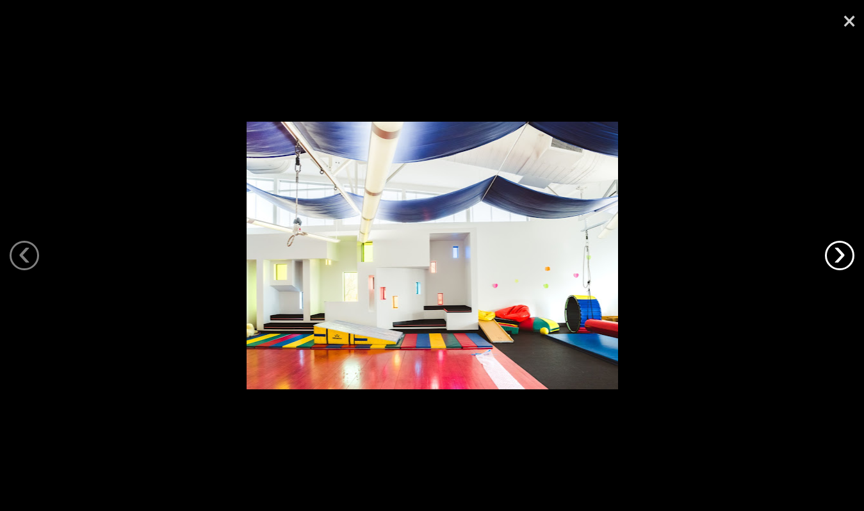
click at [837, 250] on link "›" at bounding box center [839, 255] width 29 height 29
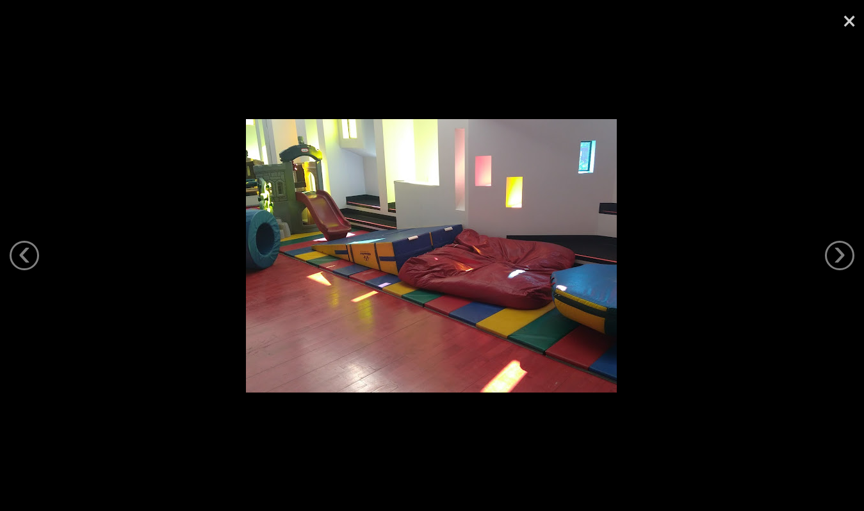
click at [38, 263] on div at bounding box center [431, 255] width 864 height 511
click at [34, 263] on link "‹" at bounding box center [24, 255] width 29 height 29
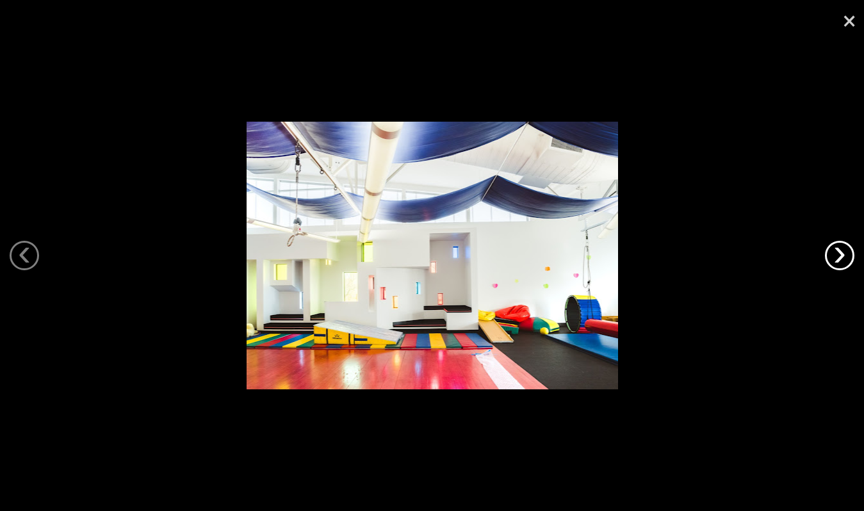
click at [830, 256] on link "›" at bounding box center [839, 255] width 29 height 29
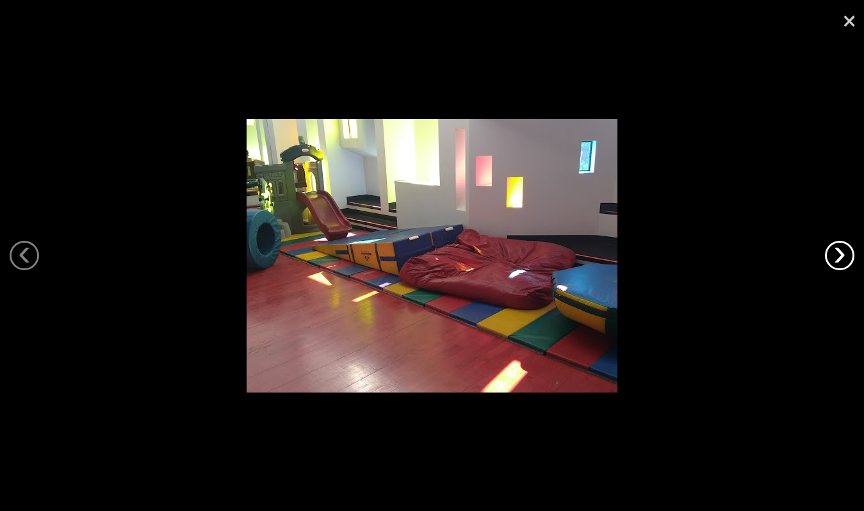
click at [830, 256] on link "›" at bounding box center [839, 255] width 29 height 29
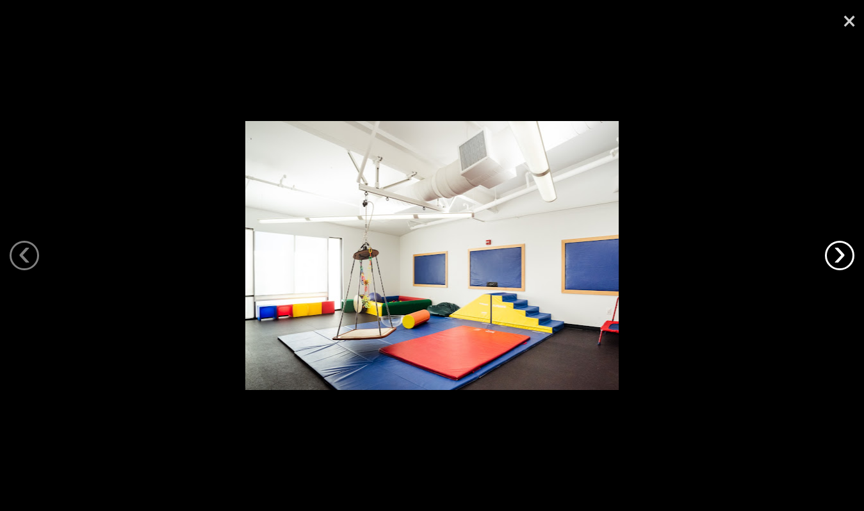
click at [830, 256] on link "›" at bounding box center [839, 255] width 29 height 29
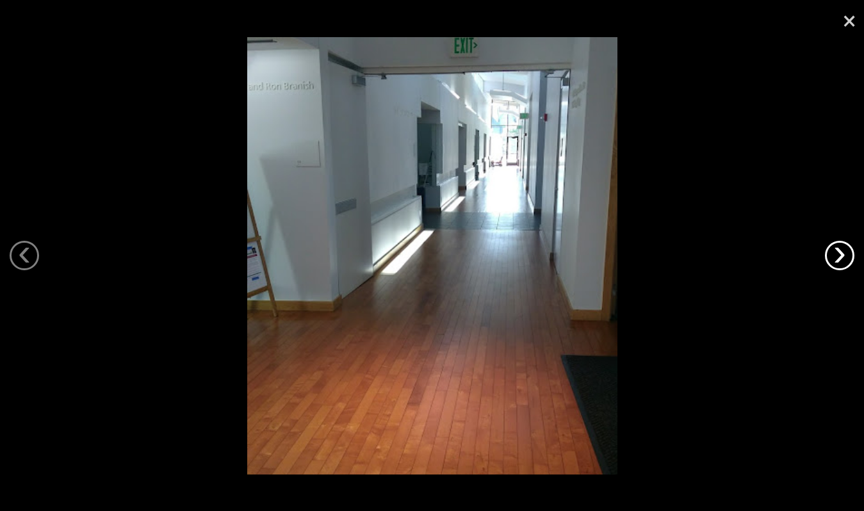
click at [830, 256] on link "›" at bounding box center [839, 255] width 29 height 29
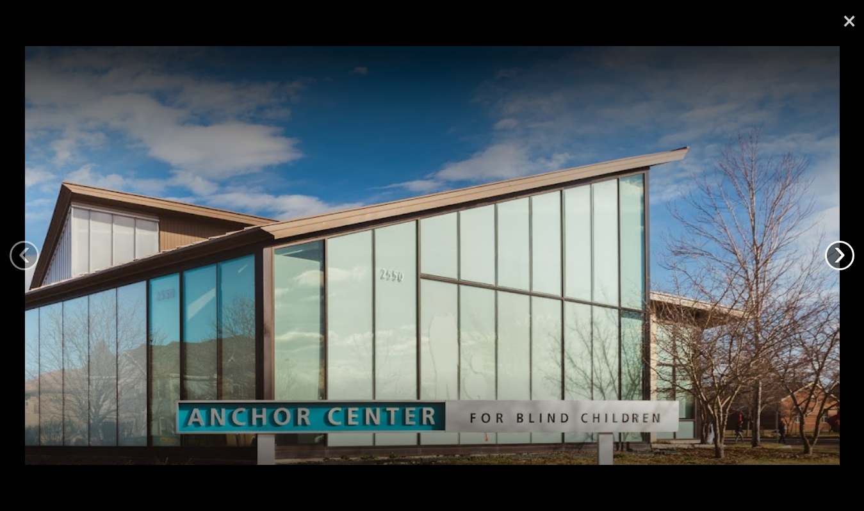
click at [830, 256] on link "›" at bounding box center [839, 255] width 29 height 29
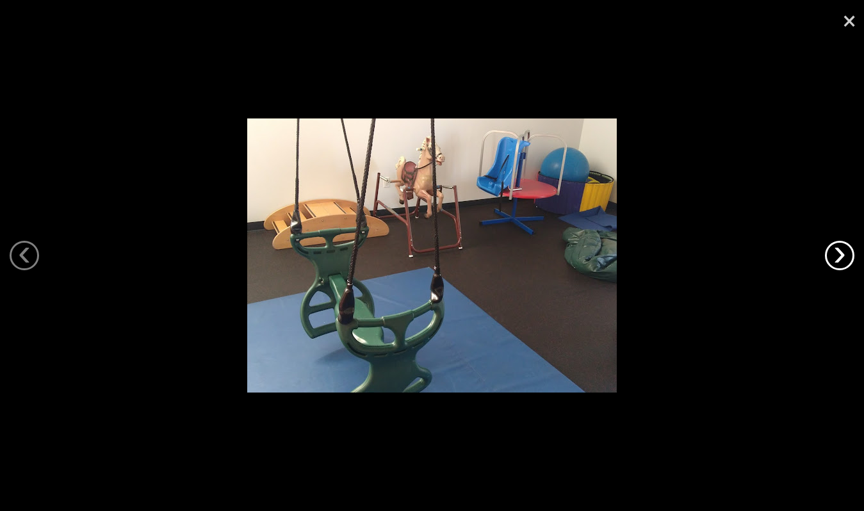
click at [830, 256] on link "›" at bounding box center [839, 255] width 29 height 29
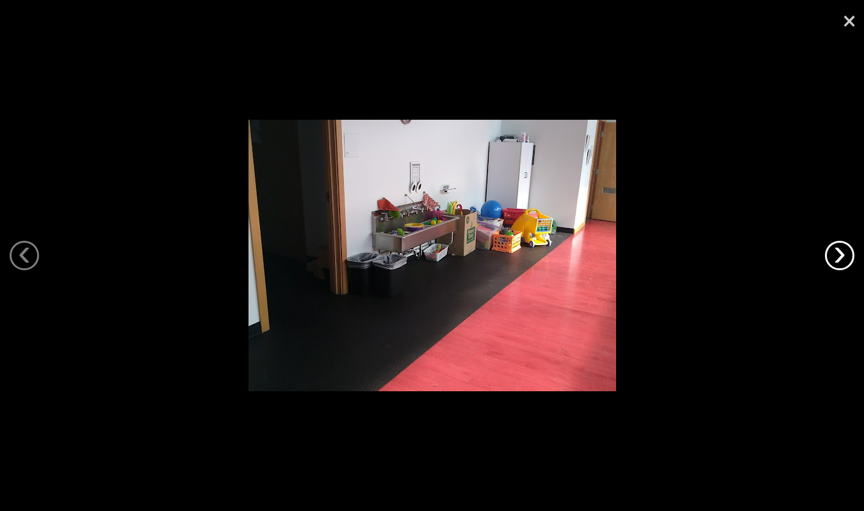
click at [830, 256] on link "›" at bounding box center [839, 255] width 29 height 29
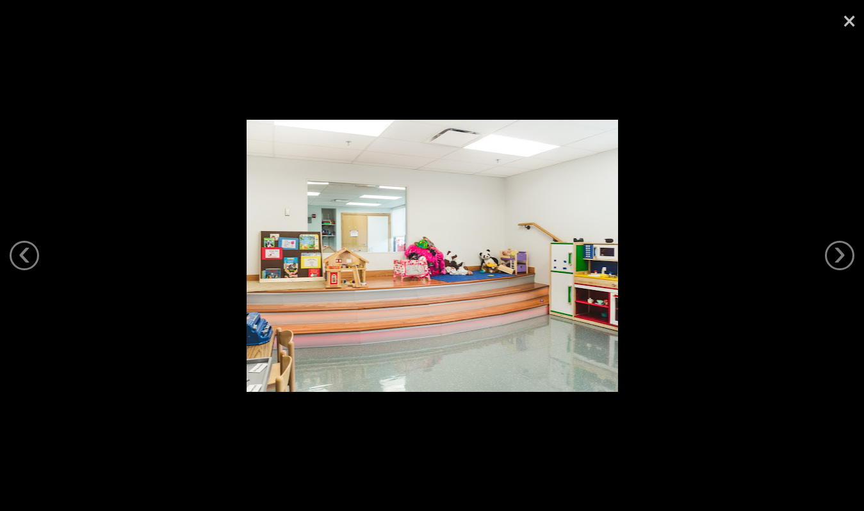
click at [850, 33] on link "×" at bounding box center [849, 19] width 29 height 38
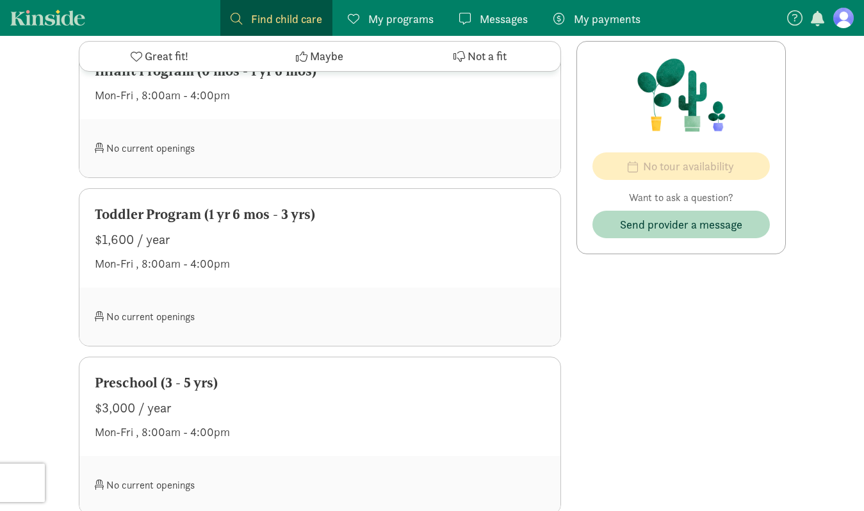
scroll to position [617, 0]
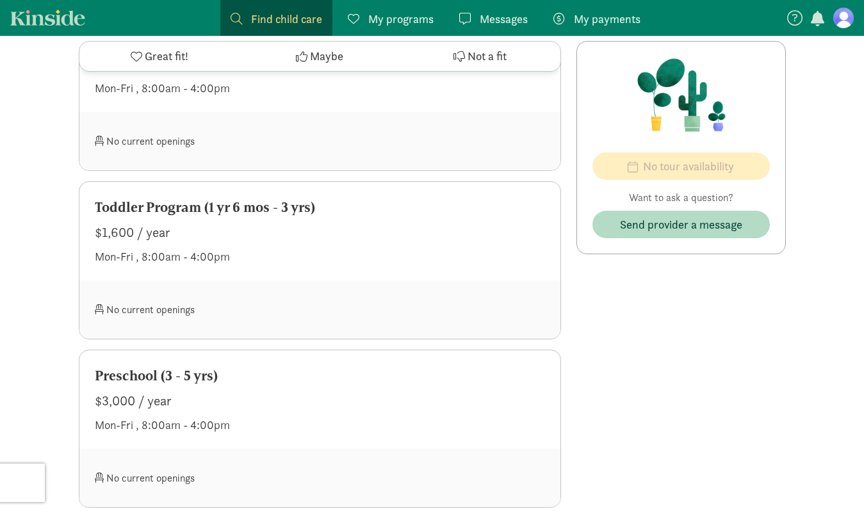
drag, startPoint x: 84, startPoint y: 213, endPoint x: 167, endPoint y: 214, distance: 83.3
click at [167, 214] on div "Toddler Program (1 yr 6 mos - 3 yrs) $1,600 / year Mon-Fri , 8:00am - 4:00pm" at bounding box center [319, 231] width 481 height 99
click at [278, 249] on div "Toddler Program (1 yr 6 mos - 3 yrs) $1,600 / year Mon-Fri , 8:00am - 4:00pm" at bounding box center [319, 231] width 481 height 99
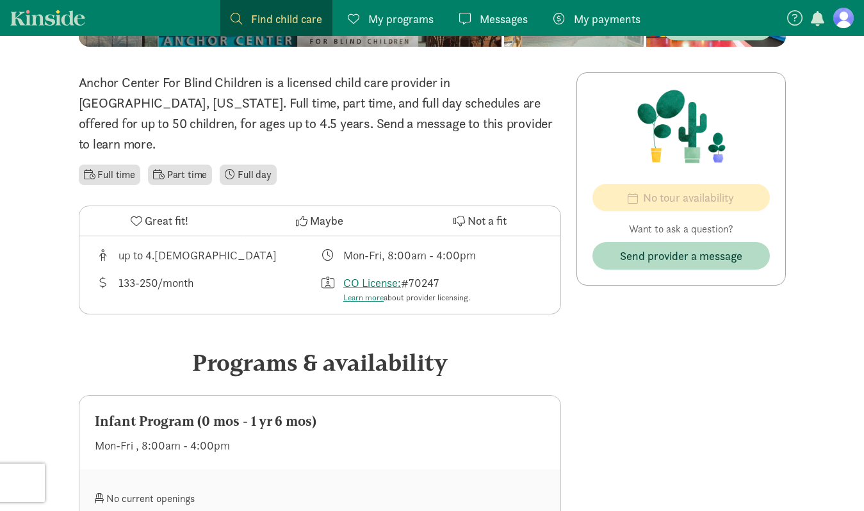
scroll to position [0, 0]
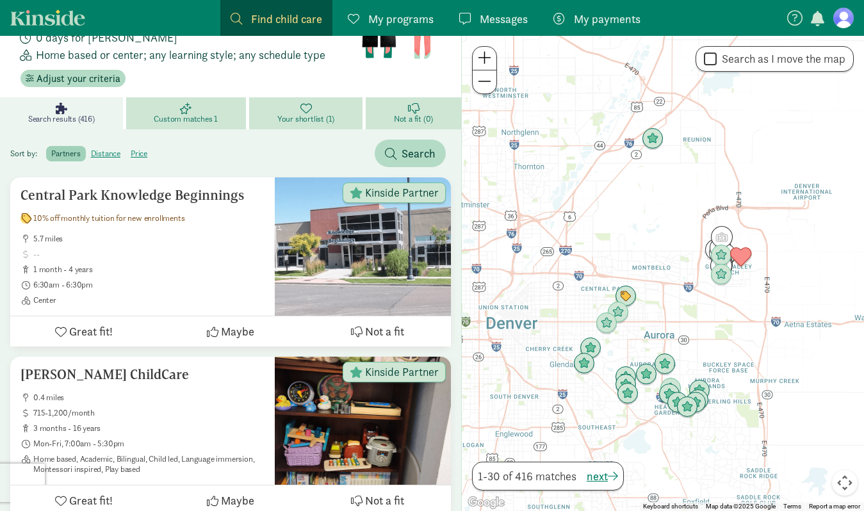
scroll to position [127, 0]
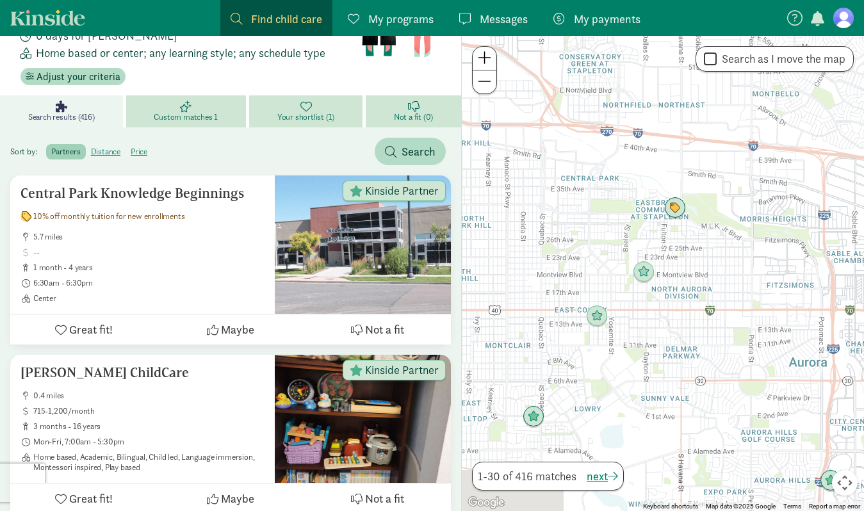
drag, startPoint x: 662, startPoint y: 370, endPoint x: 643, endPoint y: 251, distance: 120.7
click at [642, 249] on div at bounding box center [663, 273] width 402 height 475
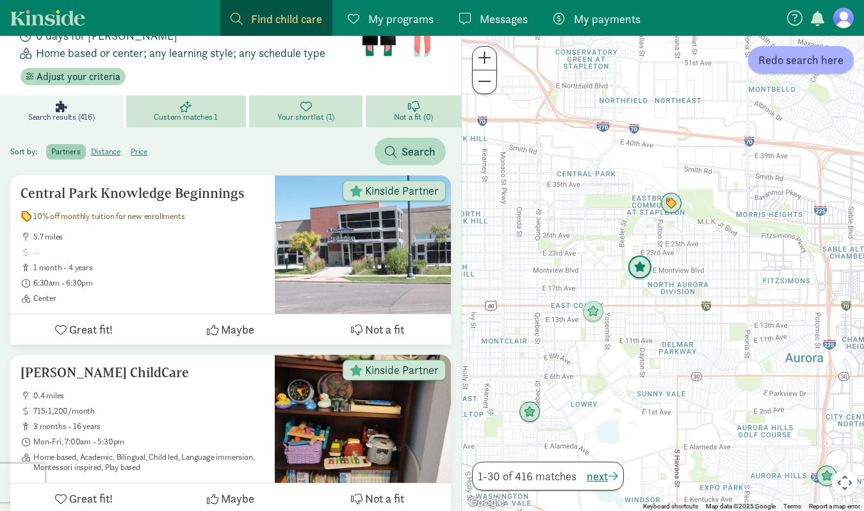
click at [643, 272] on img "Click to see details" at bounding box center [640, 268] width 24 height 24
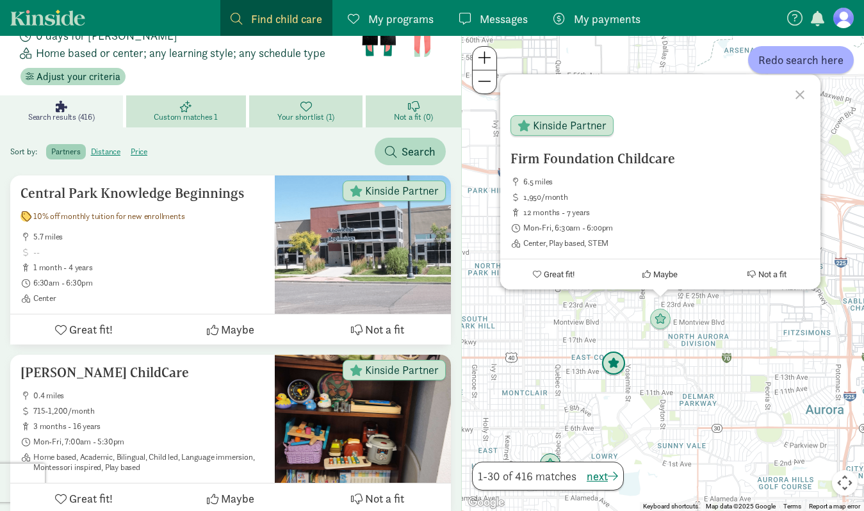
click at [618, 362] on img "Click to see details" at bounding box center [614, 364] width 24 height 24
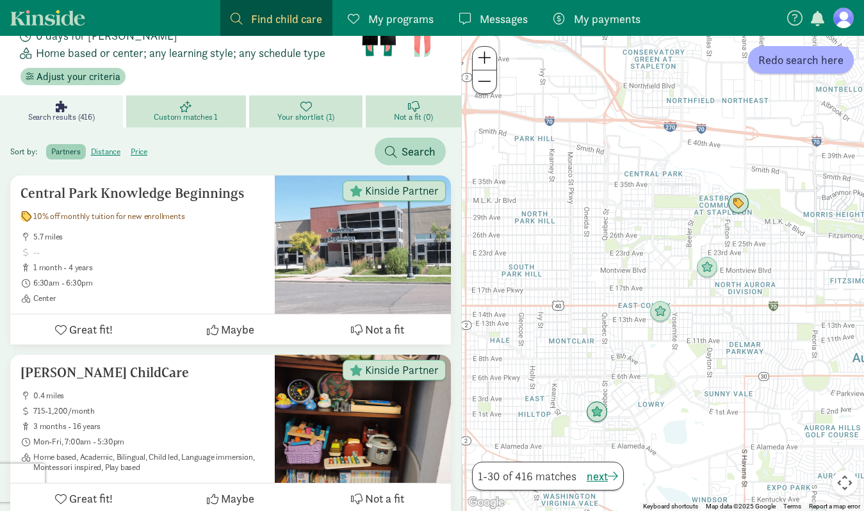
drag, startPoint x: 629, startPoint y: 400, endPoint x: 629, endPoint y: 276, distance: 123.7
click at [629, 275] on div "To navigate, press the arrow keys." at bounding box center [663, 273] width 402 height 475
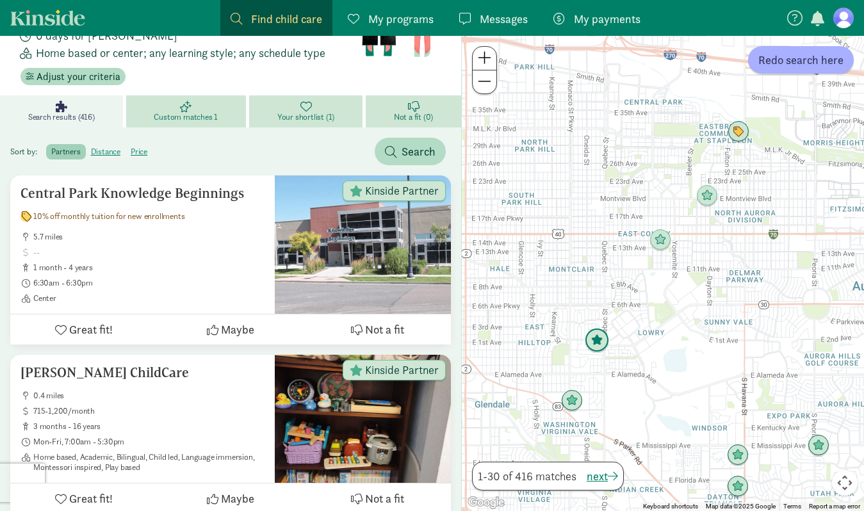
click at [602, 341] on img "Click to see details" at bounding box center [597, 341] width 24 height 24
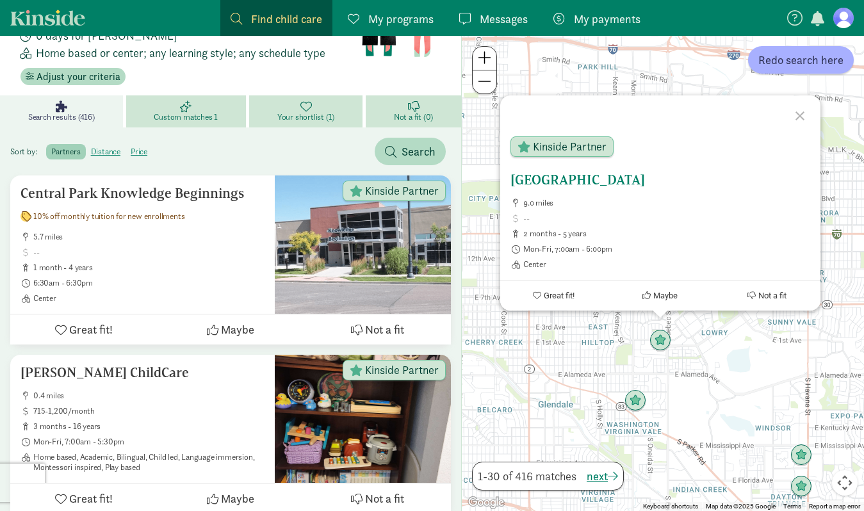
click at [631, 149] on div "Kinside Partner" at bounding box center [644, 149] width 288 height 46
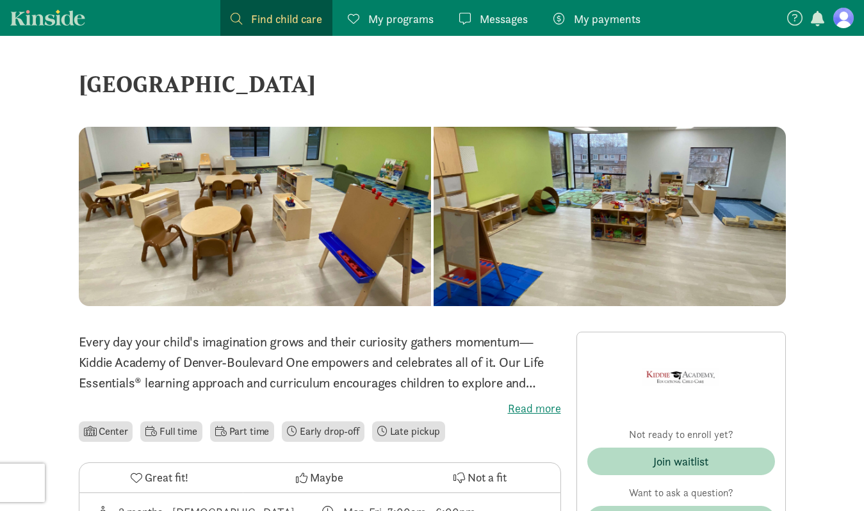
drag, startPoint x: 539, startPoint y: 82, endPoint x: 82, endPoint y: 76, distance: 456.8
click at [82, 76] on div "[GEOGRAPHIC_DATA]" at bounding box center [432, 84] width 707 height 35
copy div "[GEOGRAPHIC_DATA]"
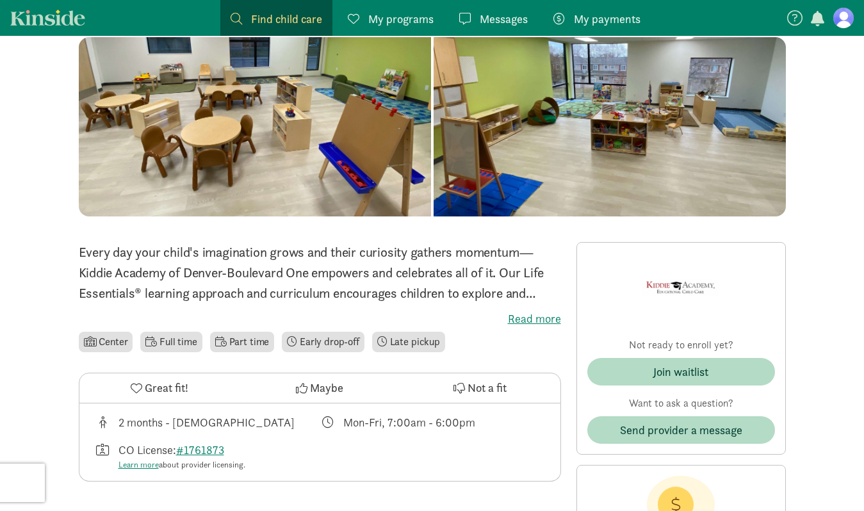
click at [170, 388] on span "Great fit!" at bounding box center [167, 387] width 44 height 17
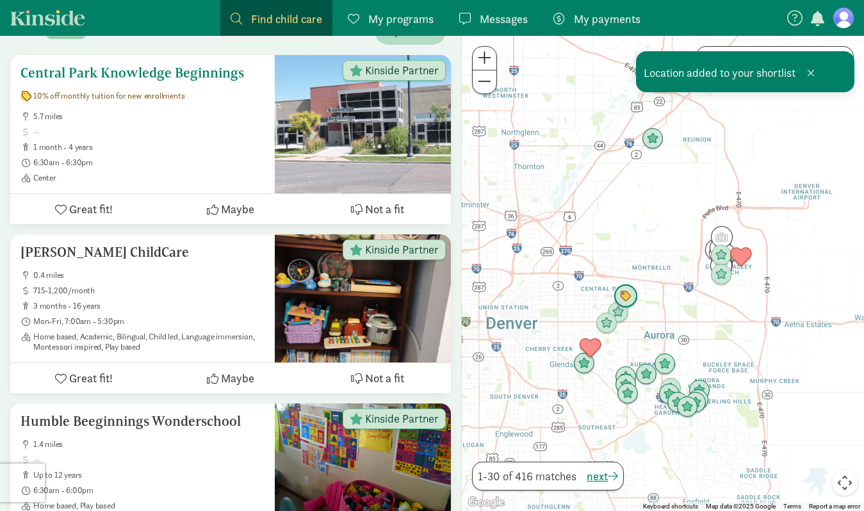
scroll to position [255, 0]
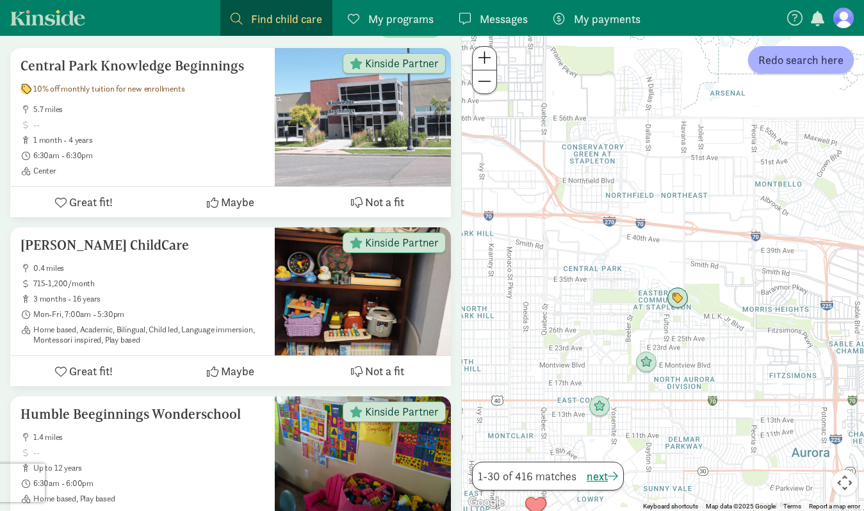
drag, startPoint x: 614, startPoint y: 363, endPoint x: 616, endPoint y: 506, distance: 143.5
click at [616, 506] on div at bounding box center [663, 273] width 402 height 475
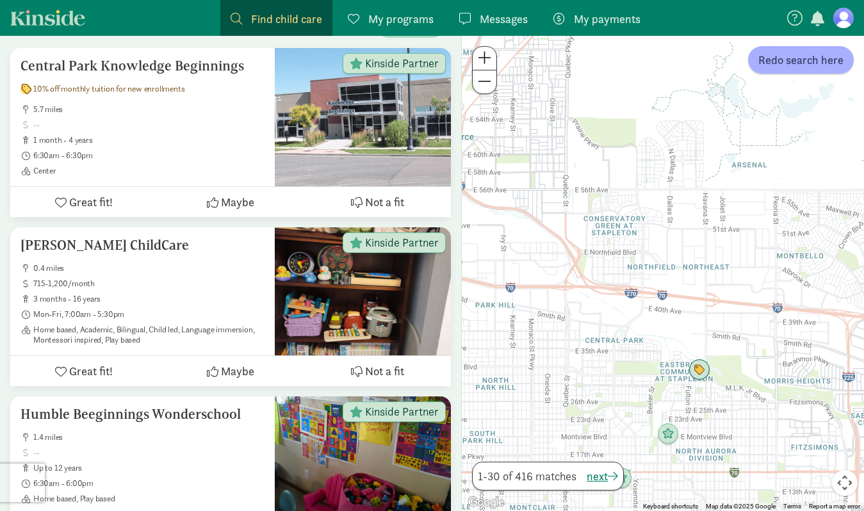
drag, startPoint x: 620, startPoint y: 217, endPoint x: 648, endPoint y: 291, distance: 78.7
click at [648, 291] on div at bounding box center [663, 273] width 402 height 475
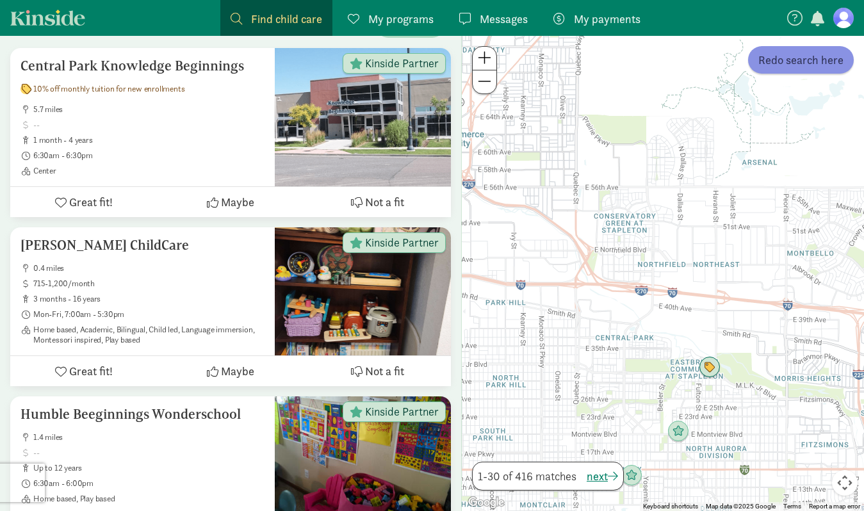
click at [806, 69] on button "Redo search here" at bounding box center [801, 60] width 106 height 28
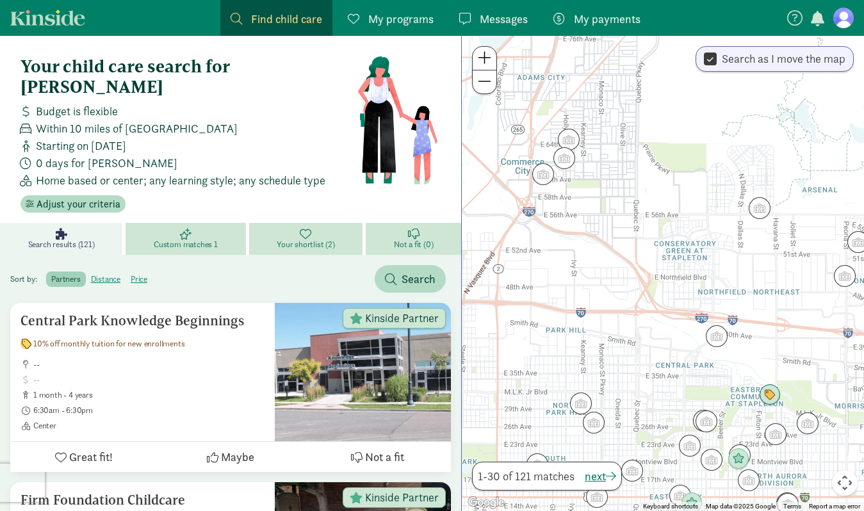
drag, startPoint x: 645, startPoint y: 185, endPoint x: 706, endPoint y: 212, distance: 67.1
click at [706, 212] on div at bounding box center [663, 273] width 402 height 475
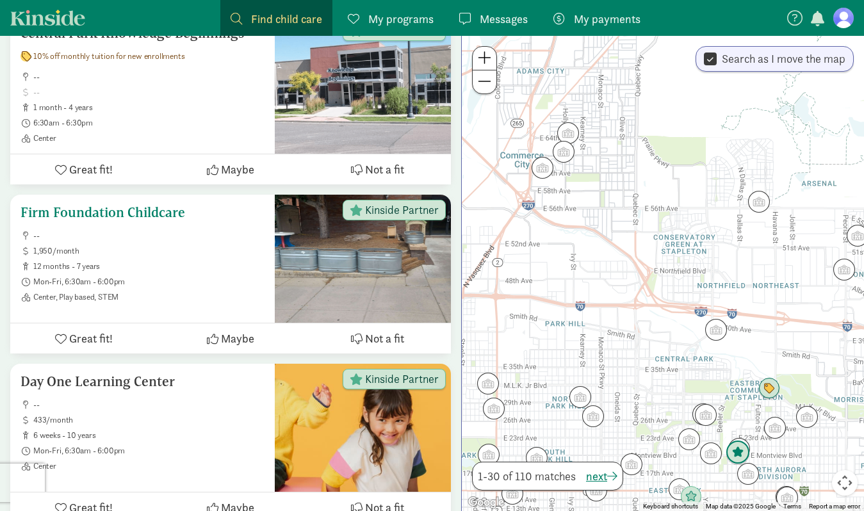
scroll to position [290, 0]
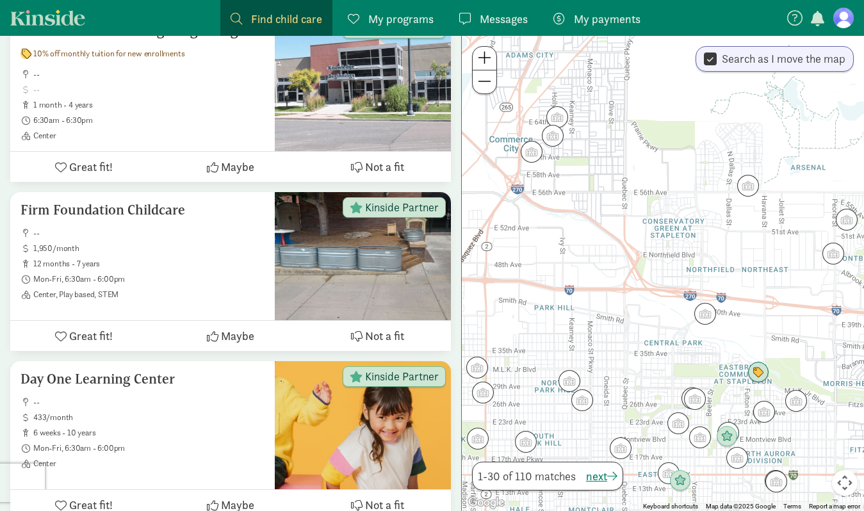
drag, startPoint x: 657, startPoint y: 261, endPoint x: 643, endPoint y: 245, distance: 21.8
click at [644, 245] on div at bounding box center [663, 273] width 402 height 475
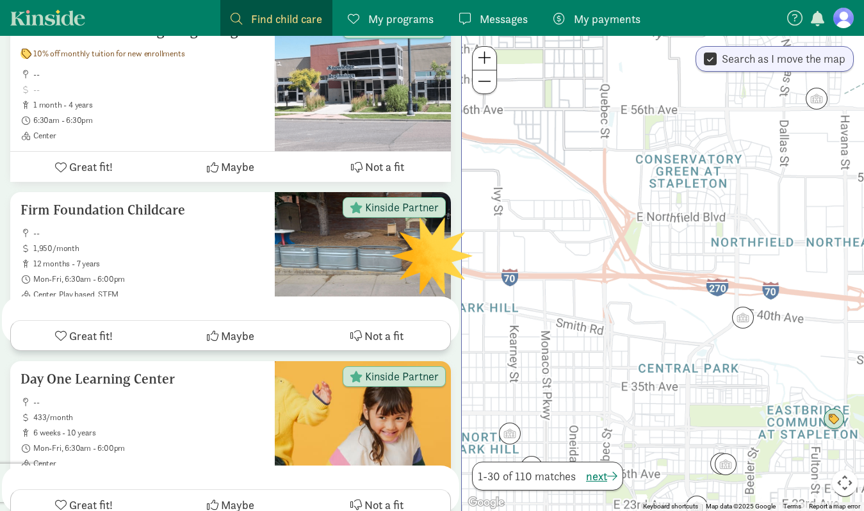
scroll to position [0, 0]
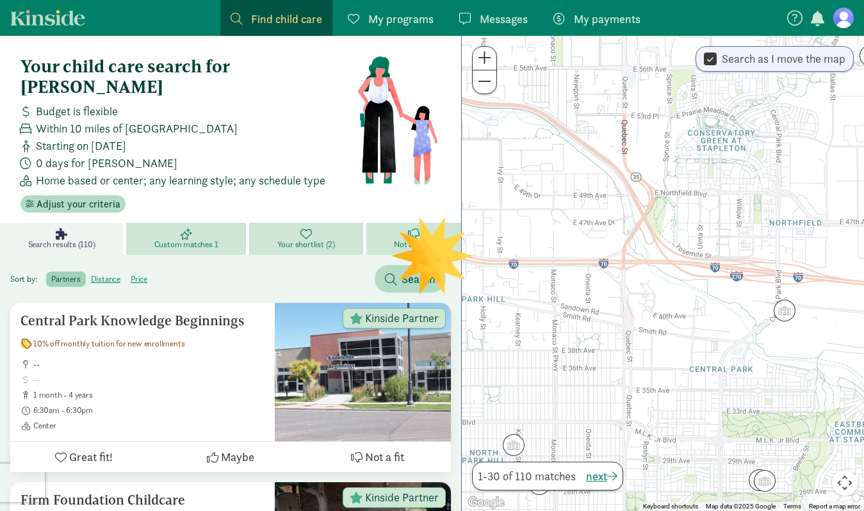
drag, startPoint x: 698, startPoint y: 297, endPoint x: 719, endPoint y: 287, distance: 23.2
click at [719, 287] on div at bounding box center [663, 273] width 402 height 475
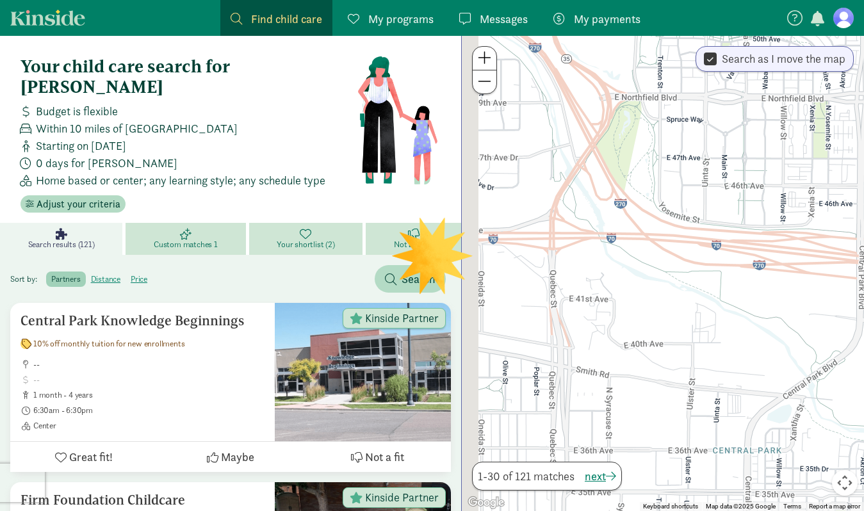
drag, startPoint x: 589, startPoint y: 294, endPoint x: 692, endPoint y: 294, distance: 103.1
click at [693, 294] on div at bounding box center [663, 273] width 402 height 475
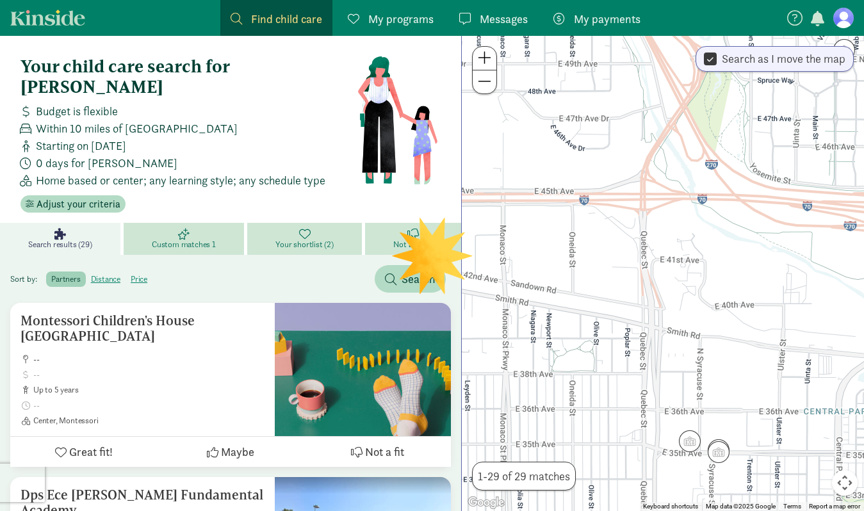
drag, startPoint x: 692, startPoint y: 294, endPoint x: 693, endPoint y: 251, distance: 43.6
click at [694, 250] on div at bounding box center [663, 273] width 402 height 475
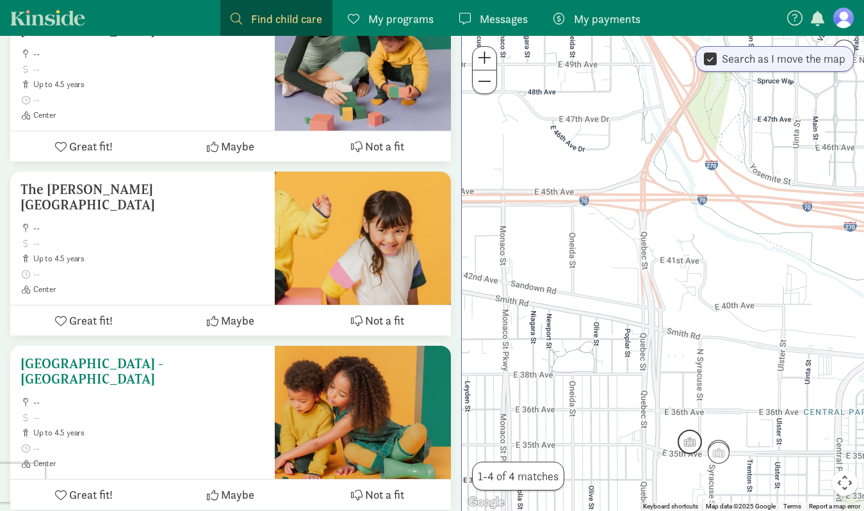
scroll to position [475, 0]
